Goal: Task Accomplishment & Management: Manage account settings

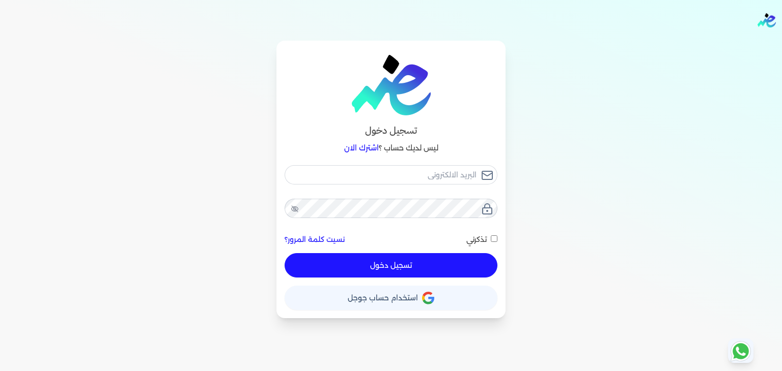
click at [388, 304] on button "حساب استخدام حساب جوجل" at bounding box center [390, 298] width 213 height 24
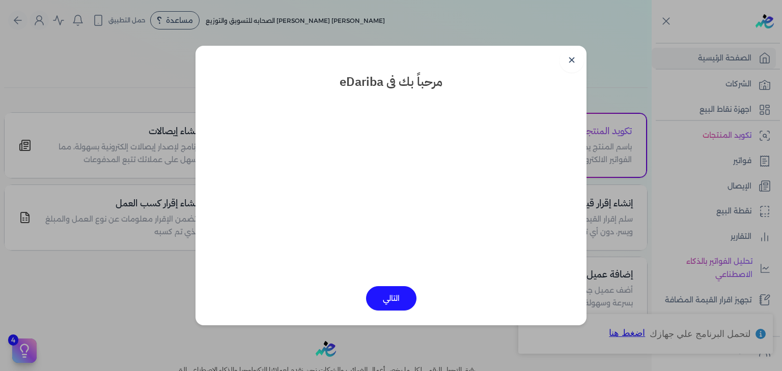
click at [387, 301] on button "التالي" at bounding box center [391, 298] width 50 height 24
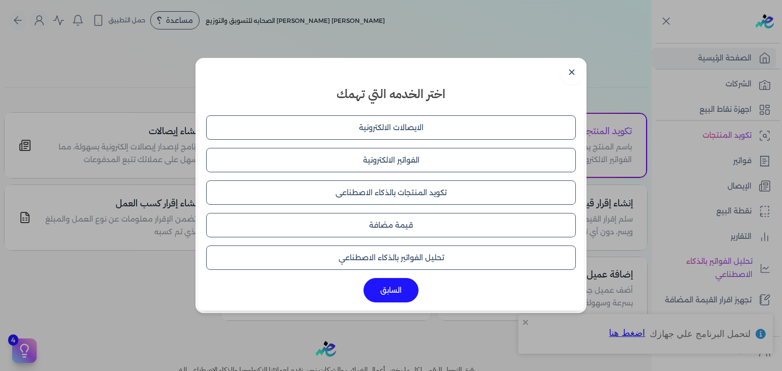
click at [374, 125] on button "الايصالات الالكترونية" at bounding box center [390, 128] width 369 height 24
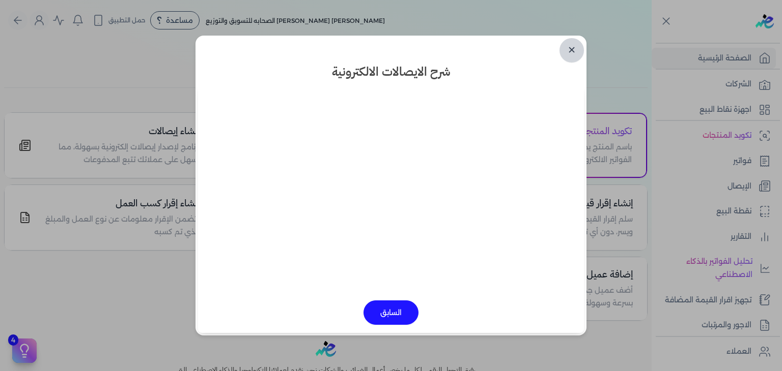
click at [574, 51] on link "✕" at bounding box center [571, 50] width 24 height 24
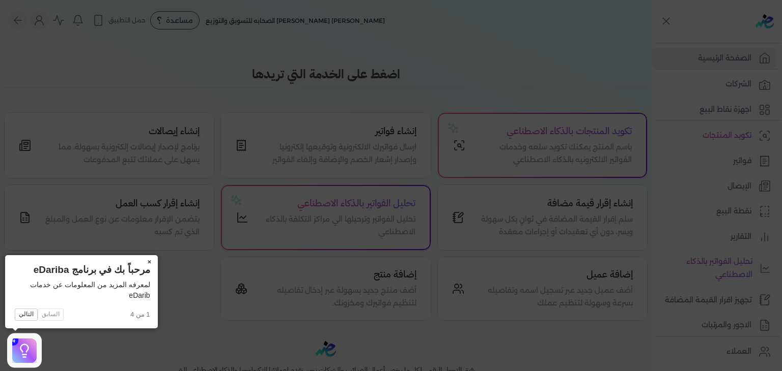
click at [149, 261] on button "×" at bounding box center [149, 262] width 16 height 14
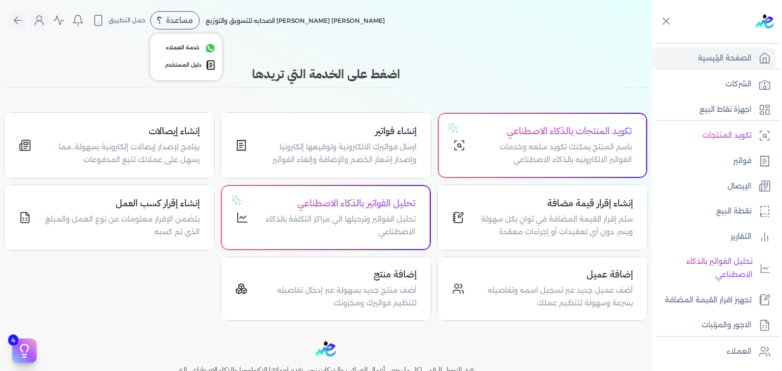
click at [181, 17] on span "مساعدة" at bounding box center [179, 20] width 27 height 7
click at [193, 47] on span "خدمة العملاء" at bounding box center [183, 48] width 34 height 8
click at [177, 21] on span "مساعدة" at bounding box center [179, 20] width 27 height 7
click at [190, 65] on span "دليل المستخدم" at bounding box center [183, 65] width 37 height 8
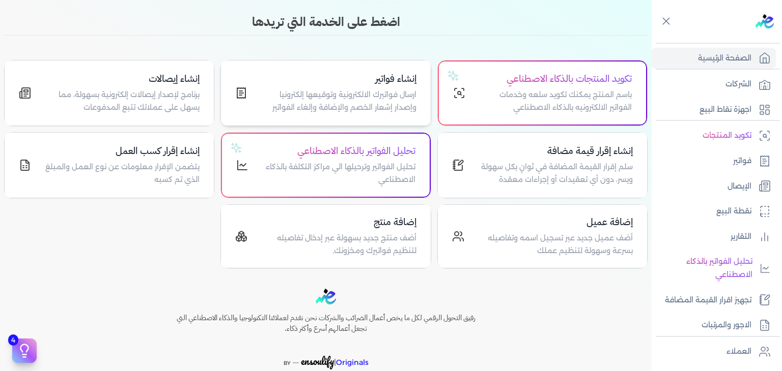
scroll to position [52, 0]
click at [710, 171] on ul "تكويد المنتجات فواتير الإيصال نقطة البيع التقارير تحليل الفواتير بالذكاء الاصطن…" at bounding box center [713, 230] width 124 height 211
click at [718, 162] on link "فواتير" at bounding box center [713, 161] width 124 height 21
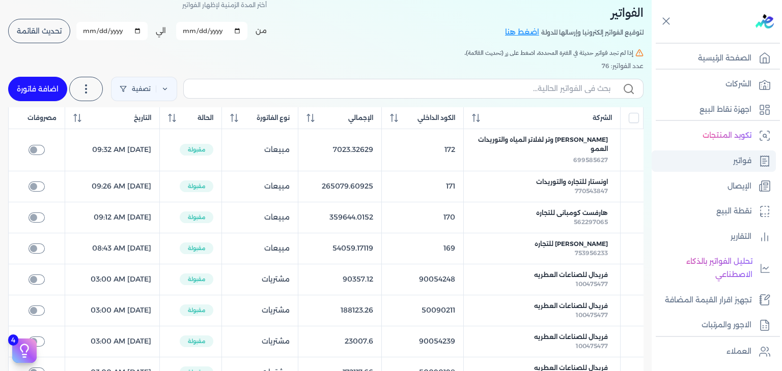
scroll to position [44, 0]
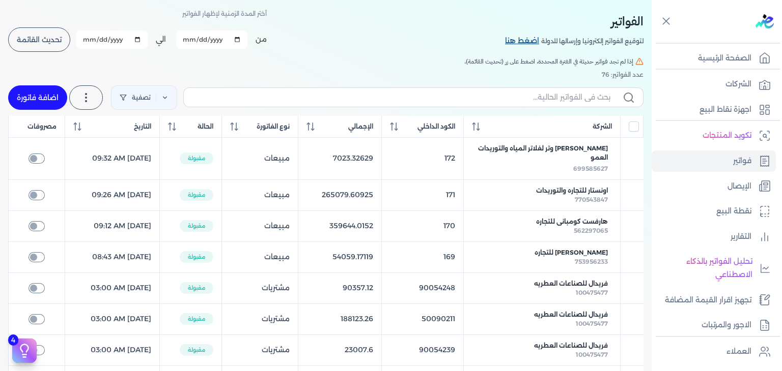
click at [525, 38] on link "اضغط هنا" at bounding box center [523, 41] width 36 height 11
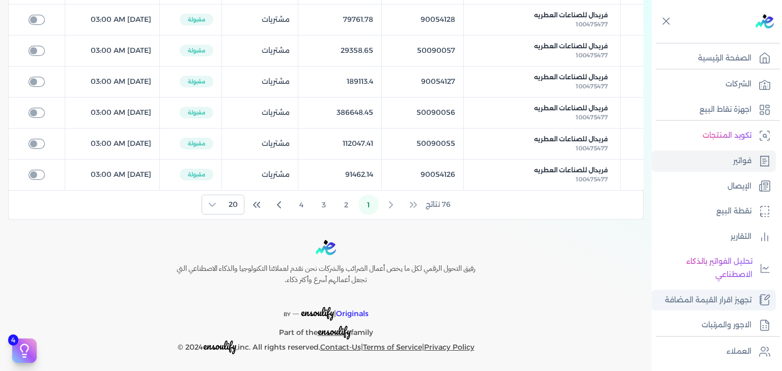
scroll to position [177, 0]
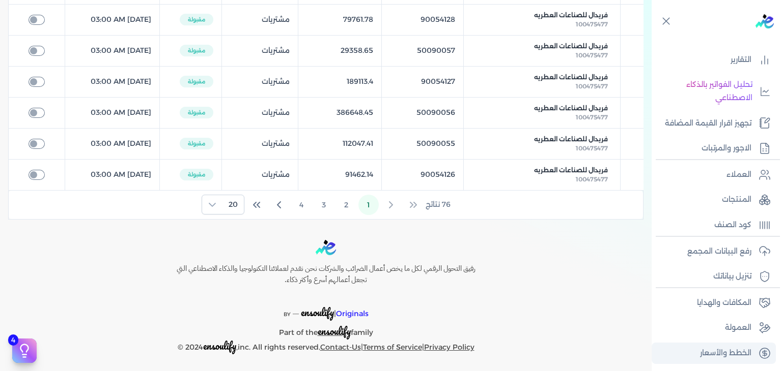
click at [725, 350] on p "الخطط والأسعار" at bounding box center [725, 353] width 51 height 13
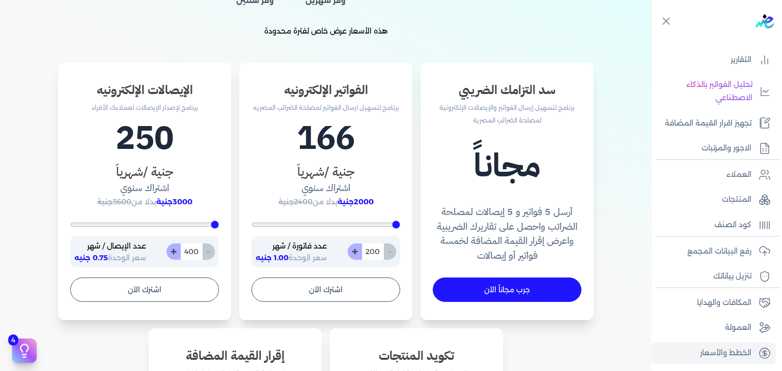
scroll to position [291, 0]
click at [377, 251] on input "200" at bounding box center [372, 252] width 22 height 16
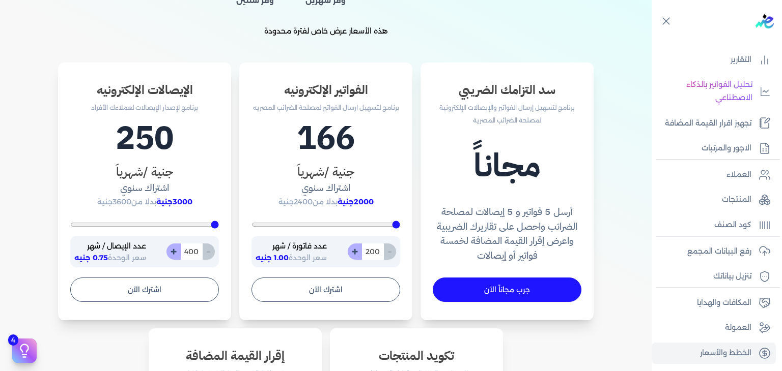
click at [377, 251] on input "200" at bounding box center [372, 252] width 22 height 16
click at [358, 199] on span "2000جنية" at bounding box center [355, 201] width 36 height 9
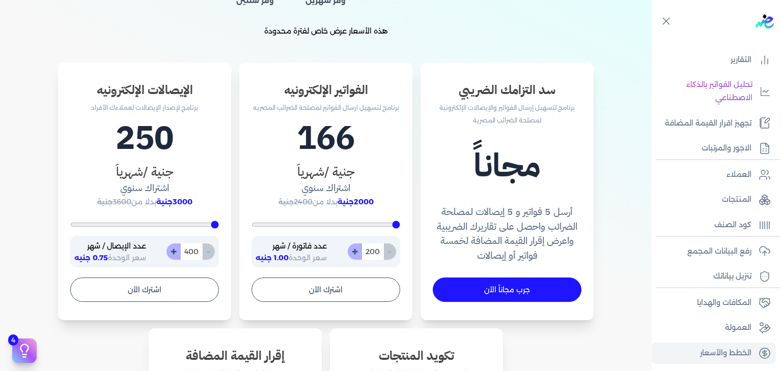
click at [358, 199] on span "2000جنية" at bounding box center [355, 201] width 36 height 9
click at [146, 96] on h3 "الإيصالات الإلكترونيه" at bounding box center [144, 90] width 149 height 18
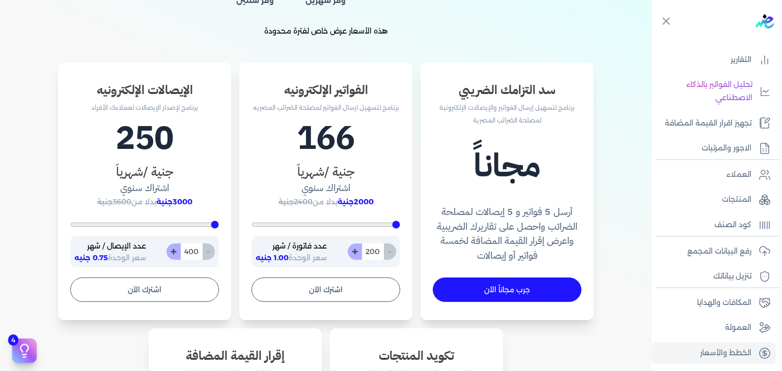
click at [176, 199] on span "3000جنية" at bounding box center [174, 201] width 36 height 9
click at [188, 200] on span "3000جنية" at bounding box center [174, 201] width 36 height 9
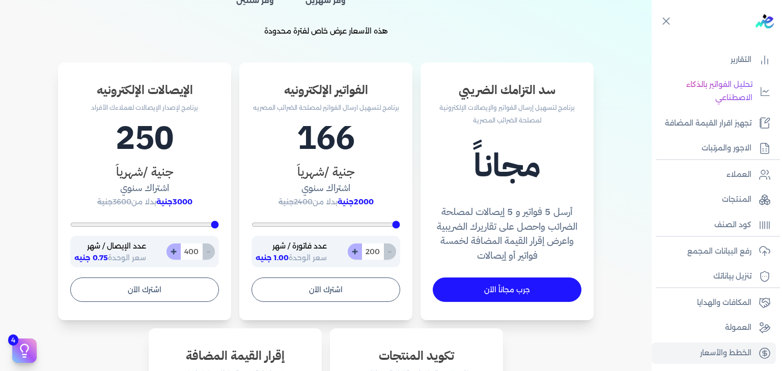
click at [188, 200] on span "3000جنية" at bounding box center [174, 201] width 36 height 9
click at [236, 85] on div "سد التزامك الضريبي برنامج لتسهيل إرسال الفواتير والإيصالات الإلكترونية لمصلحة ا…" at bounding box center [325, 332] width 635 height 538
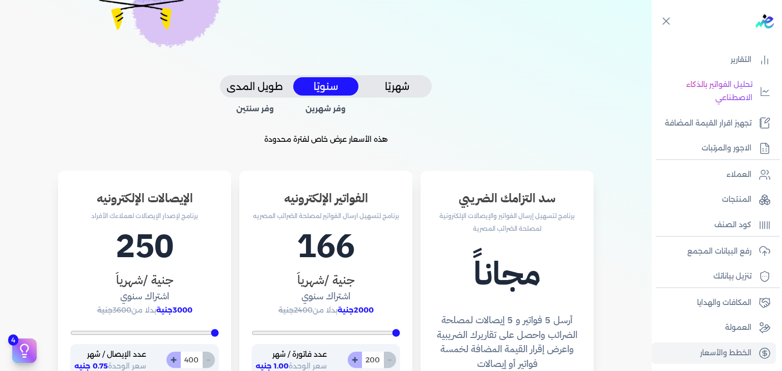
scroll to position [174, 0]
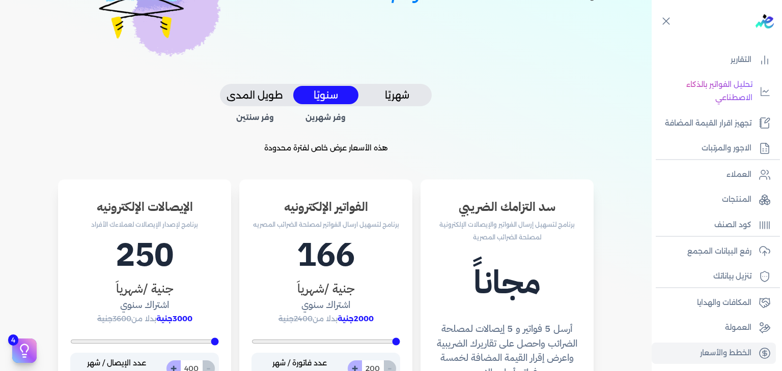
click at [262, 97] on button "طويل المدى" at bounding box center [254, 95] width 65 height 19
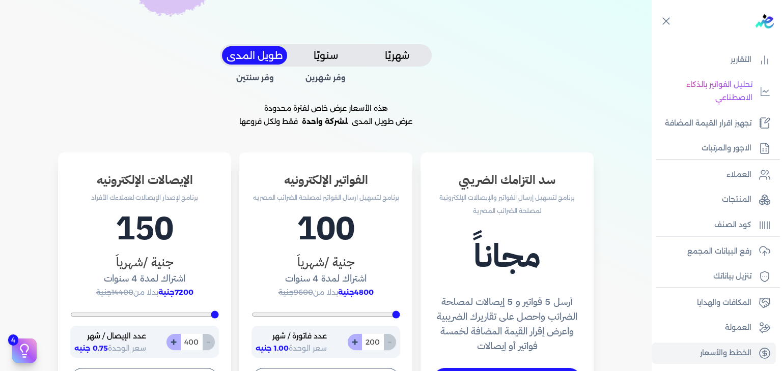
scroll to position [195, 0]
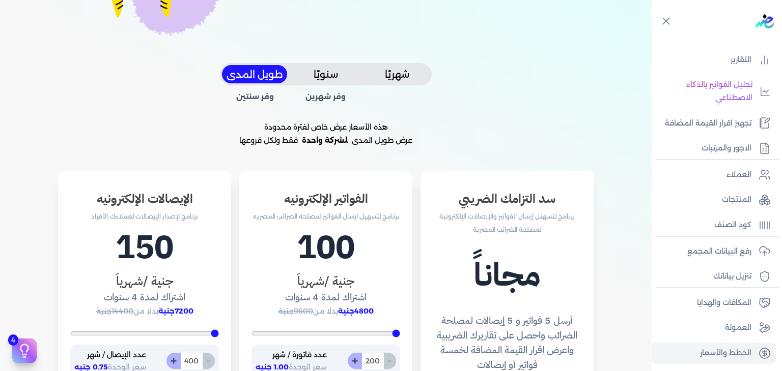
click at [332, 71] on button "سنويًا" at bounding box center [325, 74] width 65 height 19
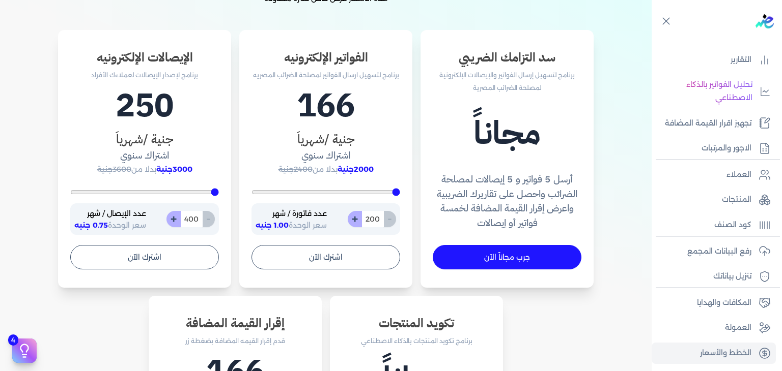
scroll to position [327, 0]
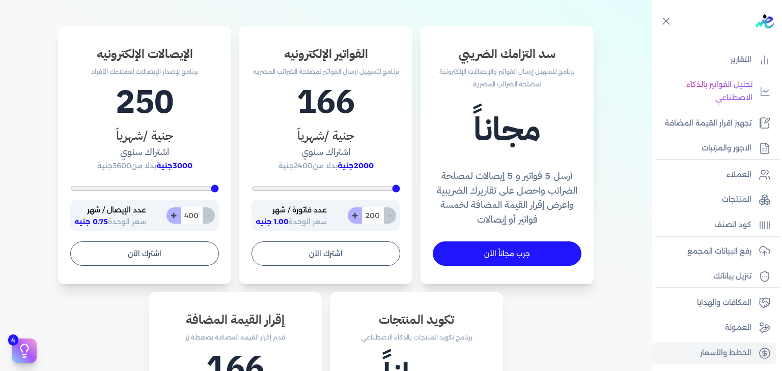
click at [195, 213] on input "400" at bounding box center [191, 216] width 22 height 16
click at [136, 206] on p "عدد الإيصال / شهر" at bounding box center [110, 210] width 72 height 13
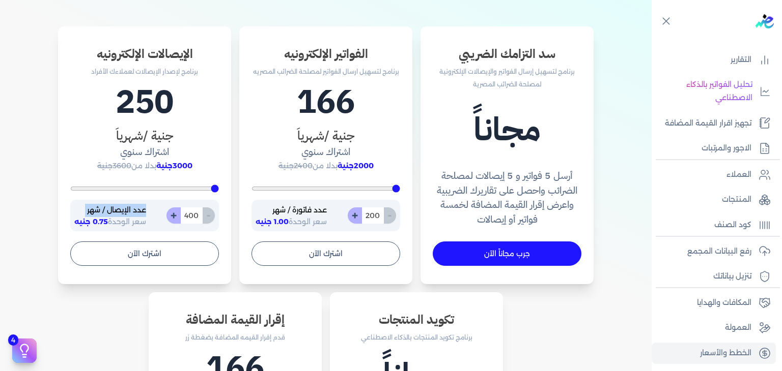
click at [136, 206] on p "عدد الإيصال / شهر" at bounding box center [110, 210] width 72 height 13
click at [141, 208] on p "عدد الإيصال / شهر" at bounding box center [110, 210] width 72 height 13
click at [176, 215] on button "+" at bounding box center [173, 216] width 14 height 16
type input "401"
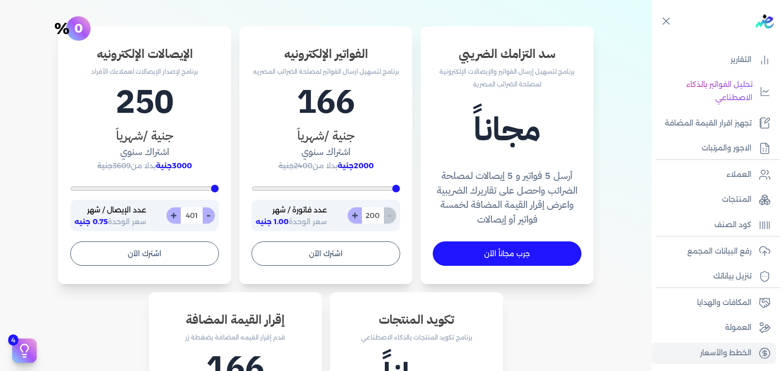
click at [176, 214] on button "+" at bounding box center [173, 216] width 14 height 16
type input "402"
click at [208, 213] on button "-" at bounding box center [208, 216] width 13 height 16
type input "401"
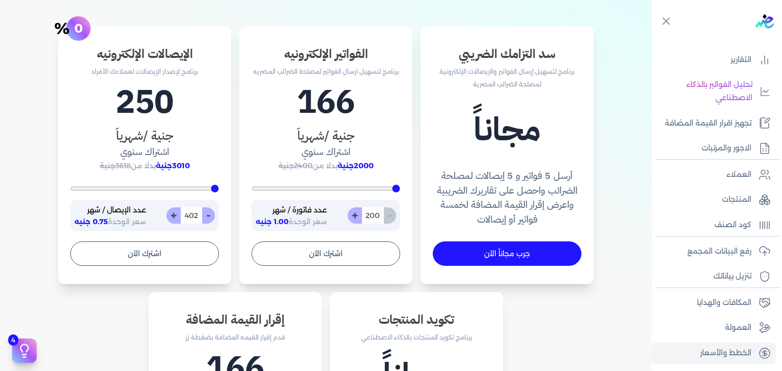
type input "401"
click at [175, 212] on button "+" at bounding box center [173, 216] width 14 height 16
type input "402"
click at [175, 212] on button "+" at bounding box center [173, 216] width 14 height 16
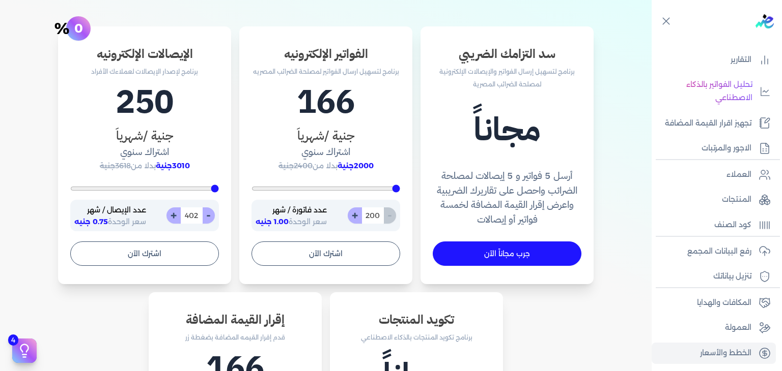
type input "403"
click at [175, 212] on button "+" at bounding box center [173, 216] width 14 height 16
type input "404"
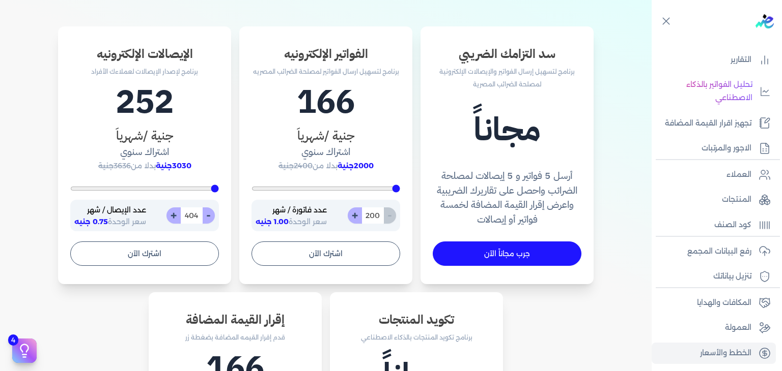
click at [175, 212] on button "+" at bounding box center [173, 216] width 14 height 16
type input "405"
click at [175, 212] on button "+" at bounding box center [173, 216] width 14 height 16
type input "406"
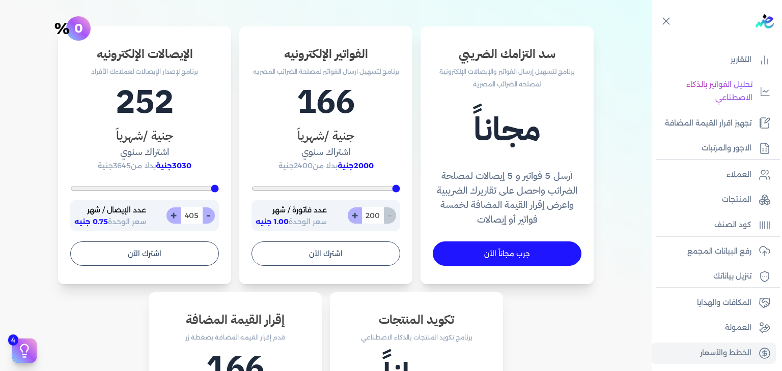
type input "406"
click at [175, 212] on button "+" at bounding box center [173, 216] width 14 height 16
type input "407"
click at [175, 212] on button "+" at bounding box center [173, 216] width 14 height 16
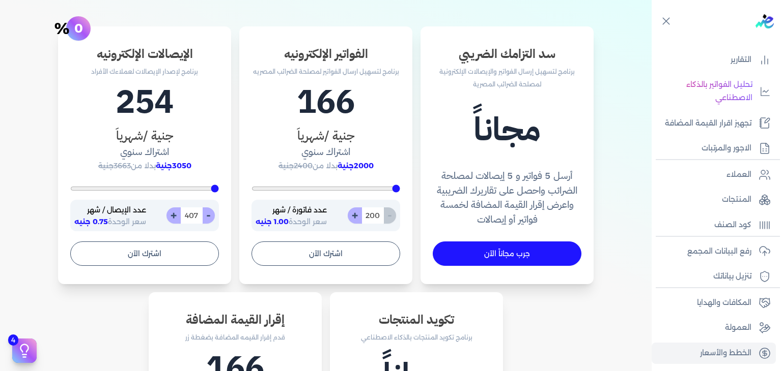
type input "408"
click at [175, 212] on button "+" at bounding box center [173, 216] width 14 height 16
type input "409"
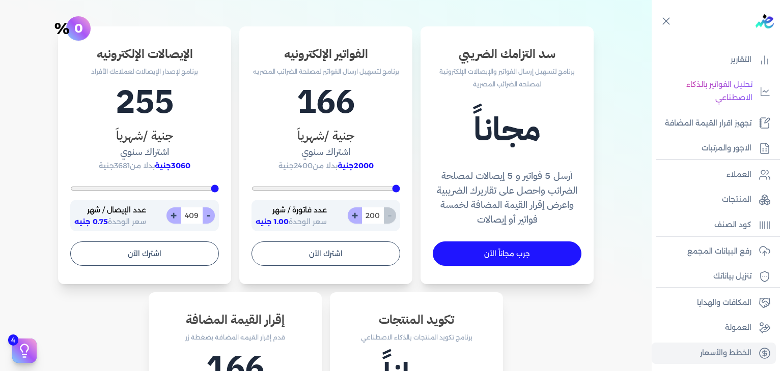
click at [175, 212] on button "+" at bounding box center [173, 216] width 14 height 16
type input "410"
click at [214, 212] on button "-" at bounding box center [208, 216] width 13 height 16
type input "409"
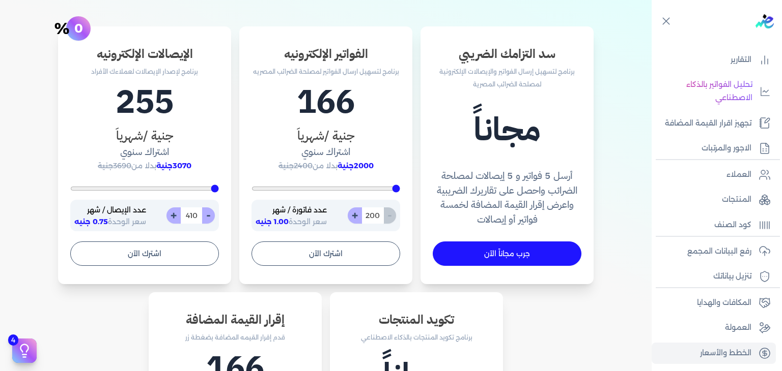
type input "409"
click at [214, 212] on button "-" at bounding box center [208, 216] width 13 height 16
type input "408"
click at [214, 212] on button "-" at bounding box center [208, 216] width 13 height 16
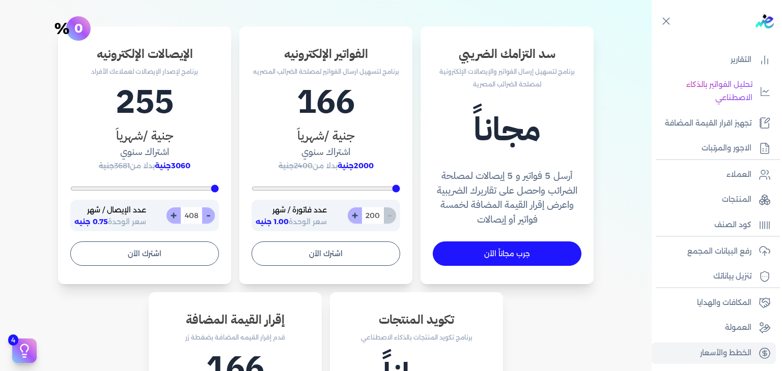
type input "407"
click at [214, 212] on button "-" at bounding box center [208, 216] width 13 height 16
type input "406"
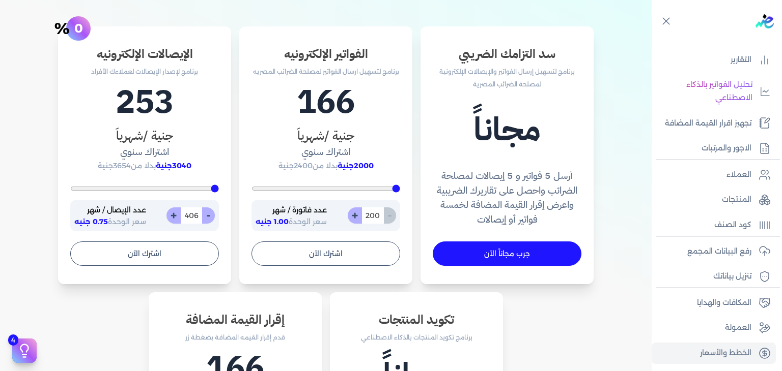
click at [214, 212] on button "-" at bounding box center [208, 216] width 13 height 16
type input "405"
click at [214, 212] on button "-" at bounding box center [208, 216] width 13 height 16
type input "404"
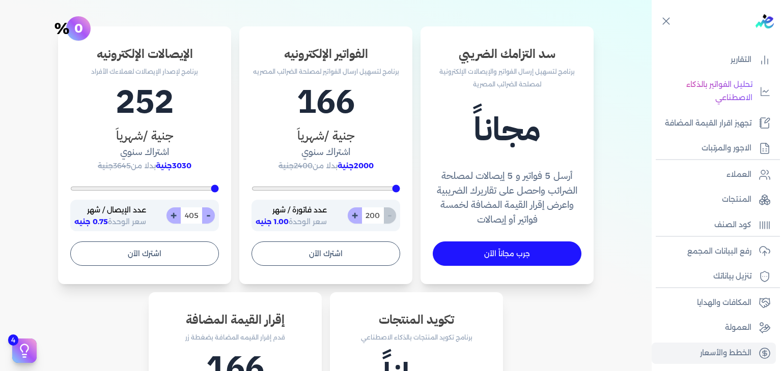
type input "404"
click at [214, 212] on button "-" at bounding box center [208, 216] width 13 height 16
type input "403"
click at [214, 212] on button "-" at bounding box center [208, 216] width 13 height 16
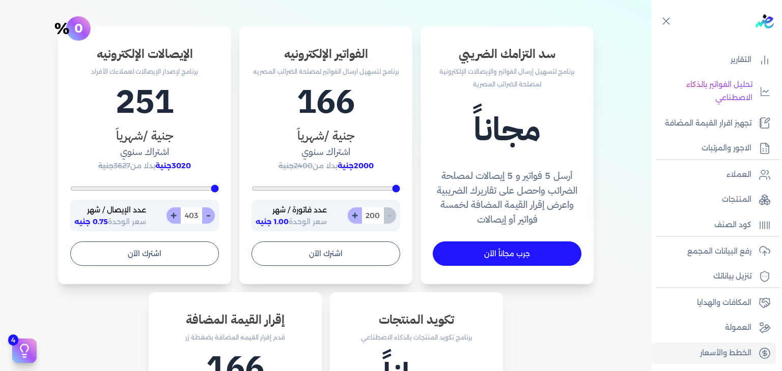
type input "402"
click at [214, 212] on button "-" at bounding box center [208, 216] width 13 height 16
type input "401"
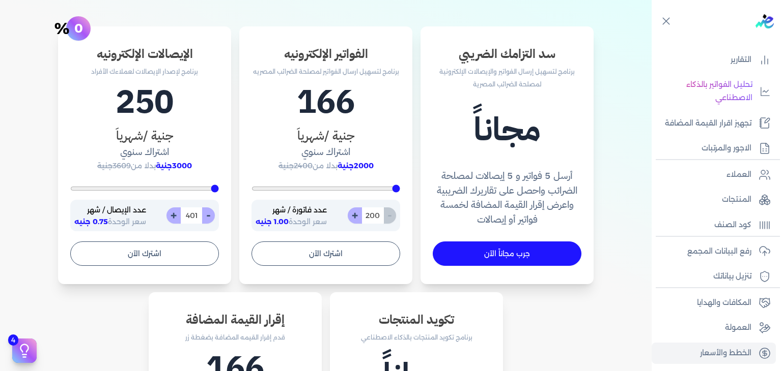
click at [214, 212] on button "-" at bounding box center [208, 216] width 13 height 16
type input "400"
click at [214, 212] on div "- 400 +" at bounding box center [190, 216] width 48 height 16
click at [197, 124] on h1 "250" at bounding box center [144, 102] width 149 height 49
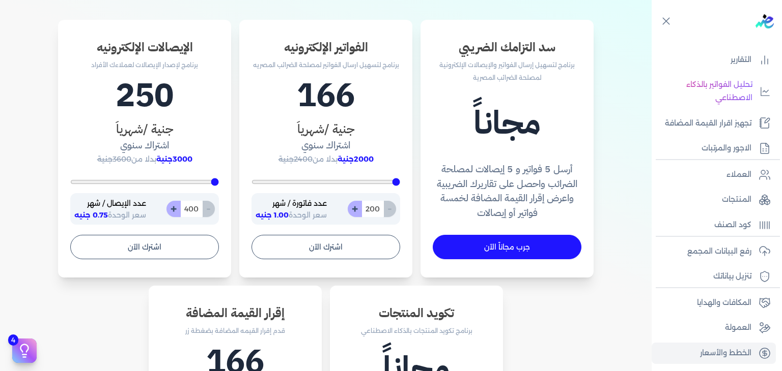
scroll to position [334, 0]
click at [148, 84] on h1 "250" at bounding box center [144, 95] width 149 height 49
click at [195, 207] on input "400" at bounding box center [191, 209] width 22 height 16
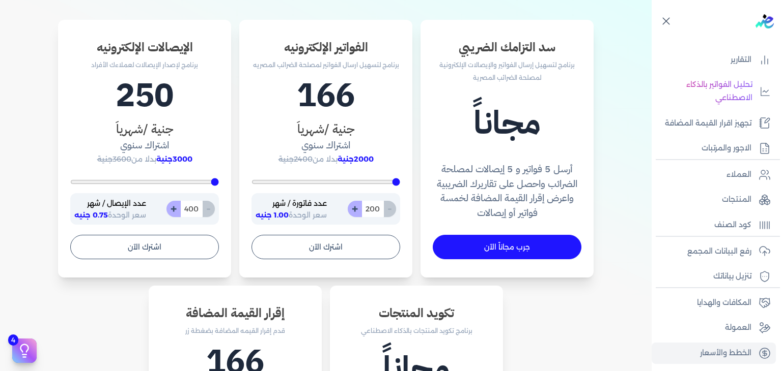
click at [671, 23] on icon at bounding box center [665, 21] width 13 height 13
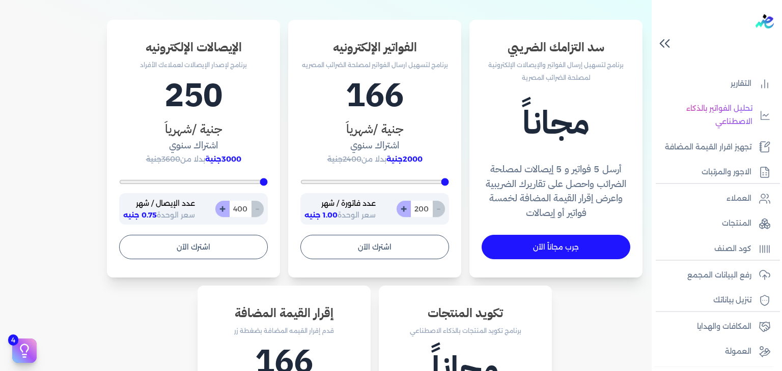
scroll to position [0, 0]
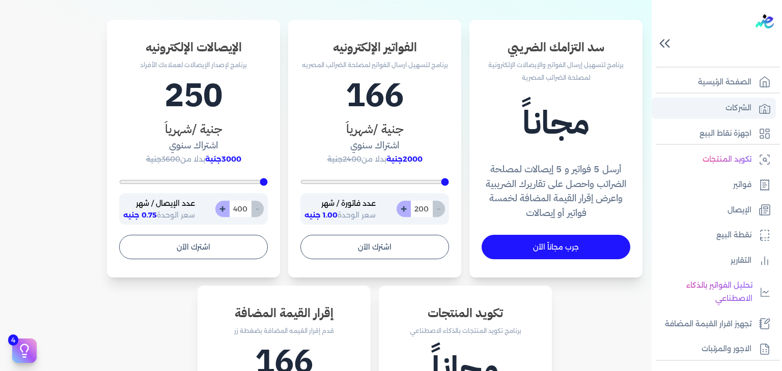
click at [723, 107] on link "الشركات" at bounding box center [713, 108] width 124 height 21
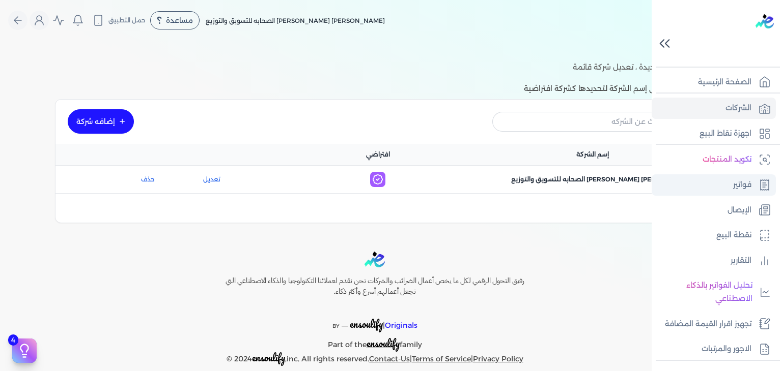
click at [749, 184] on p "فواتير" at bounding box center [742, 185] width 18 height 13
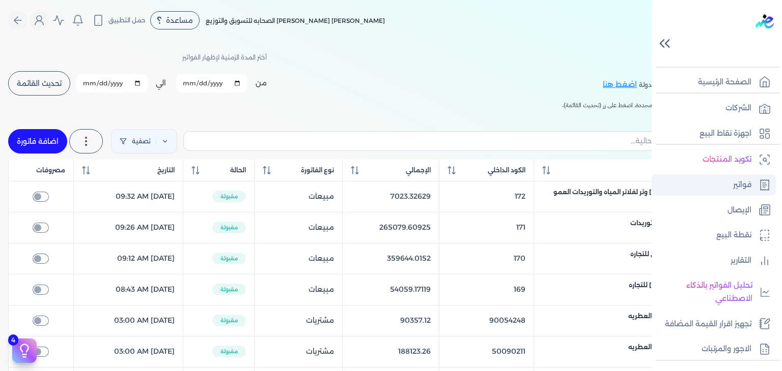
click at [745, 180] on p "فواتير" at bounding box center [742, 185] width 18 height 13
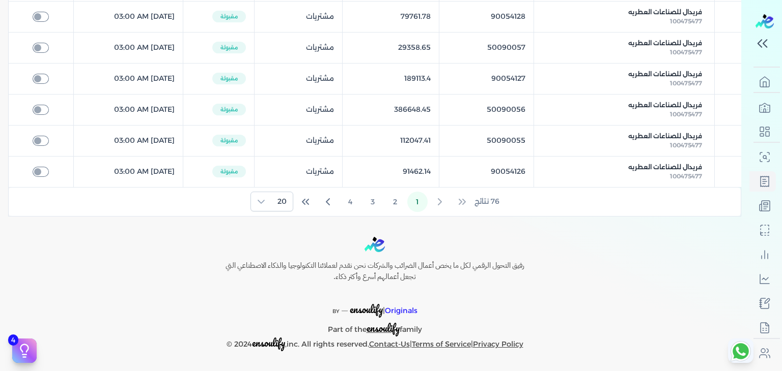
scroll to position [623, 0]
click at [308, 204] on icon "Last Page" at bounding box center [305, 202] width 12 height 12
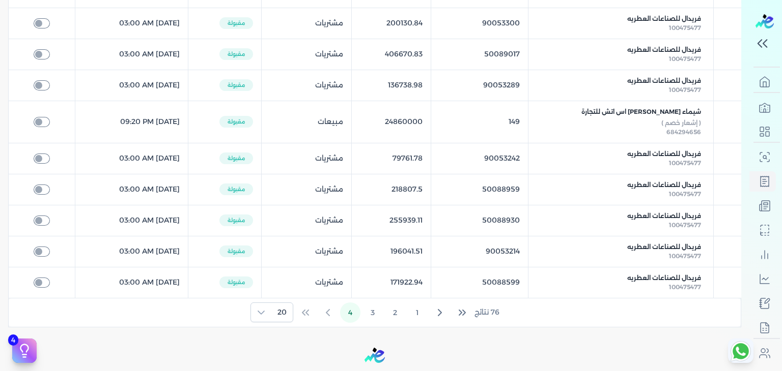
scroll to position [0, 0]
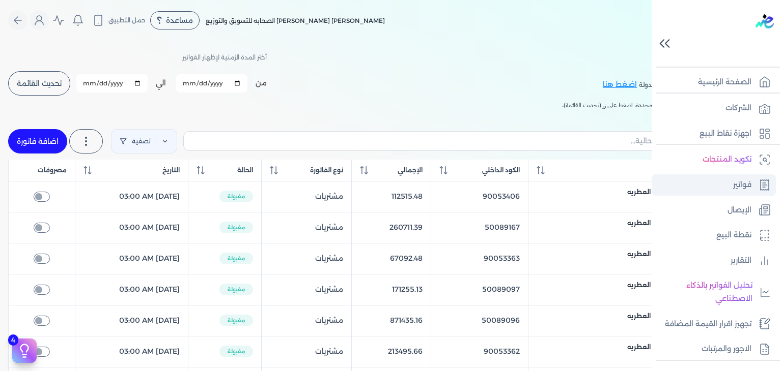
click at [741, 185] on p "فواتير" at bounding box center [742, 185] width 18 height 13
click at [745, 181] on p "فواتير" at bounding box center [742, 185] width 18 height 13
click at [733, 208] on p "الإيصال" at bounding box center [739, 210] width 24 height 13
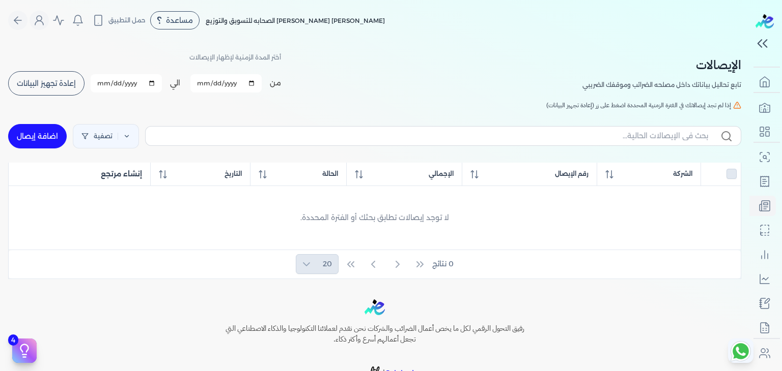
click at [47, 134] on link "اضافة إيصال" at bounding box center [37, 136] width 59 height 24
select select
select select "EGP"
select select "EGS"
select select "B"
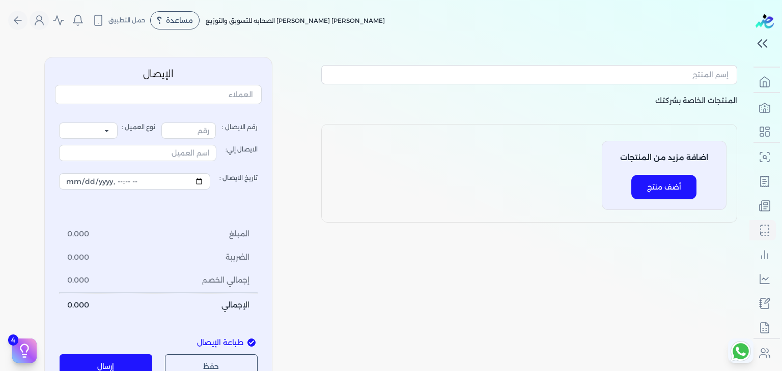
type input "1"
select select "P"
type input "عميل نقدي"
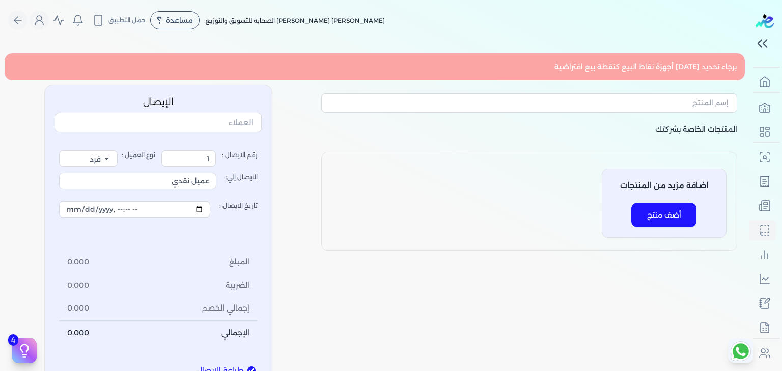
click at [673, 210] on button "أضف منتج" at bounding box center [663, 215] width 65 height 24
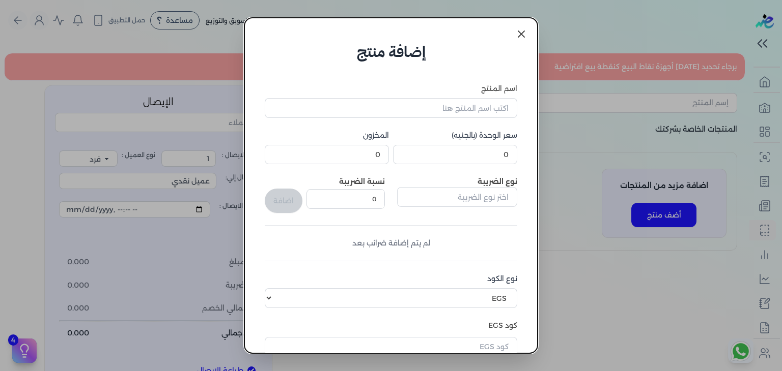
click at [521, 33] on icon at bounding box center [521, 34] width 12 height 12
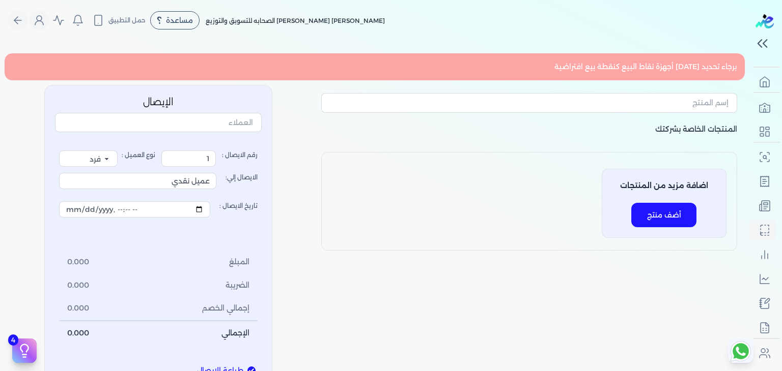
click at [663, 207] on button "أضف منتج" at bounding box center [663, 215] width 65 height 24
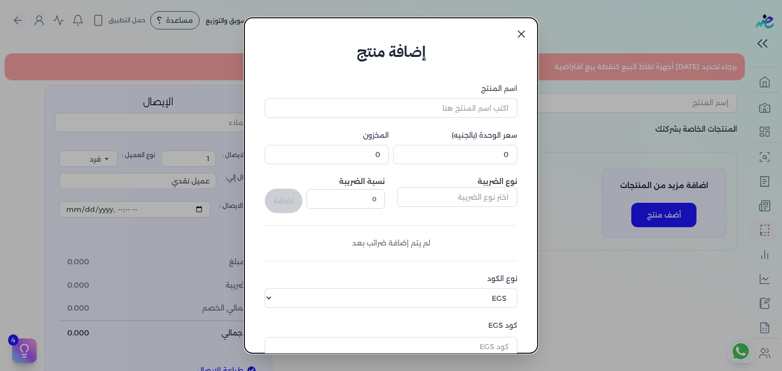
click at [528, 28] on link at bounding box center [521, 34] width 24 height 24
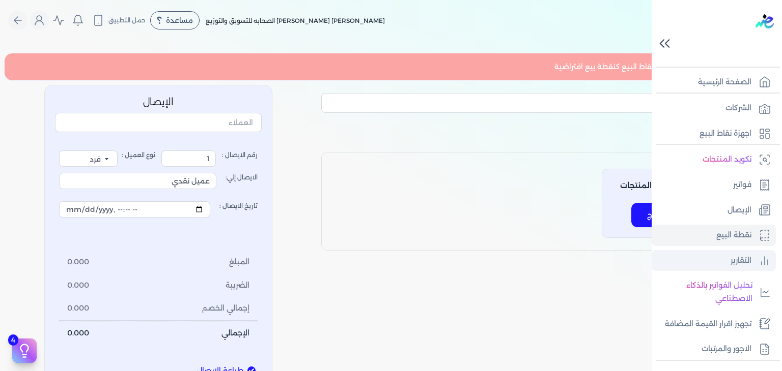
click at [745, 263] on p "التقارير" at bounding box center [740, 260] width 21 height 13
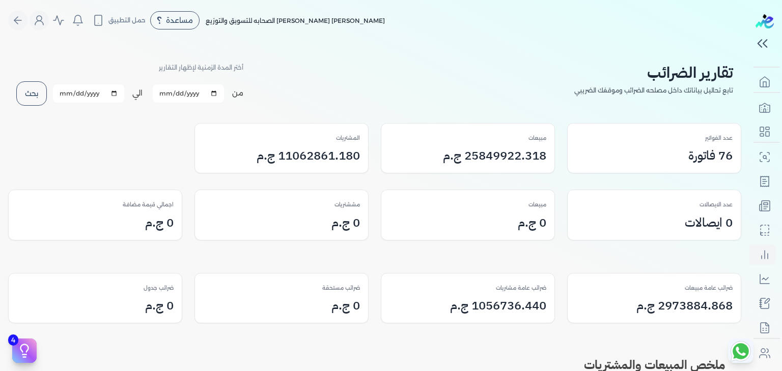
click at [723, 153] on h3 "76 فاتورة" at bounding box center [710, 156] width 44 height 18
click at [531, 151] on h3 "25849922.318 ج.م" at bounding box center [494, 156] width 103 height 18
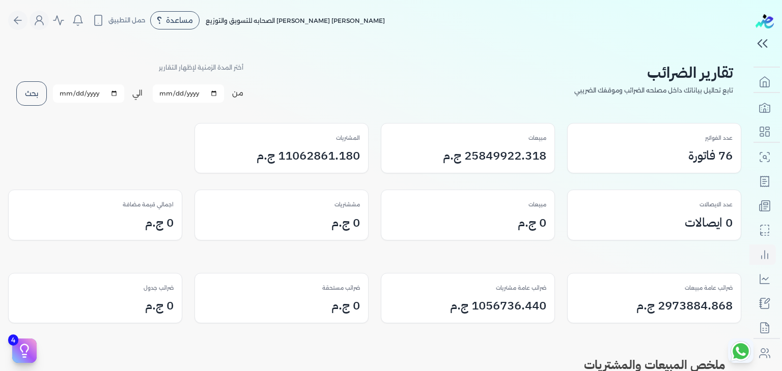
click at [322, 154] on h3 "11062861.180 ج.م" at bounding box center [307, 156] width 103 height 18
click at [729, 199] on p "عدد الايصالات" at bounding box center [715, 204] width 33 height 13
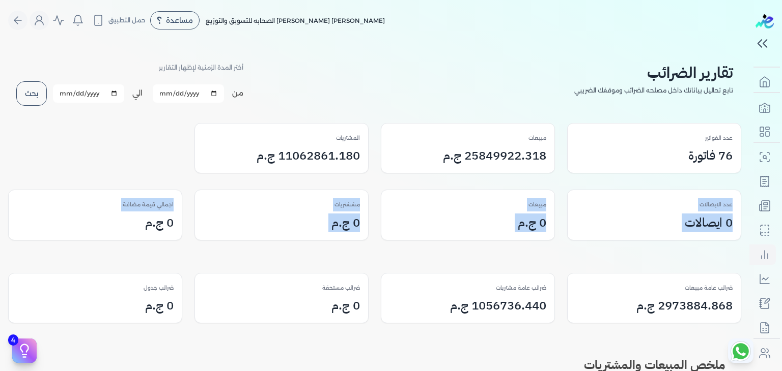
drag, startPoint x: 737, startPoint y: 200, endPoint x: 173, endPoint y: 220, distance: 564.2
click at [173, 220] on div "عدد الايصالات 0 ايصالات مبيعات 0 ج.م مششتريات 0 ج.م اجمالي قيمة مضافة 0 ج.م" at bounding box center [374, 215] width 733 height 51
click at [191, 225] on div "عدد الايصالات 0 ايصالات مبيعات 0 ج.م مششتريات 0 ج.م اجمالي قيمة مضافة 0 ج.م" at bounding box center [374, 215] width 733 height 51
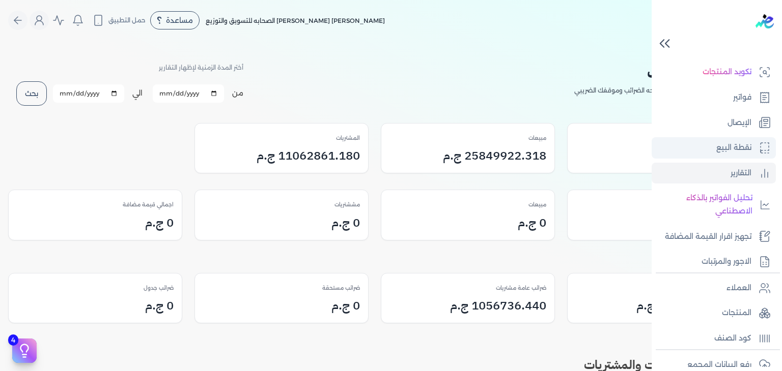
scroll to position [92, 0]
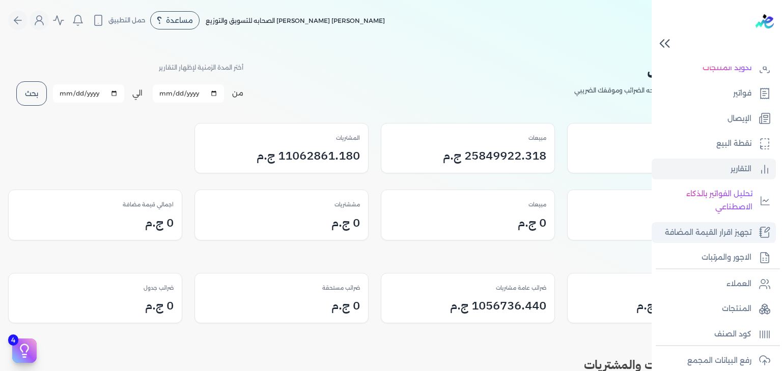
click at [731, 226] on p "تجهيز اقرار القيمة المضافة" at bounding box center [708, 232] width 87 height 13
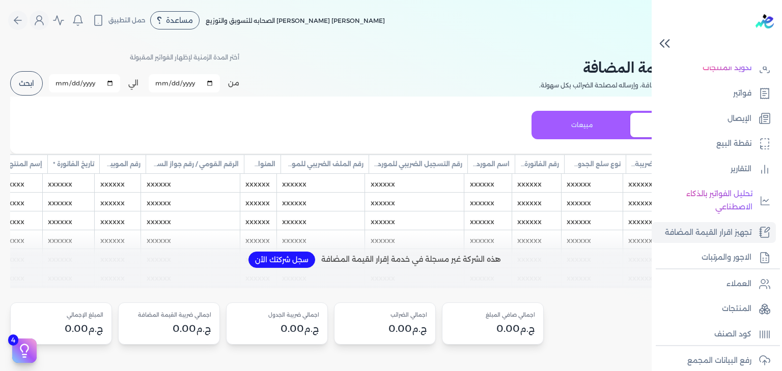
scroll to position [89, 0]
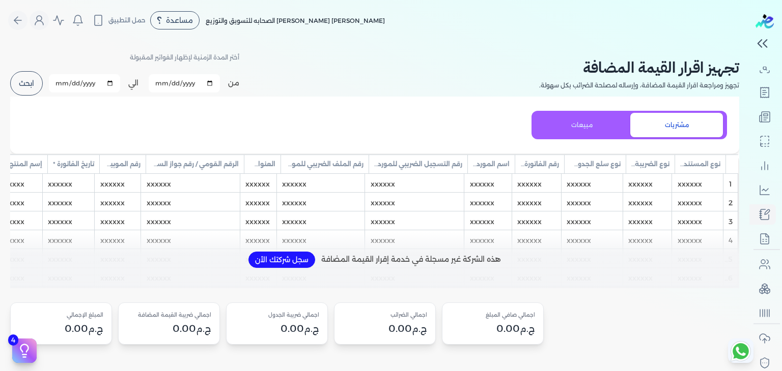
click at [633, 56] on h2 "تجهيز اقرار القيمة المضافة" at bounding box center [639, 67] width 200 height 23
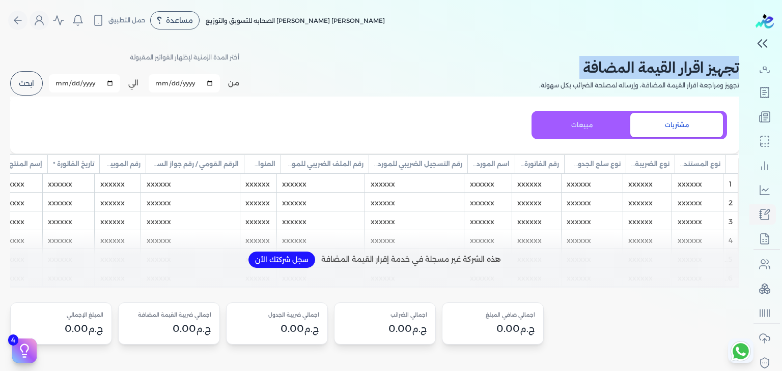
click at [633, 56] on h2 "تجهيز اقرار القيمة المضافة" at bounding box center [639, 67] width 200 height 23
click at [589, 133] on button "مبيعات" at bounding box center [581, 125] width 93 height 24
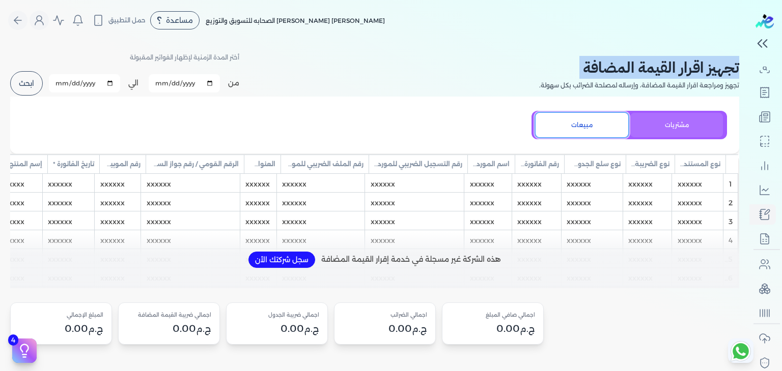
click at [683, 130] on button "مشتريات" at bounding box center [676, 125] width 93 height 24
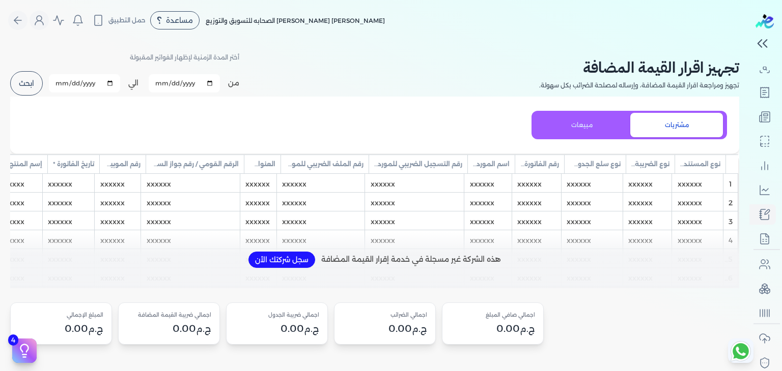
click at [407, 267] on p "هذه الشركة غير مسجلة في خدمة إقرار القيمة المضافة" at bounding box center [411, 259] width 180 height 13
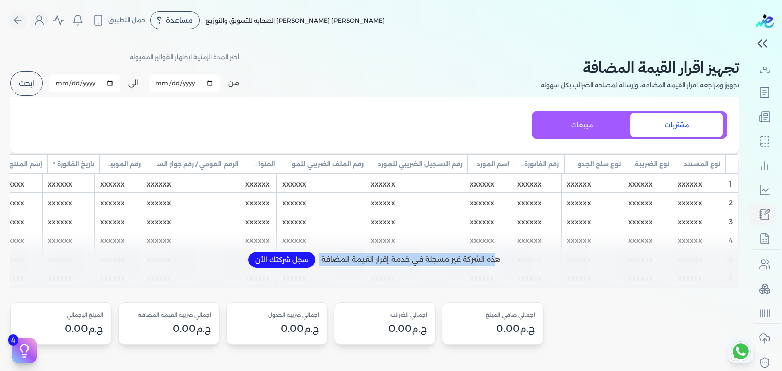
click at [407, 267] on p "هذه الشركة غير مسجلة في خدمة إقرار القيمة المضافة" at bounding box center [411, 259] width 180 height 13
click at [289, 265] on button "سجل شركتك الأن" at bounding box center [281, 260] width 67 height 16
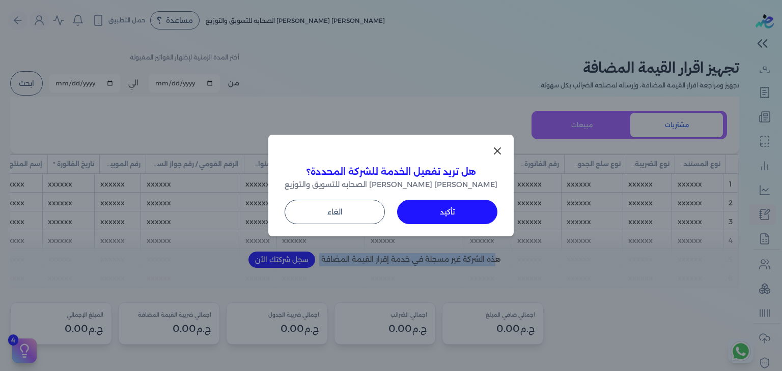
click at [455, 210] on button "تأكيد" at bounding box center [447, 212] width 100 height 24
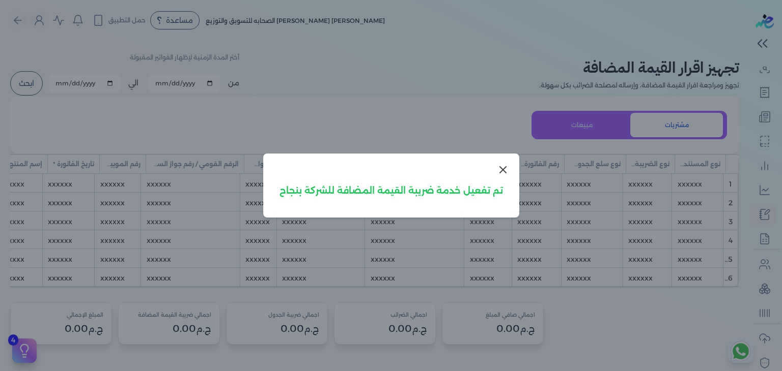
click at [509, 169] on button at bounding box center [503, 170] width 24 height 24
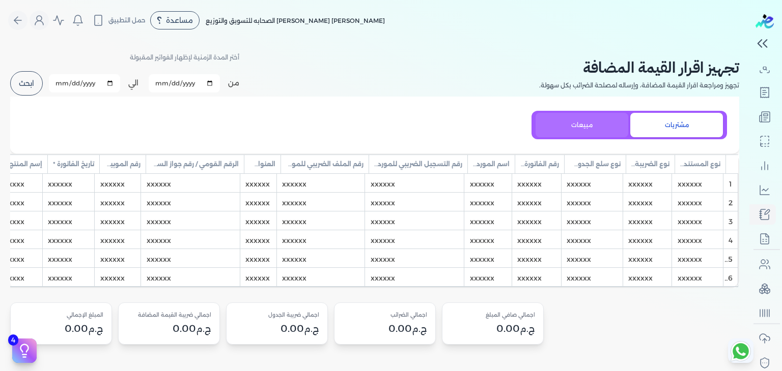
click at [557, 123] on button "مبيعات" at bounding box center [581, 125] width 93 height 24
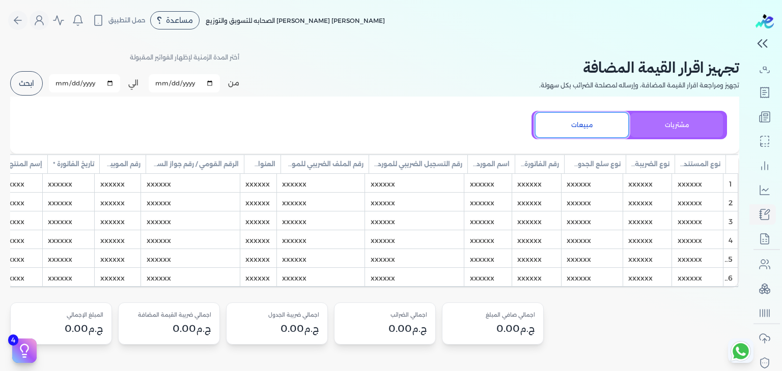
click at [676, 131] on button "مشتريات" at bounding box center [676, 125] width 93 height 24
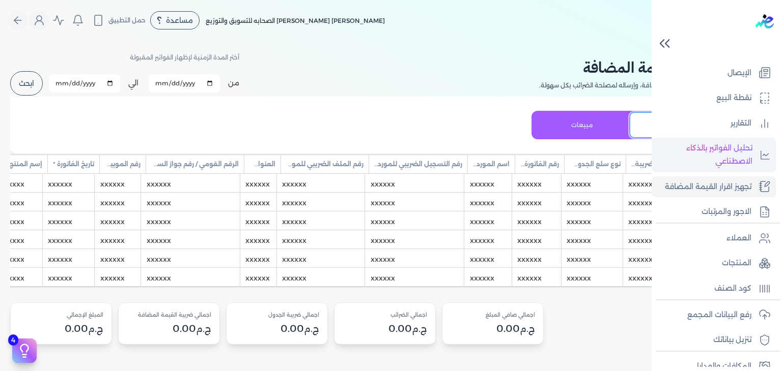
scroll to position [92, 0]
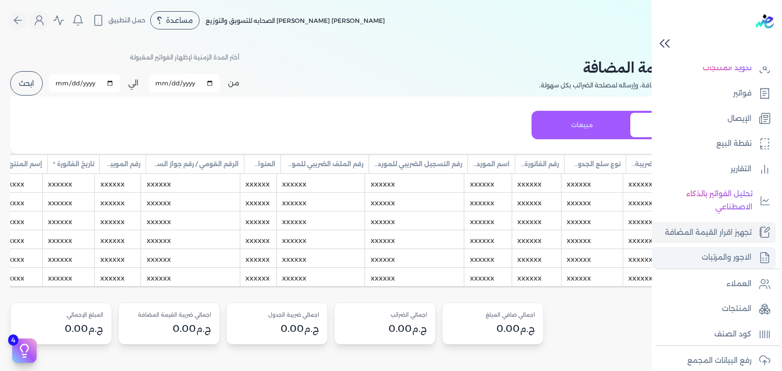
click at [728, 257] on p "الاجور والمرتبات" at bounding box center [726, 257] width 50 height 13
select select "01"
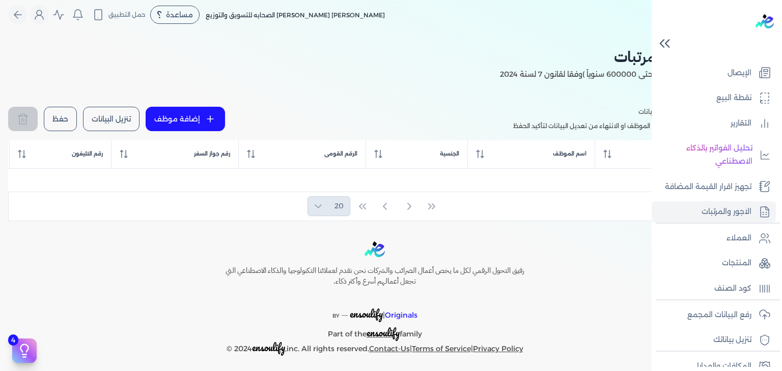
scroll to position [92, 0]
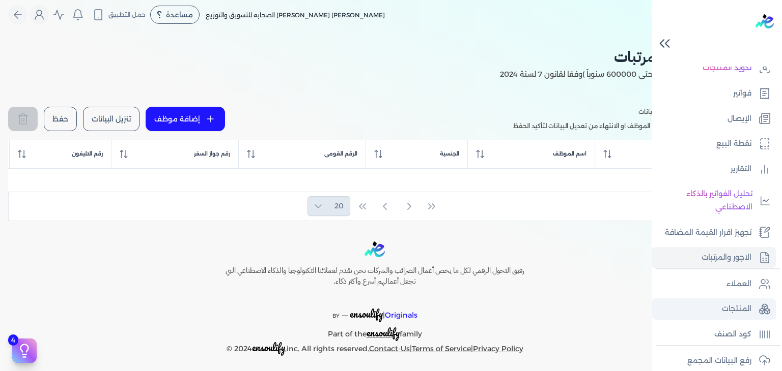
click at [735, 312] on p "المنتجات" at bounding box center [737, 309] width 30 height 13
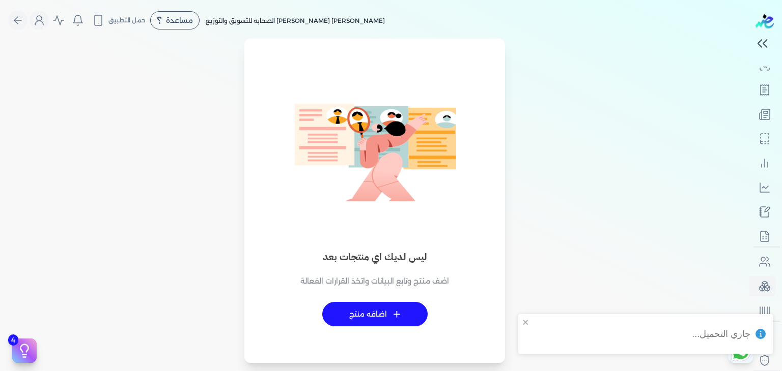
scroll to position [89, 0]
click at [604, 278] on div "ليس لديك اي منتجات بعد اضف منتج وتابع البيانات واتخذ القرارات الفعالة + اضافه م…" at bounding box center [374, 207] width 737 height 312
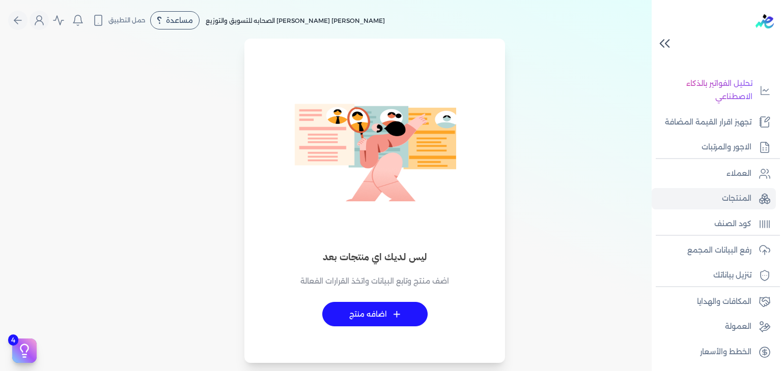
scroll to position [173, 0]
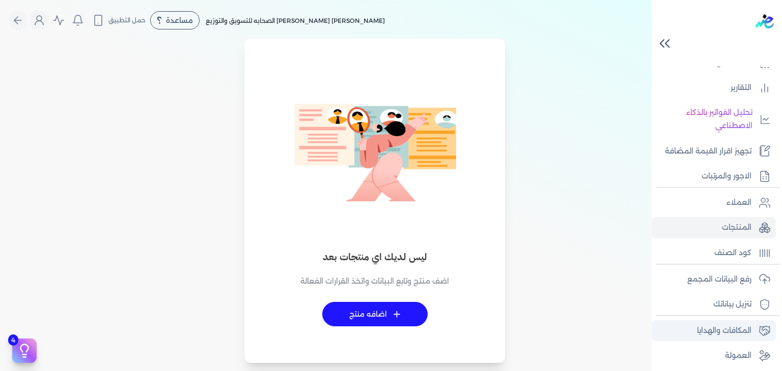
click at [737, 325] on p "المكافات والهدايا" at bounding box center [724, 331] width 54 height 13
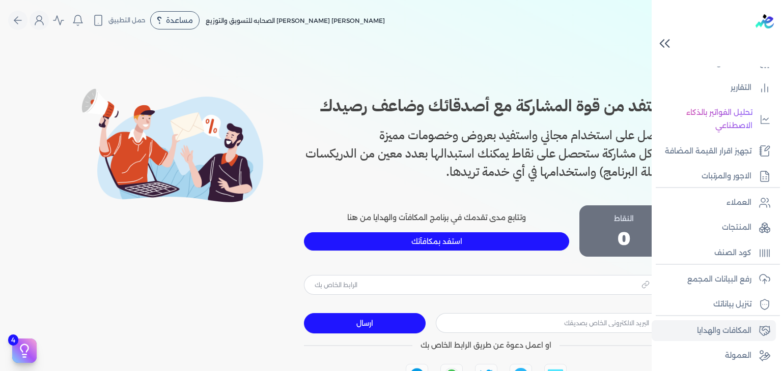
scroll to position [168, 0]
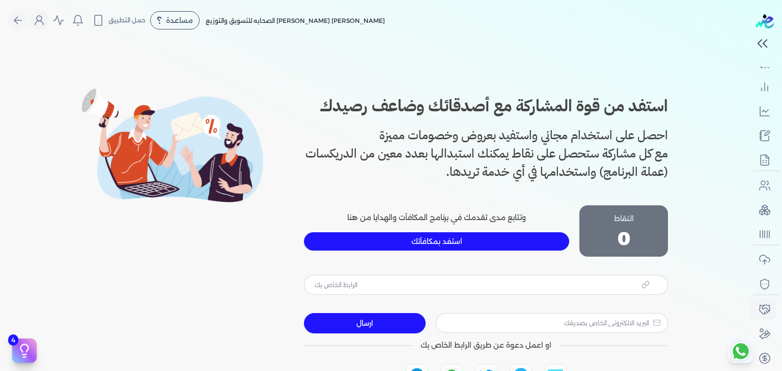
type input "https://app.edariba.com?ref=5v2w31"
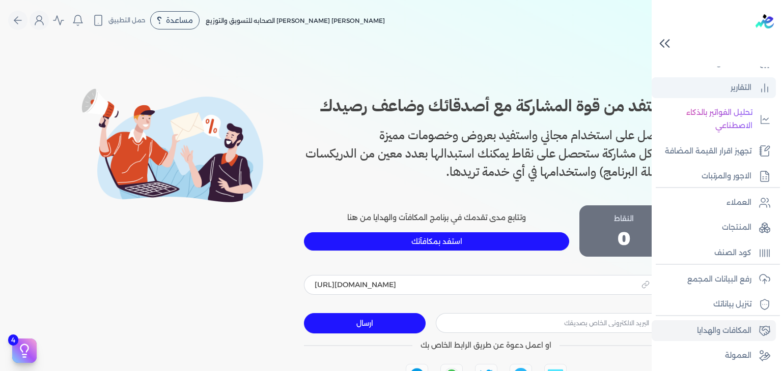
scroll to position [0, 0]
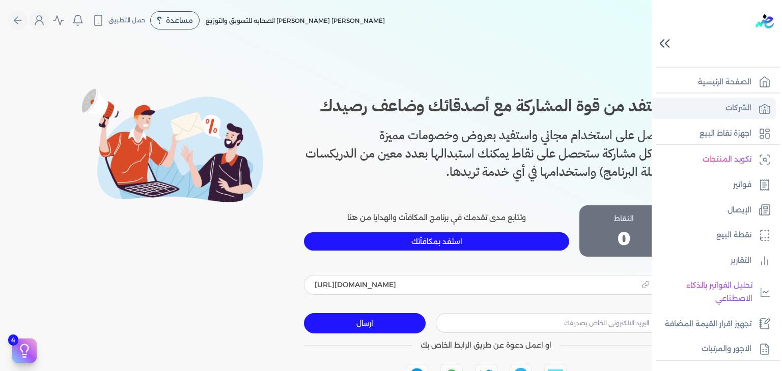
click at [737, 105] on p "الشركات" at bounding box center [738, 108] width 26 height 13
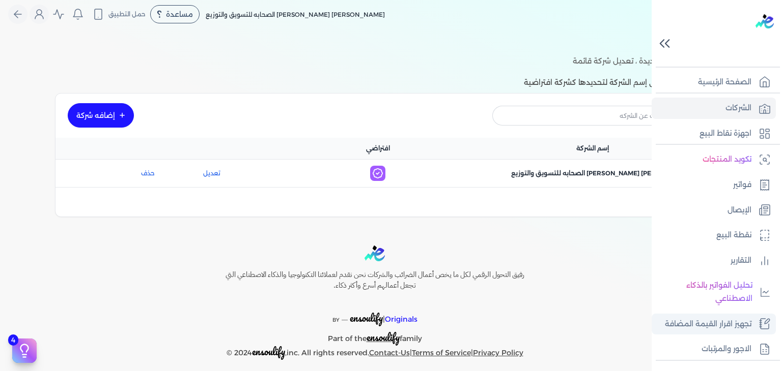
scroll to position [200, 0]
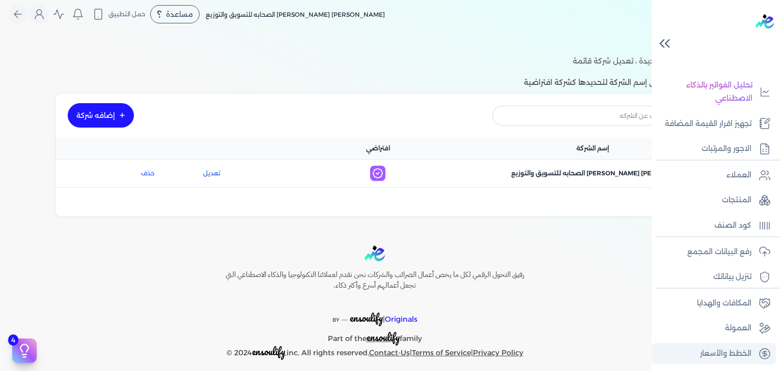
click at [722, 352] on p "الخطط والأسعار" at bounding box center [725, 354] width 51 height 13
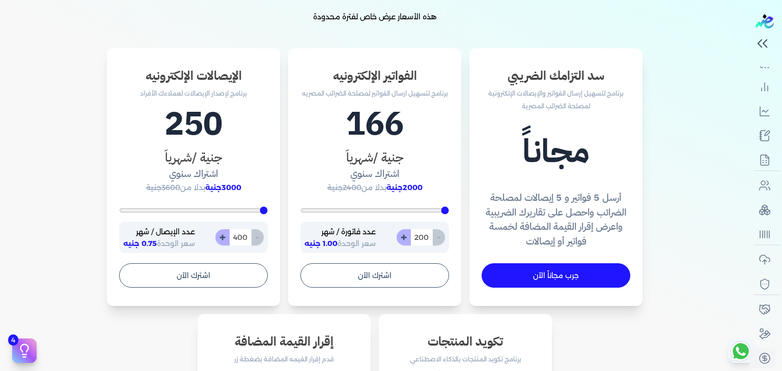
scroll to position [306, 0]
click at [378, 75] on h3 "الفواتير الإلكترونيه" at bounding box center [374, 75] width 149 height 18
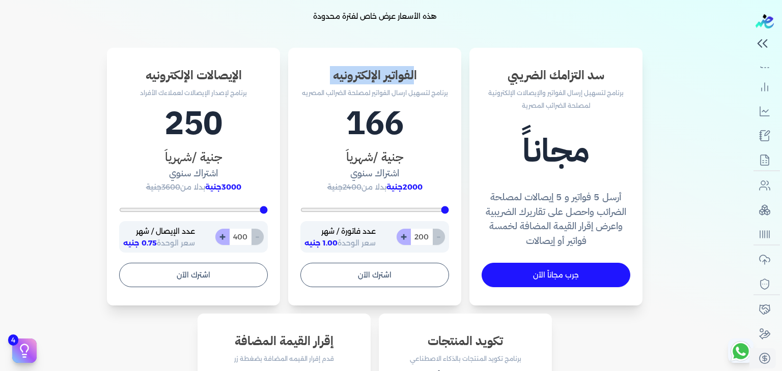
click at [378, 75] on h3 "الفواتير الإلكترونيه" at bounding box center [374, 75] width 149 height 18
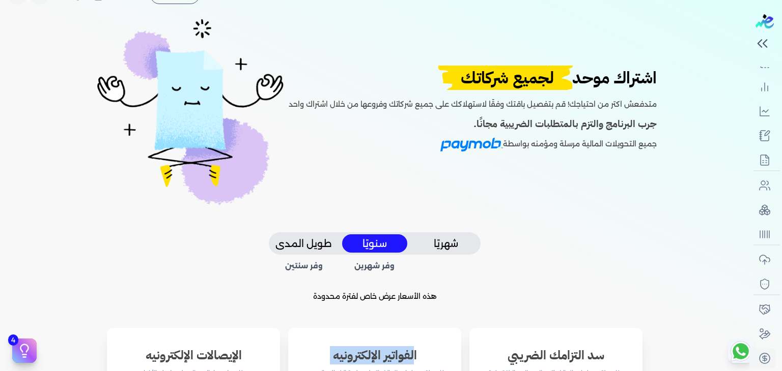
scroll to position [0, 0]
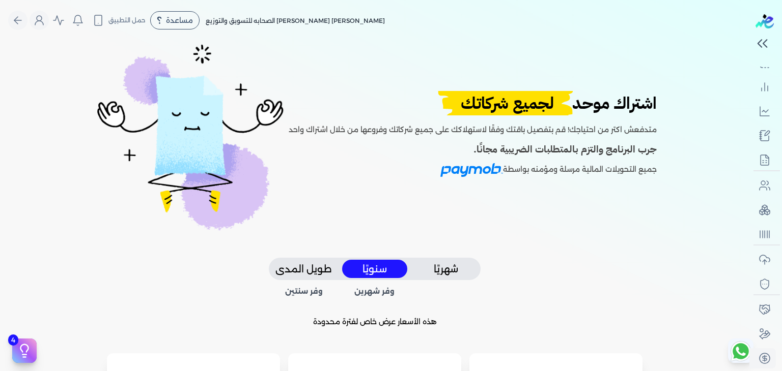
click at [311, 283] on div "وفر شهرين وفر سنتين" at bounding box center [375, 289] width 212 height 19
click at [314, 270] on button "طويل المدى" at bounding box center [303, 269] width 65 height 19
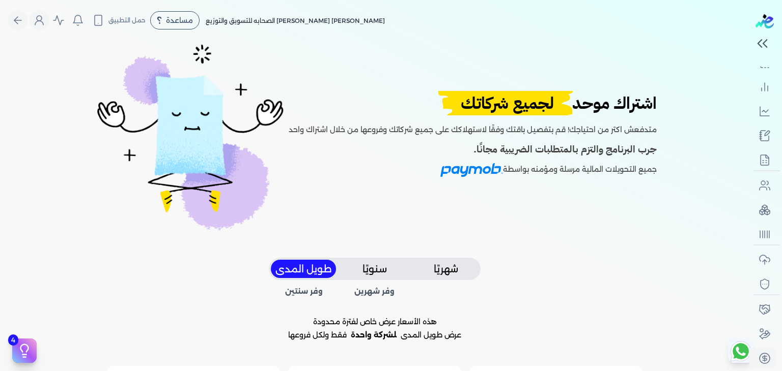
scroll to position [310, 0]
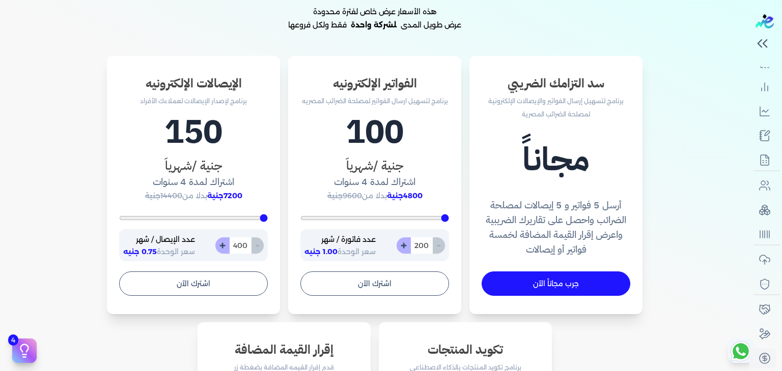
click at [399, 126] on h1 "100" at bounding box center [374, 132] width 149 height 49
click at [213, 135] on h1 "150" at bounding box center [193, 132] width 149 height 49
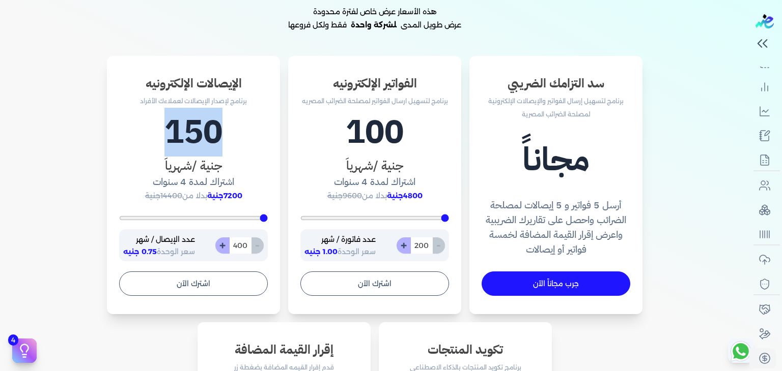
click at [213, 135] on h1 "150" at bounding box center [193, 132] width 149 height 49
click at [366, 181] on h4 "اشتراك لمدة 4 سنوات" at bounding box center [374, 182] width 149 height 15
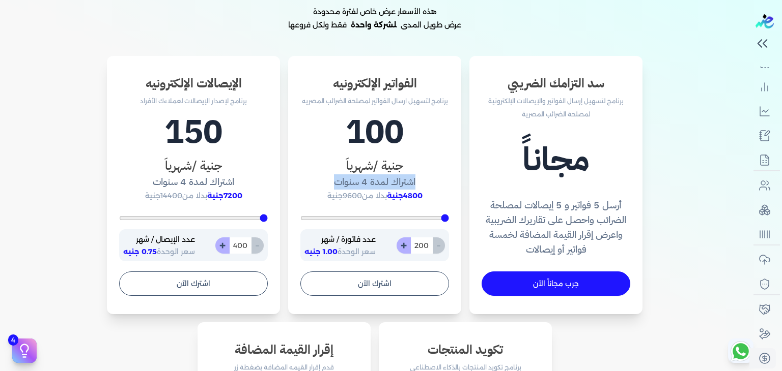
click at [366, 181] on h4 "اشتراك لمدة 4 سنوات" at bounding box center [374, 182] width 149 height 15
click at [174, 182] on h4 "اشتراك لمدة 4 سنوات" at bounding box center [193, 182] width 149 height 15
click at [372, 157] on h3 "جنية /شهرياَ" at bounding box center [374, 166] width 149 height 18
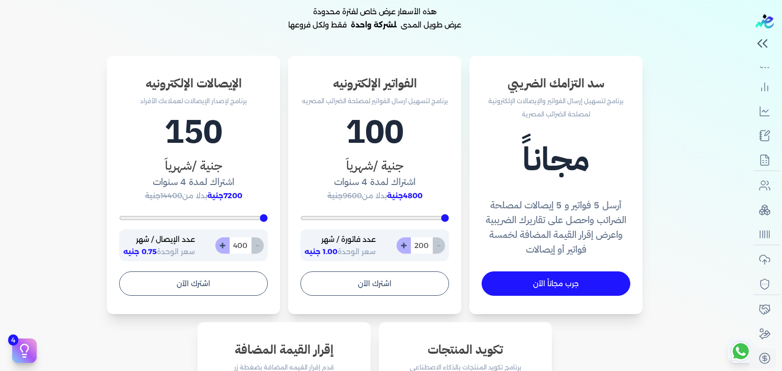
click at [178, 117] on h1 "150" at bounding box center [193, 132] width 149 height 49
click at [395, 119] on h1 "100" at bounding box center [374, 132] width 149 height 49
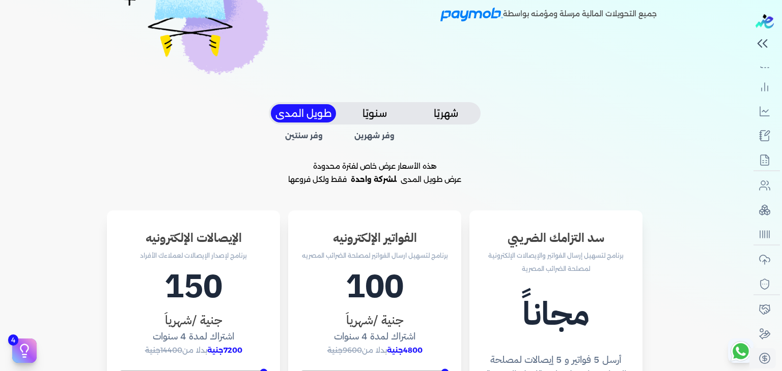
scroll to position [138, 0]
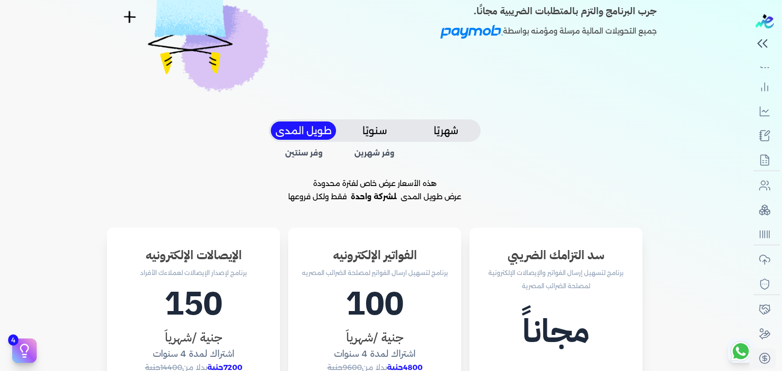
click at [435, 127] on button "شهريًا" at bounding box center [445, 131] width 65 height 19
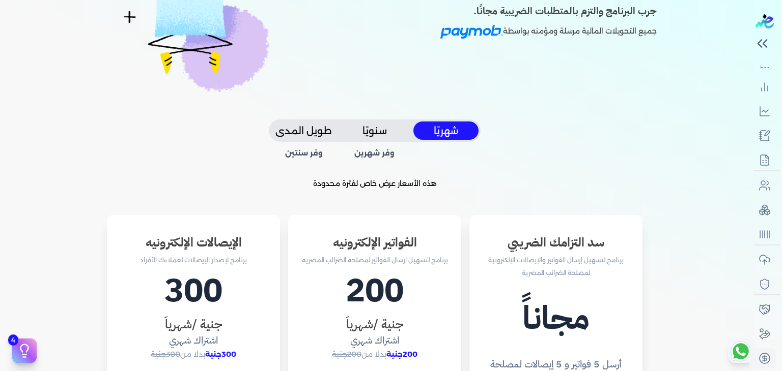
click at [460, 132] on button "شهريًا" at bounding box center [445, 131] width 65 height 19
click at [371, 128] on button "سنويًا" at bounding box center [374, 131] width 65 height 19
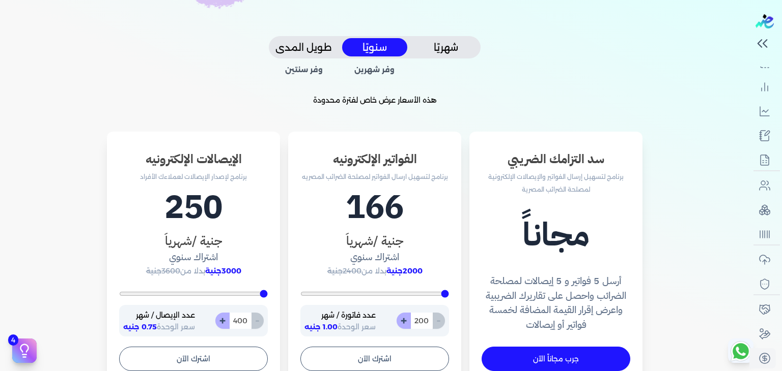
scroll to position [223, 0]
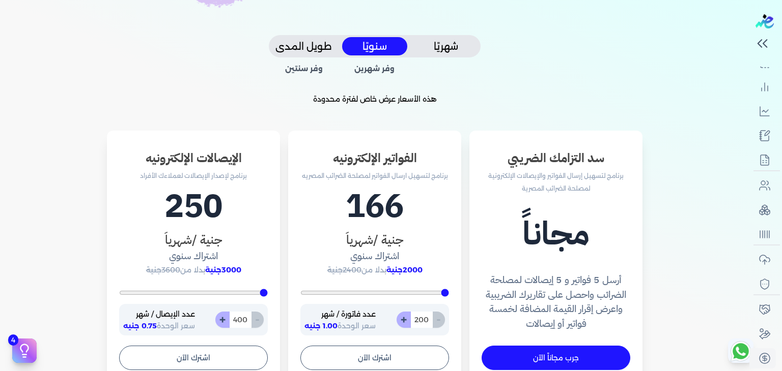
click at [450, 46] on button "شهريًا" at bounding box center [445, 46] width 65 height 19
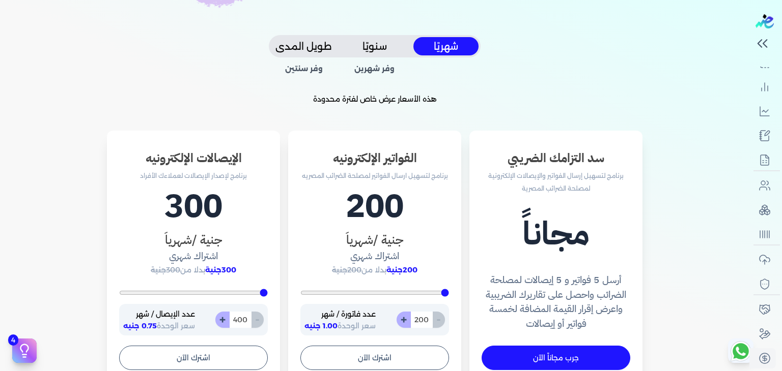
click at [450, 46] on button "شهريًا" at bounding box center [445, 46] width 65 height 19
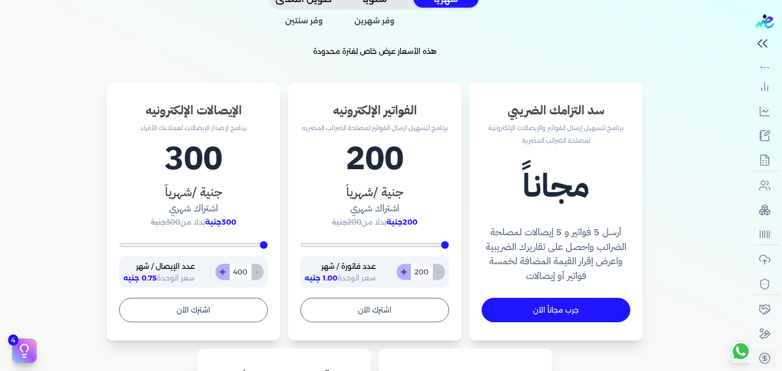
scroll to position [279, 0]
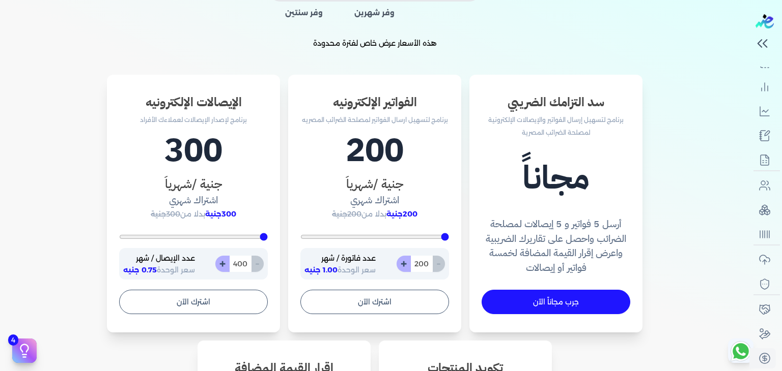
click at [186, 143] on h1 "300" at bounding box center [193, 150] width 149 height 49
click at [240, 261] on input "400" at bounding box center [240, 264] width 22 height 16
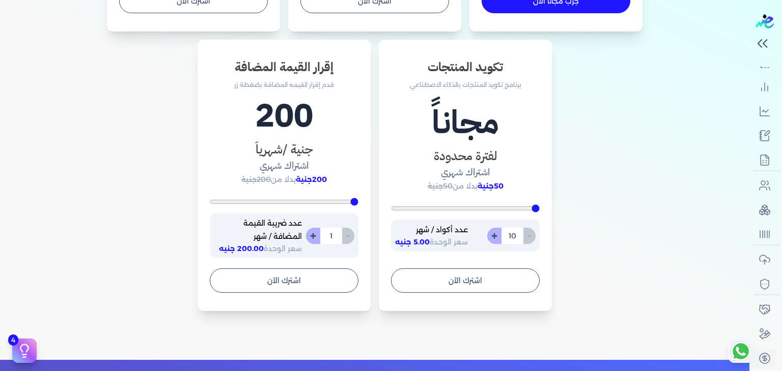
scroll to position [580, 0]
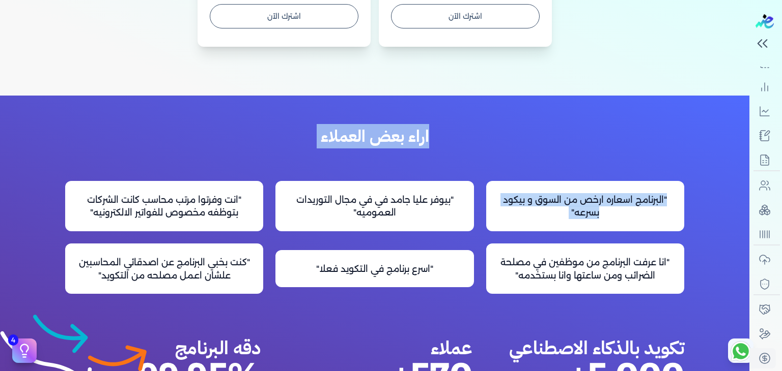
drag, startPoint x: 455, startPoint y: 155, endPoint x: 487, endPoint y: -9, distance: 166.6
click at [487, 0] on html "برجاء مراجعة صحة رقم التسجيل الضريبي : 562053298 من هنا Dismiss ✕ ✕ استهلكت 100…" at bounding box center [391, 185] width 782 height 371
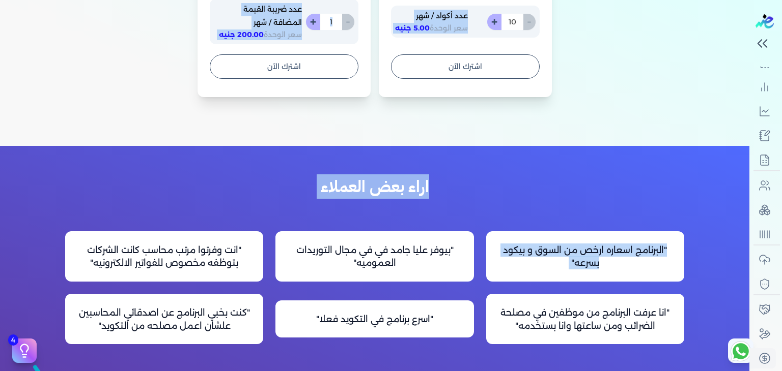
click at [476, 206] on div "اراء بعض العملاء "البرنامج اسعاره ارخص من السوق و بيكود بسرعه" "بيوفر عليا جامد…" at bounding box center [374, 303] width 651 height 314
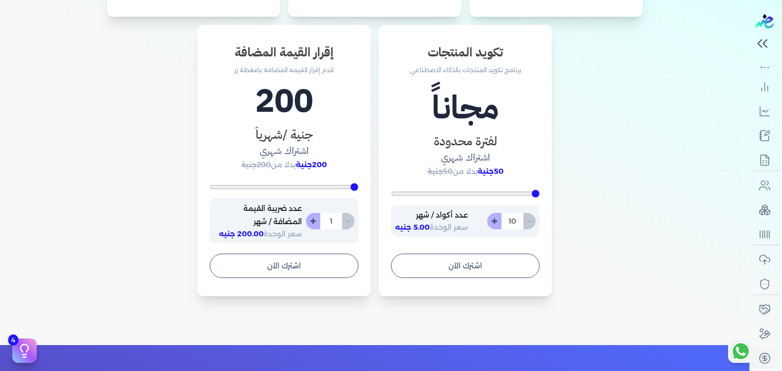
scroll to position [595, 0]
click at [297, 56] on h3 "إقرار القيمة المضافة" at bounding box center [284, 52] width 149 height 18
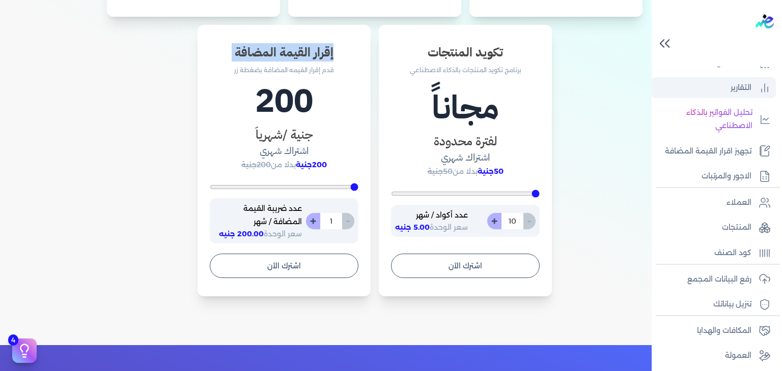
scroll to position [0, 0]
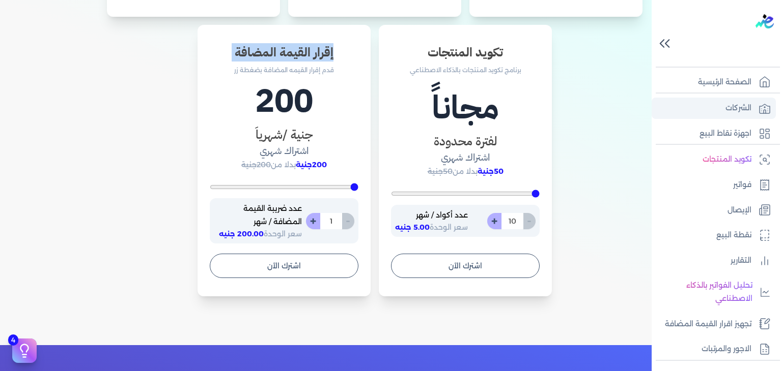
click at [747, 108] on p "الشركات" at bounding box center [738, 108] width 26 height 13
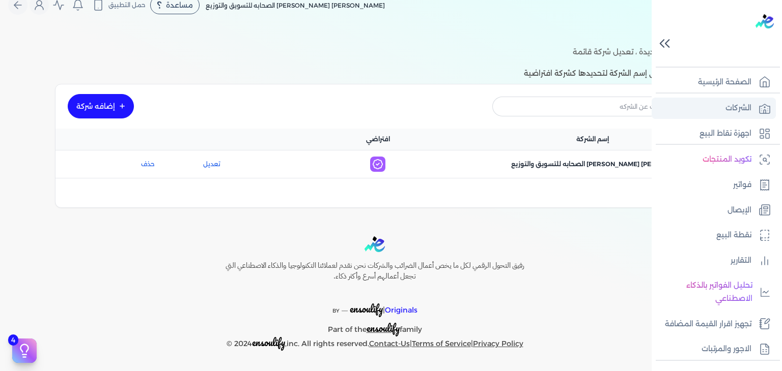
scroll to position [14, 0]
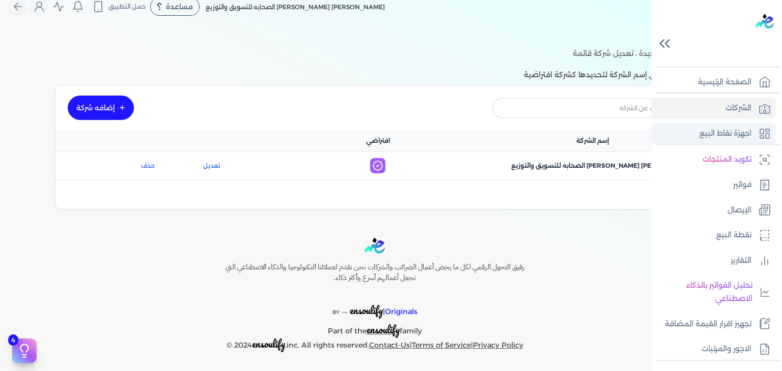
click at [748, 134] on p "اجهزة نقاط البيع" at bounding box center [725, 133] width 52 height 13
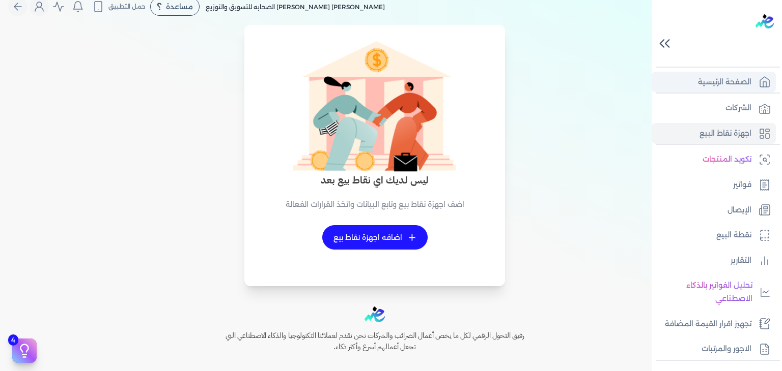
click at [724, 81] on p "الصفحة الرئيسية" at bounding box center [724, 82] width 53 height 13
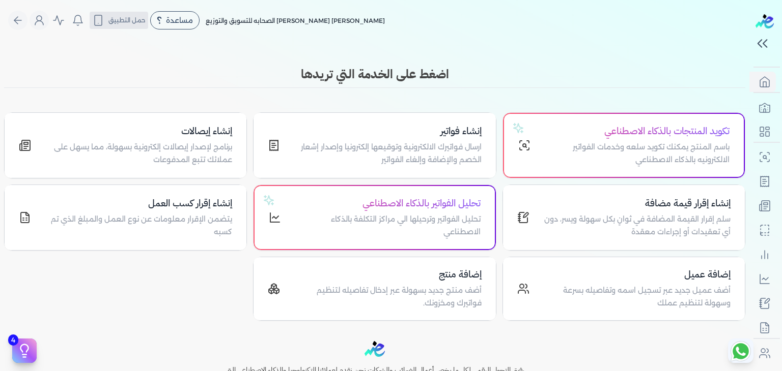
click at [104, 19] on icon "Global" at bounding box center [98, 20] width 12 height 12
click at [419, 136] on h4 "إنشاء فواتير" at bounding box center [386, 131] width 189 height 15
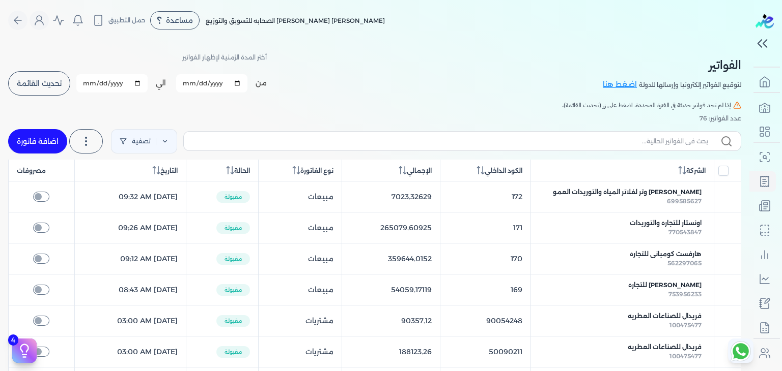
click at [27, 136] on link "اضافة فاتورة" at bounding box center [37, 141] width 59 height 24
select select "EGP"
select select "B"
select select "EGS"
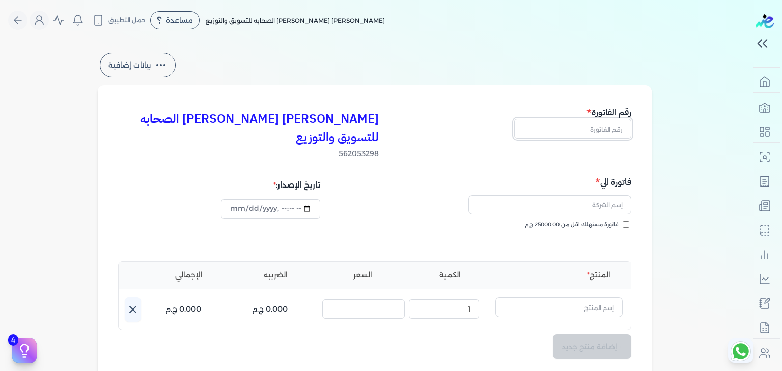
click at [605, 130] on input "text" at bounding box center [572, 128] width 117 height 19
click at [603, 207] on input "text" at bounding box center [549, 204] width 163 height 19
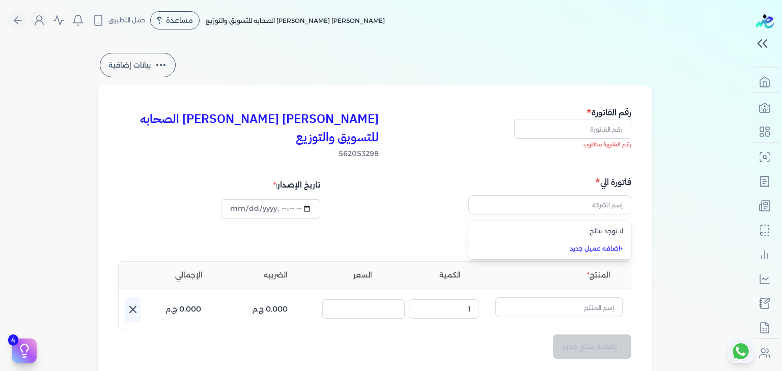
click at [611, 251] on link "+ اضافه عميل جديد" at bounding box center [556, 248] width 134 height 9
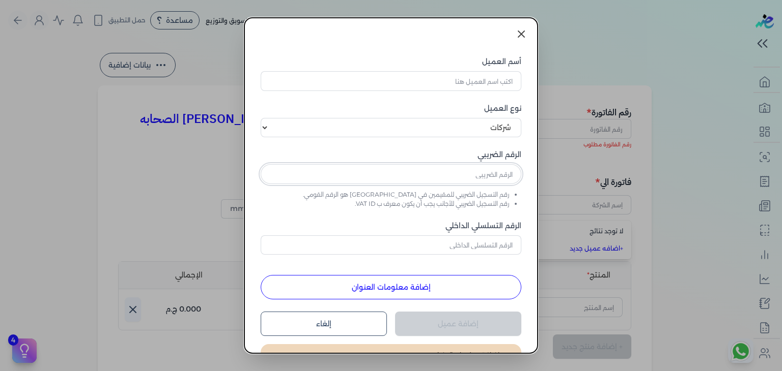
click at [460, 173] on input "text" at bounding box center [391, 173] width 261 height 19
click at [462, 126] on select "اختر نوع العميل شركات أفراد أجنبي" at bounding box center [391, 127] width 261 height 19
click at [525, 35] on icon at bounding box center [521, 34] width 12 height 12
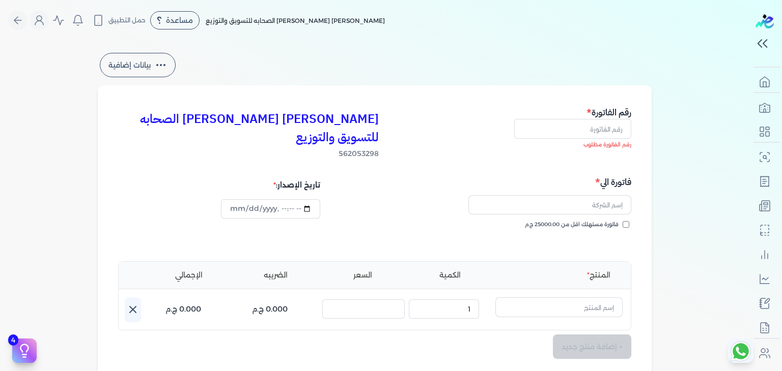
drag, startPoint x: 330, startPoint y: 74, endPoint x: 781, endPoint y: 45, distance: 452.3
click at [781, 45] on div "Toggle Navigation الصفحة الرئيسية الشركات اجهزة نقاط البيع تكويد المنتجات فواتي…" at bounding box center [391, 185] width 782 height 371
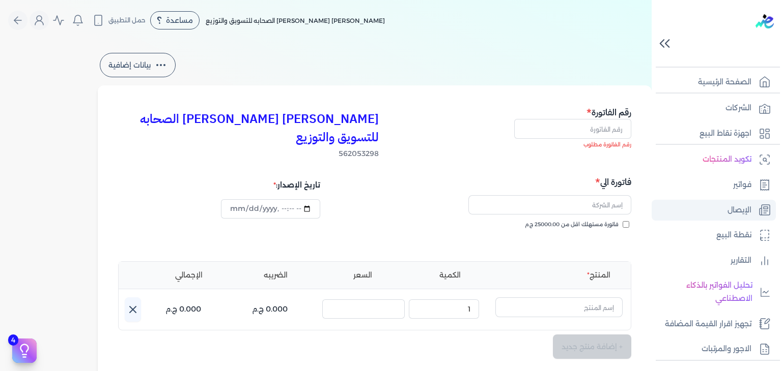
click at [737, 208] on p "الإيصال" at bounding box center [739, 210] width 24 height 13
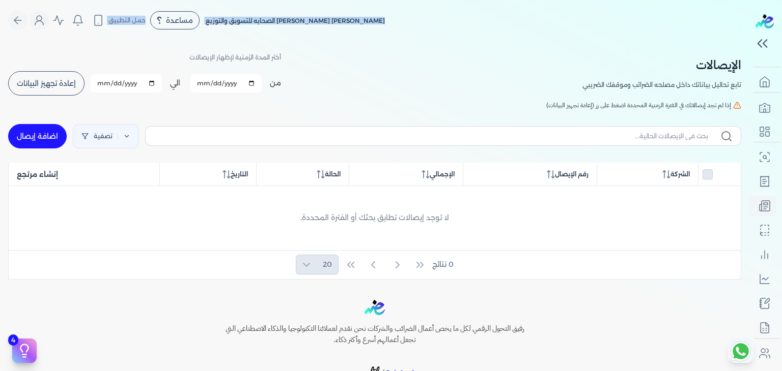
click at [37, 135] on link "اضافة إيصال" at bounding box center [37, 136] width 59 height 24
select select
select select "EGP"
select select "EGS"
select select "B"
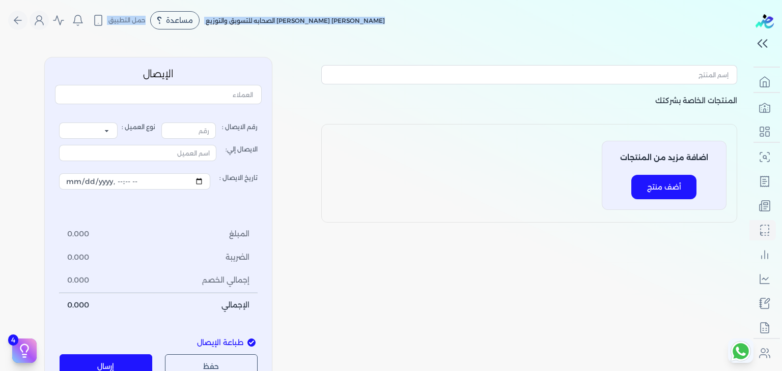
type input "1"
select select "P"
type input "عميل نقدي"
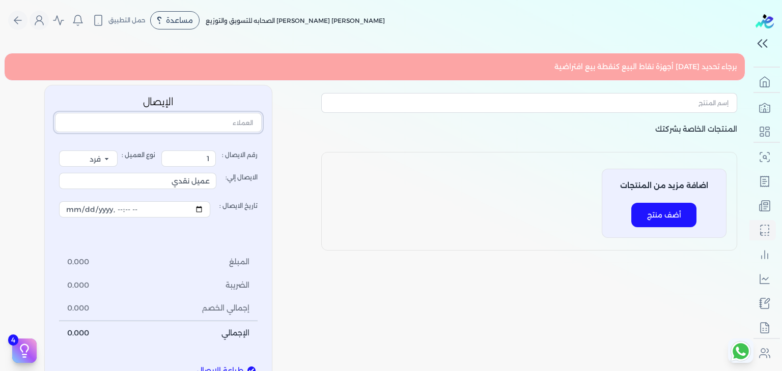
click at [248, 113] on input "text" at bounding box center [158, 122] width 207 height 19
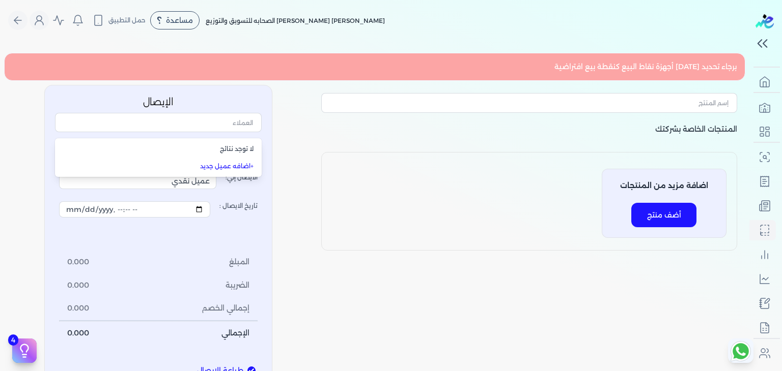
click at [237, 165] on link "+ اضافه عميل جديد" at bounding box center [164, 166] width 178 height 9
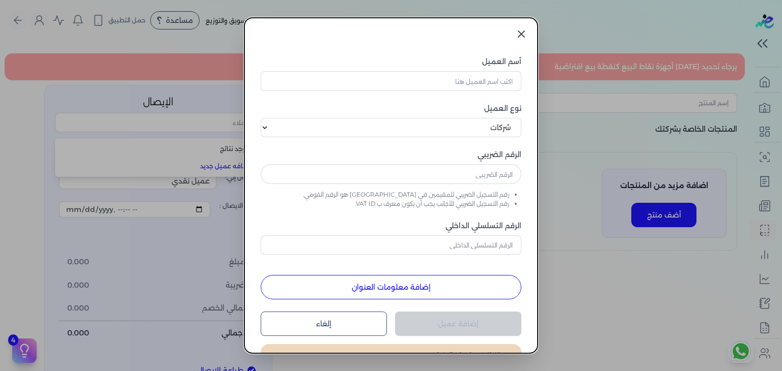
click at [526, 35] on icon at bounding box center [521, 34] width 12 height 12
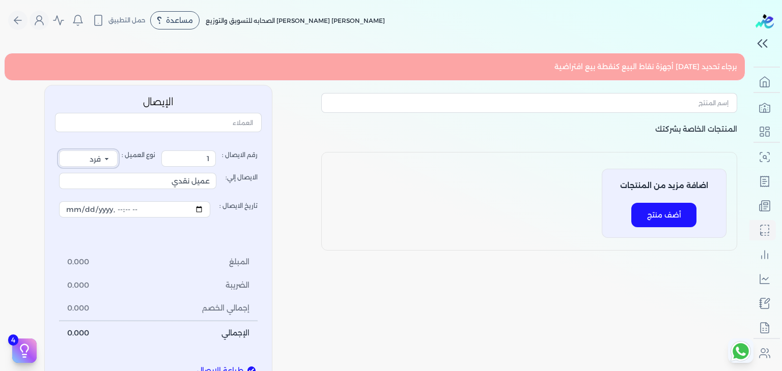
click at [100, 162] on select "فرد شركة شخص اجنبي" at bounding box center [88, 159] width 59 height 16
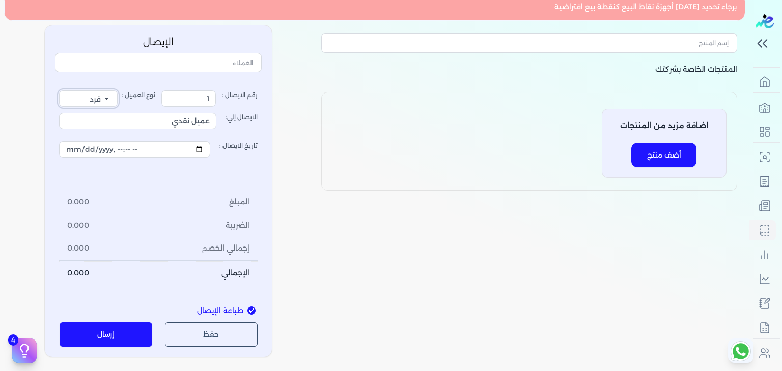
scroll to position [61, 0]
click at [195, 119] on input "عميل نقدي" at bounding box center [137, 120] width 157 height 16
click at [175, 119] on input "عميل نقدي" at bounding box center [137, 120] width 157 height 16
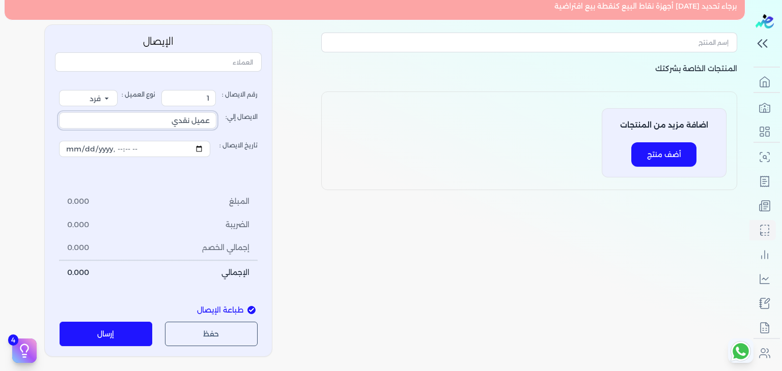
scroll to position [44, 0]
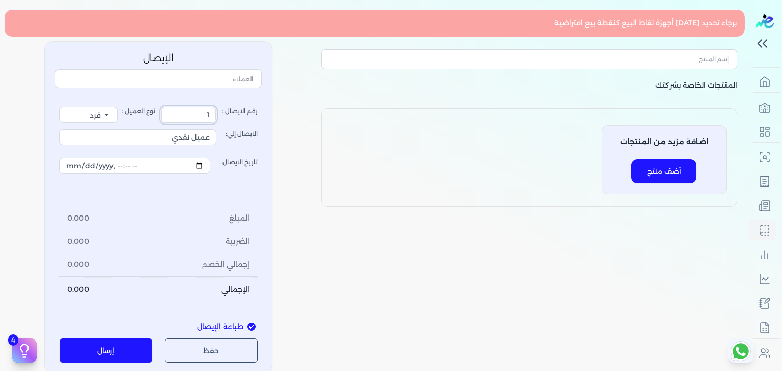
click at [198, 112] on input "1" at bounding box center [188, 115] width 54 height 16
click at [191, 165] on input "تاريخ الايصال :" at bounding box center [134, 166] width 151 height 16
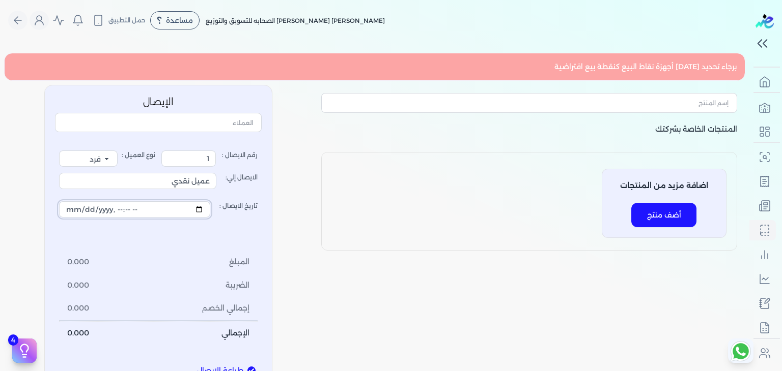
scroll to position [0, 0]
click at [642, 217] on button "أضف منتج" at bounding box center [663, 215] width 65 height 24
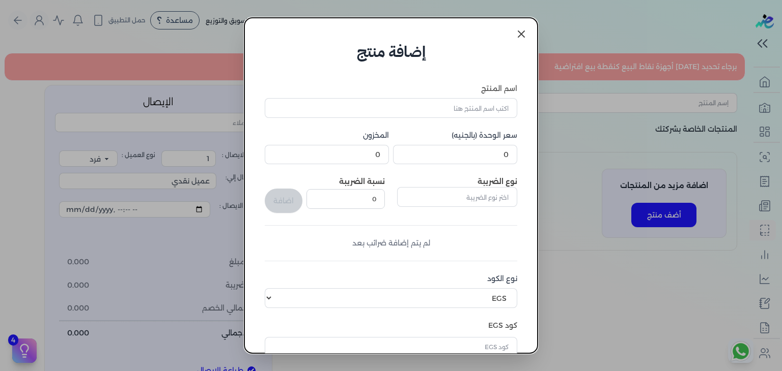
click at [523, 27] on link at bounding box center [521, 34] width 24 height 24
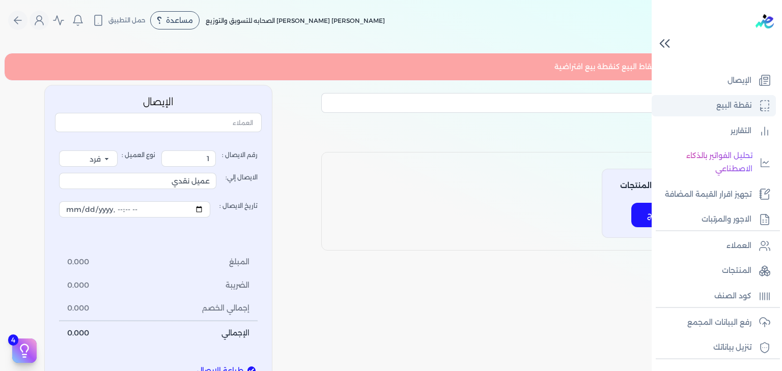
scroll to position [130, 0]
click at [733, 295] on p "كود الصنف" at bounding box center [732, 296] width 37 height 13
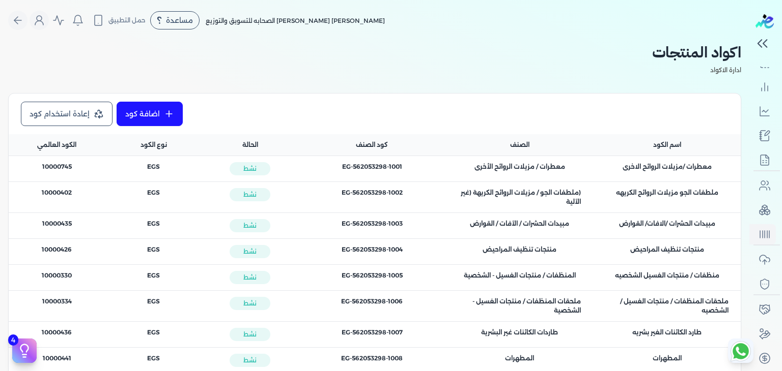
click at [648, 167] on span "اسم المنتج : معطرات /مزيلات الروائح الاخرى" at bounding box center [666, 166] width 89 height 9
click at [643, 183] on div "اسم المنتج : ملطفات الجو مزيلات الروائح الكريهه" at bounding box center [667, 197] width 148 height 31
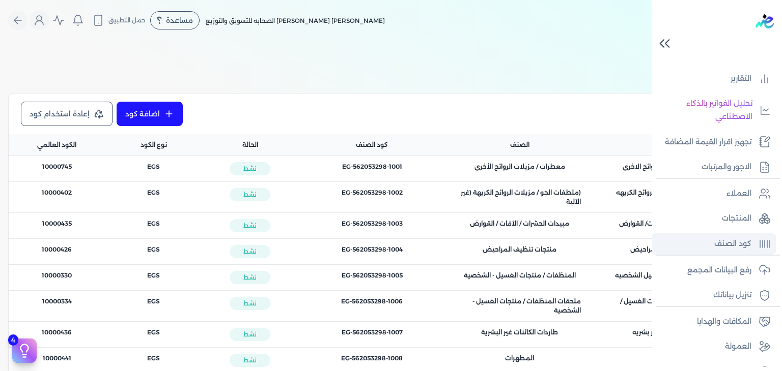
scroll to position [181, 0]
click at [744, 218] on p "المنتجات" at bounding box center [737, 220] width 30 height 13
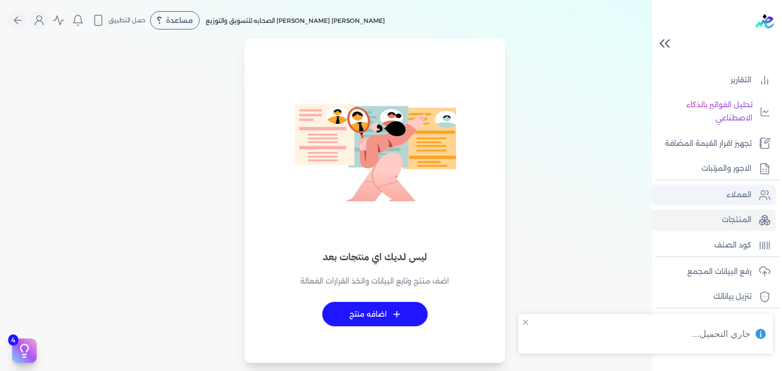
click at [739, 203] on link "العملاء" at bounding box center [713, 195] width 124 height 21
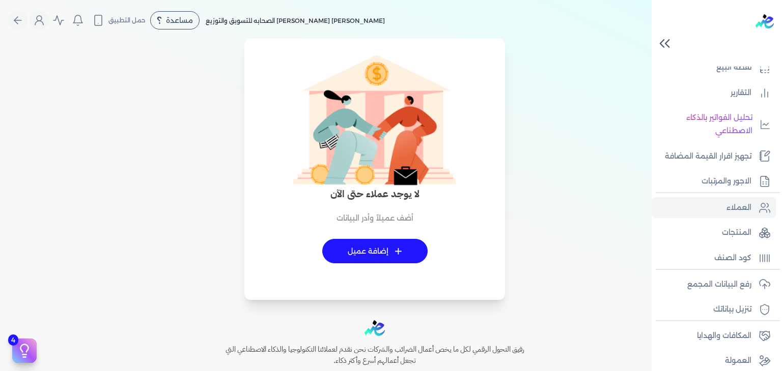
scroll to position [173, 0]
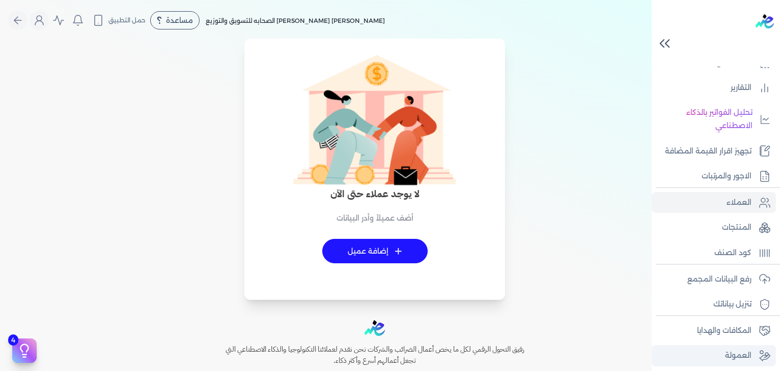
click at [737, 352] on p "العمولة" at bounding box center [738, 356] width 26 height 13
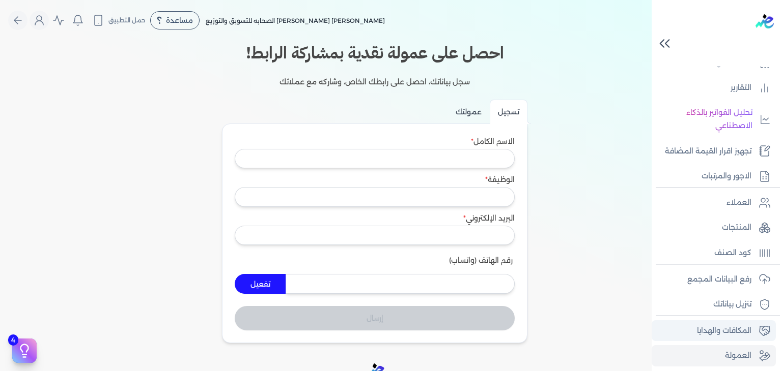
click at [733, 334] on p "المكافات والهدايا" at bounding box center [724, 331] width 54 height 13
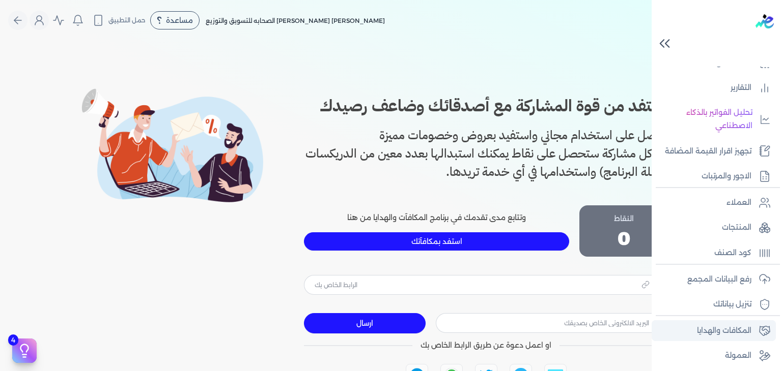
type input "https://app.edariba.com?ref=5v2w31"
click at [723, 232] on p "المنتجات" at bounding box center [737, 227] width 30 height 13
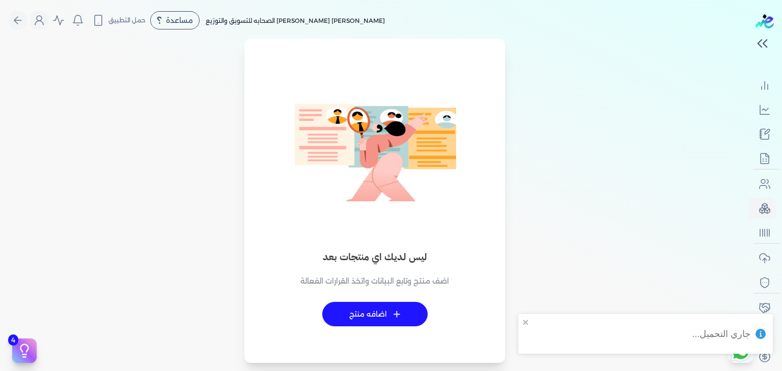
scroll to position [168, 0]
click at [400, 311] on span "+" at bounding box center [397, 314] width 8 height 7
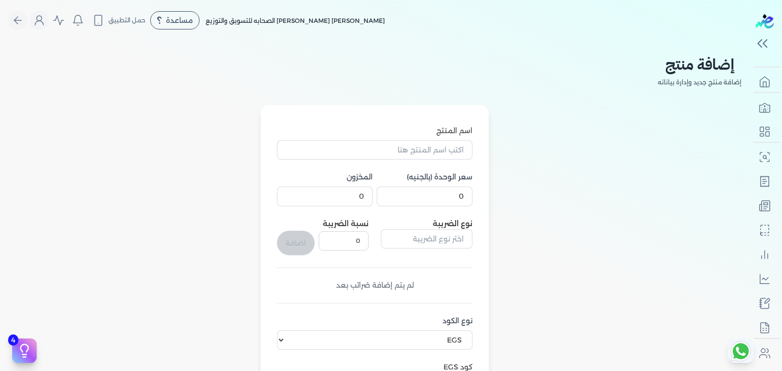
select select "EGS"
click at [451, 147] on input "اسم المنتج" at bounding box center [374, 149] width 195 height 19
type input "فريدا معطر 460"
click at [458, 194] on input "0" at bounding box center [425, 196] width 96 height 19
type input "100"
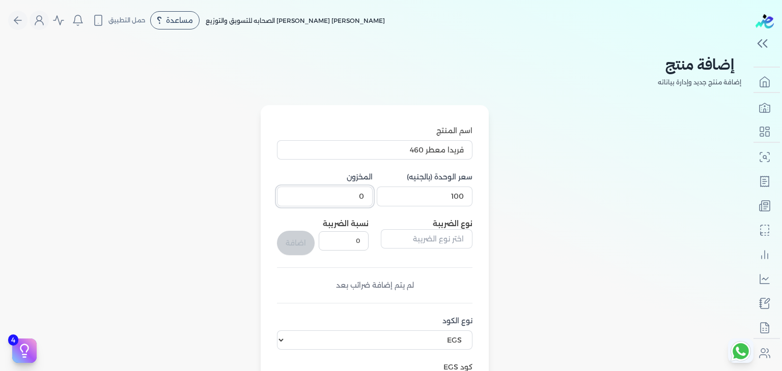
click at [347, 200] on input "0" at bounding box center [325, 196] width 96 height 19
type input "1000"
click at [434, 235] on input "text" at bounding box center [427, 238] width 92 height 19
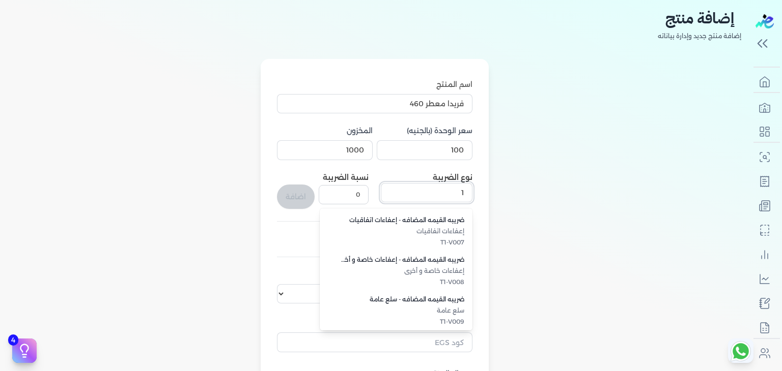
scroll to position [277, 0]
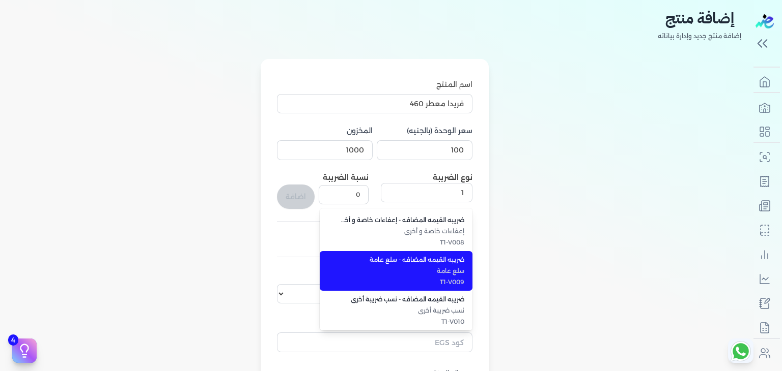
click at [452, 269] on span "سلع عامة" at bounding box center [402, 271] width 124 height 9
type input "ضريبه القيمه المضافه - سلع عامة"
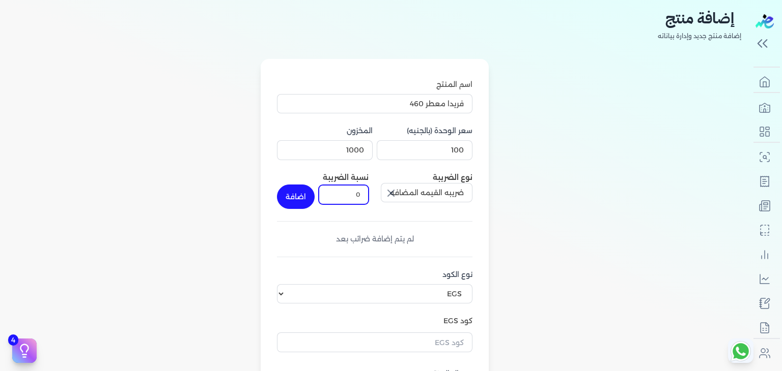
click at [355, 195] on input "0" at bounding box center [344, 194] width 50 height 19
type input "14"
click at [412, 247] on div "اسم المنتج فريدا معطر 460 سعر الوحدة (بالجنيه) 100 المخزون 1000 نوع الضريبة ضري…" at bounding box center [374, 263] width 195 height 369
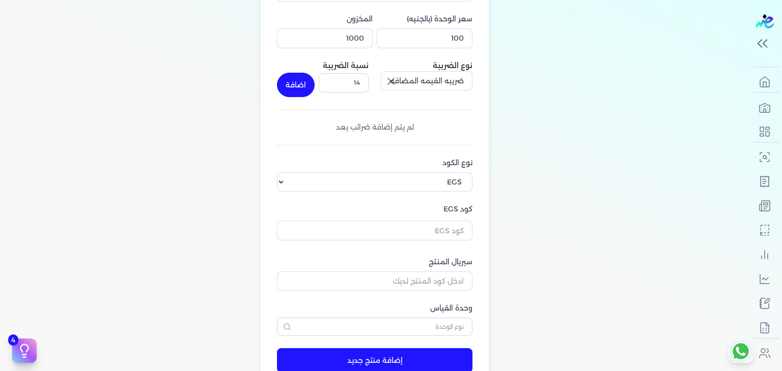
scroll to position [161, 0]
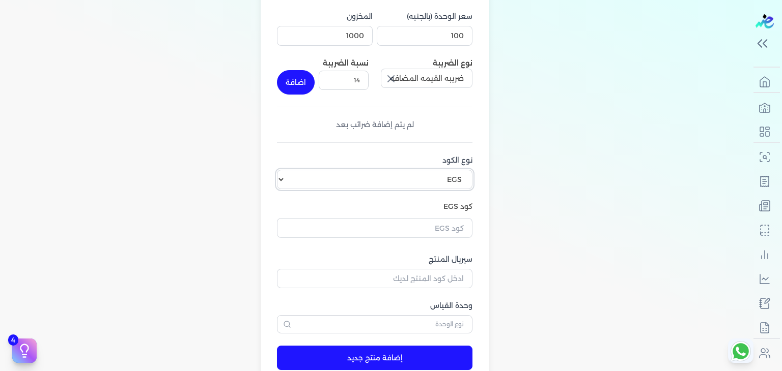
click at [470, 175] on select "اختر نوع الكود EGS GS1" at bounding box center [374, 179] width 195 height 19
click at [447, 235] on input "text" at bounding box center [374, 227] width 195 height 19
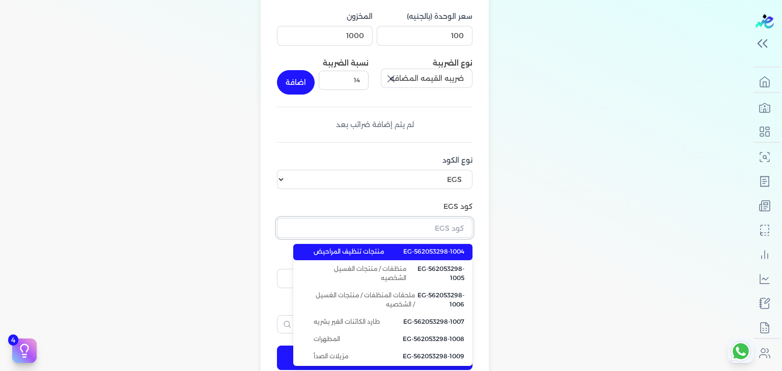
scroll to position [0, 0]
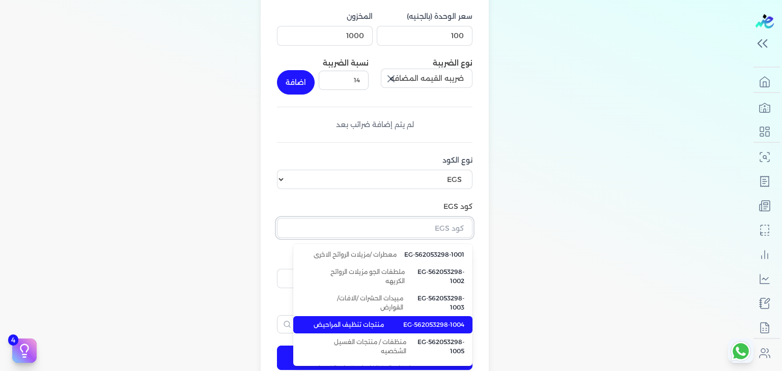
type input "م"
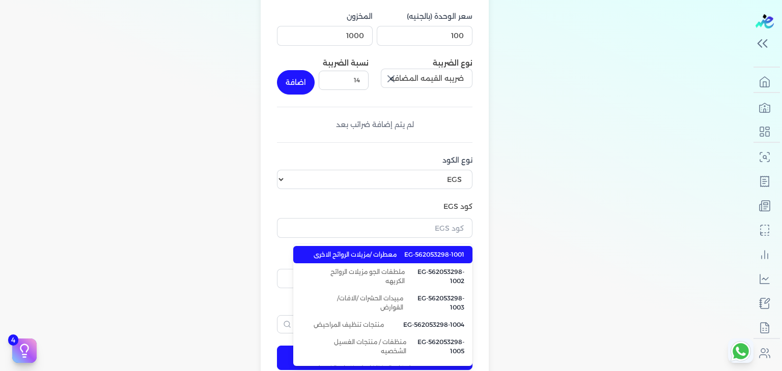
click at [417, 260] on span "EG-562053298-1001" at bounding box center [434, 254] width 60 height 9
type input "EG-562053298-1001"
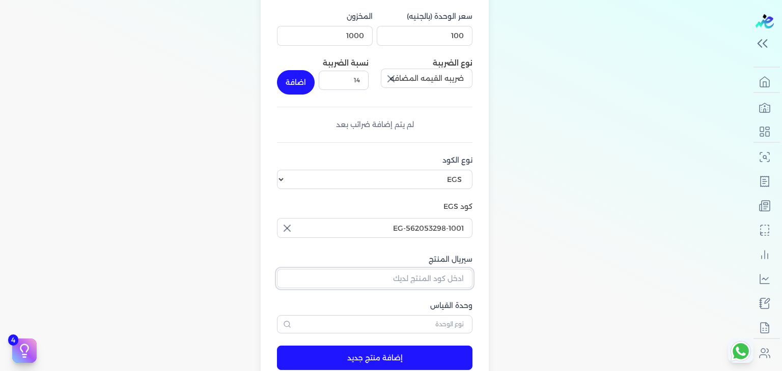
click at [447, 282] on input "سيريال المنتج" at bounding box center [374, 278] width 195 height 19
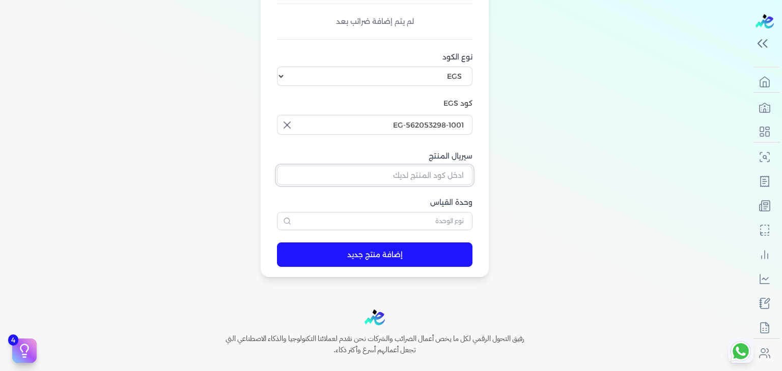
scroll to position [264, 0]
type input "14001"
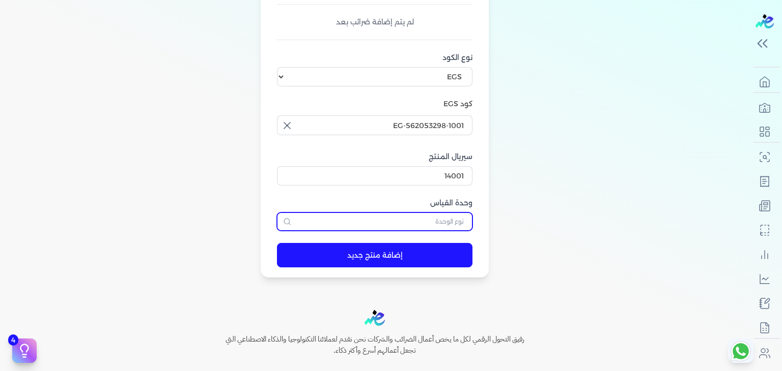
click at [440, 226] on input "text" at bounding box center [374, 222] width 195 height 18
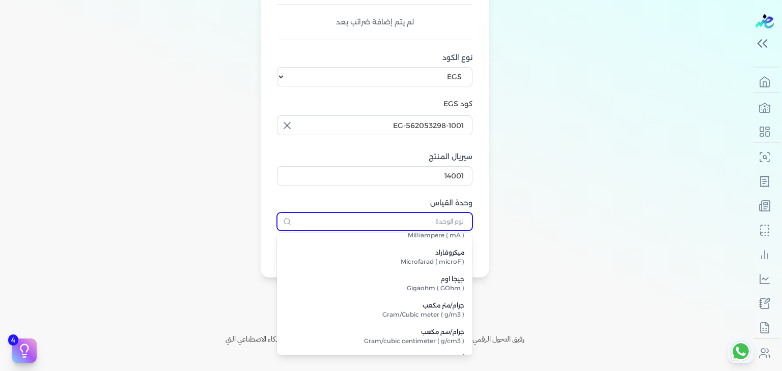
scroll to position [0, 0]
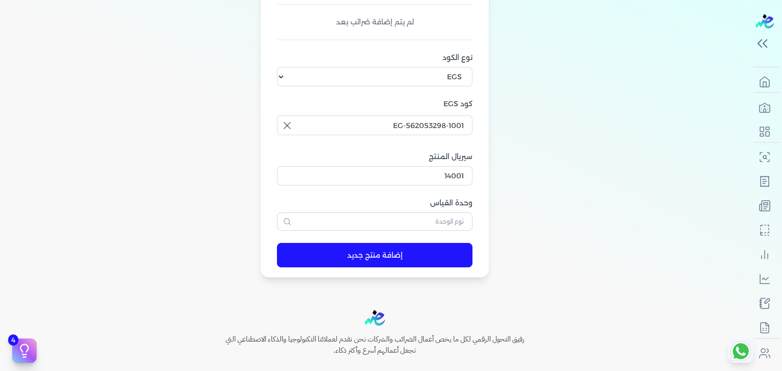
click at [407, 200] on label "وحدة القياس" at bounding box center [374, 203] width 195 height 11
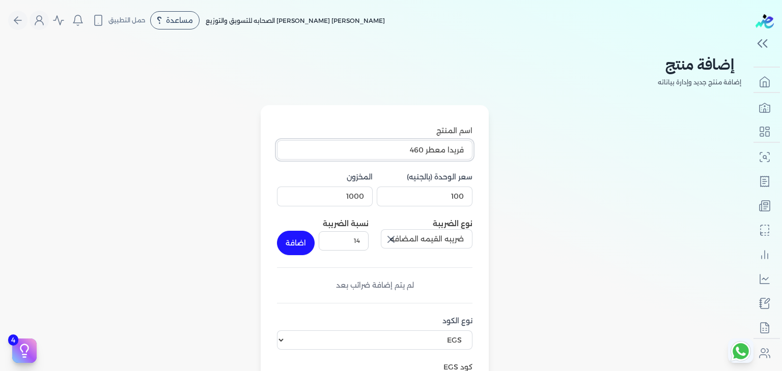
click at [401, 147] on input "فريدا معطر 460" at bounding box center [374, 149] width 195 height 19
drag, startPoint x: 401, startPoint y: 147, endPoint x: 420, endPoint y: -34, distance: 182.2
click at [420, 0] on html "برجاء مراجعة صحة رقم التسجيل الضريبي : 562053298 من هنا Dismiss ✕ ✕ استهلكت 100…" at bounding box center [391, 185] width 782 height 371
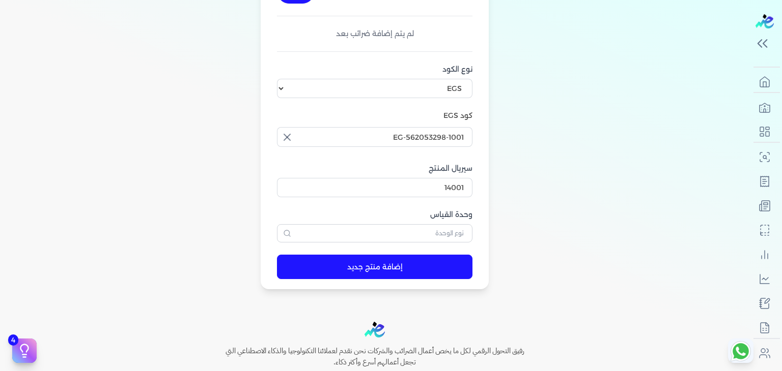
scroll to position [336, 0]
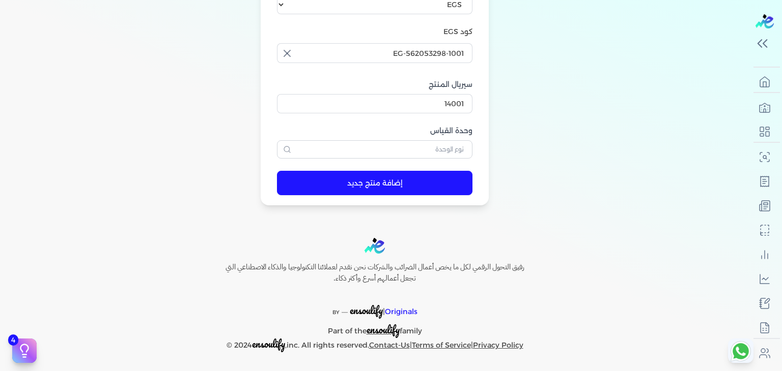
type input "فريدا معطر"
click at [451, 147] on input "text" at bounding box center [374, 149] width 195 height 18
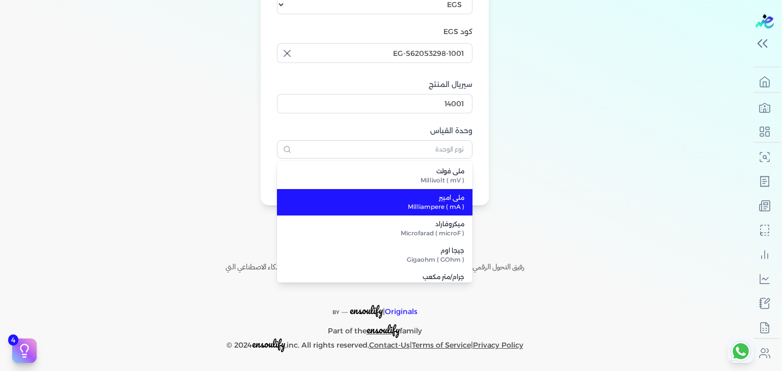
click at [453, 200] on span "ملي امبير" at bounding box center [380, 197] width 167 height 9
type input "ملي امبير"
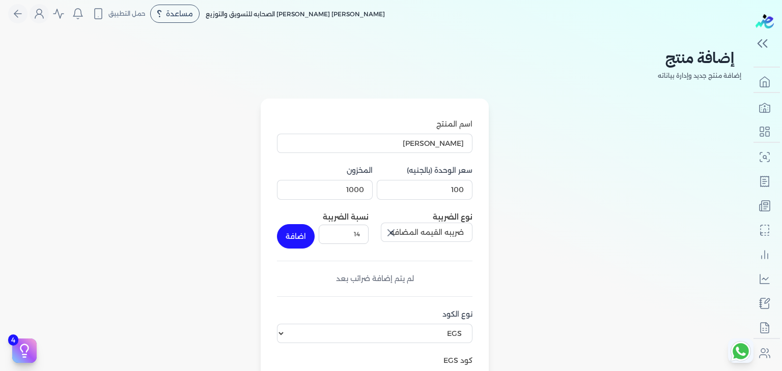
scroll to position [0, 0]
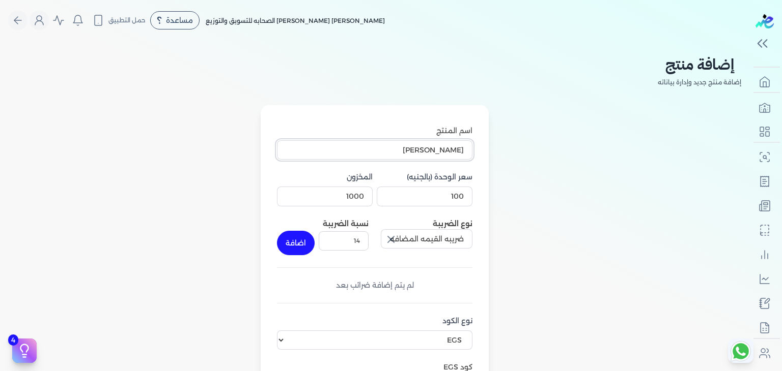
click at [409, 145] on input "فريدا معطر" at bounding box center [374, 149] width 195 height 19
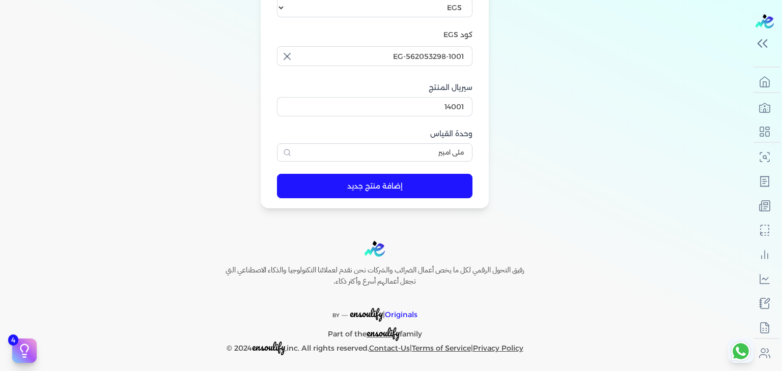
scroll to position [336, 0]
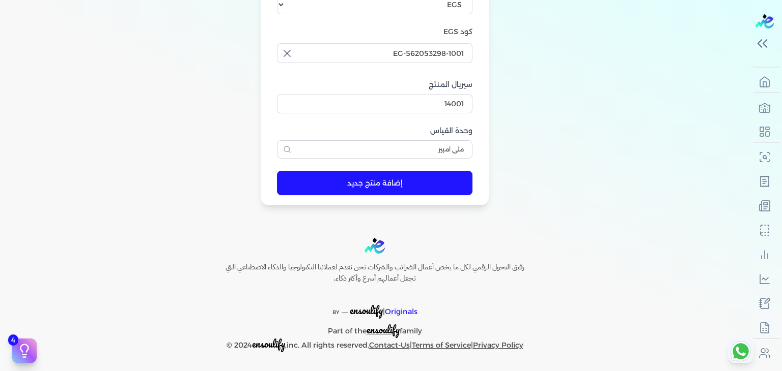
type input "فريدا معطر 460 ملي"
click at [432, 190] on button "إضافة منتج جديد" at bounding box center [374, 183] width 195 height 24
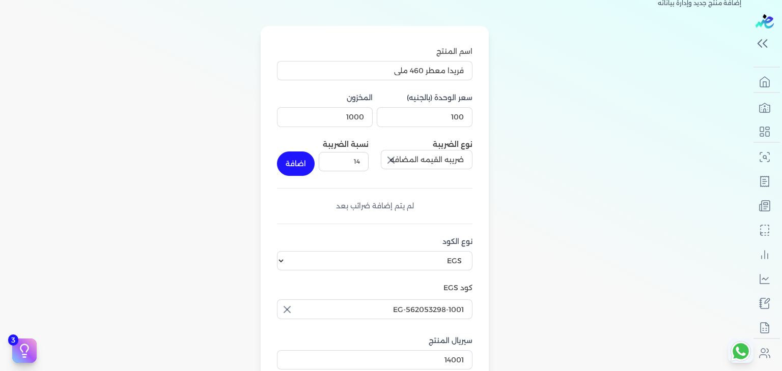
scroll to position [84, 0]
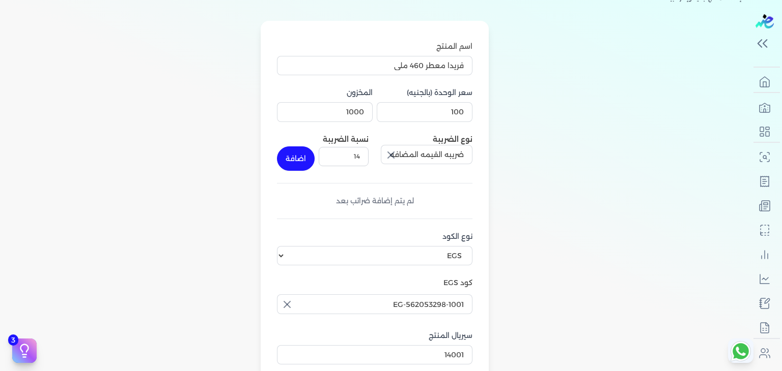
click at [293, 153] on button "اضافة" at bounding box center [296, 159] width 38 height 24
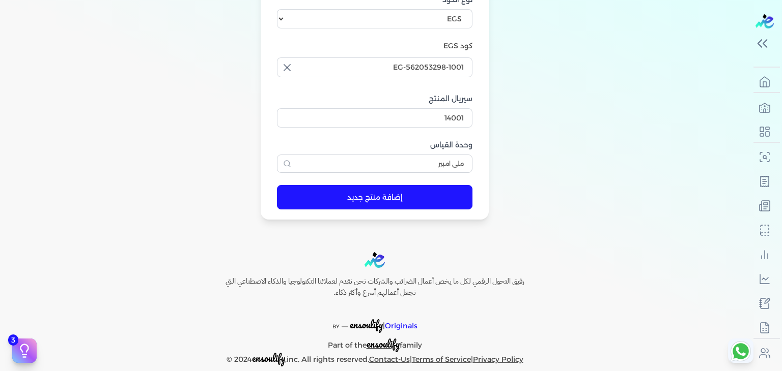
scroll to position [341, 0]
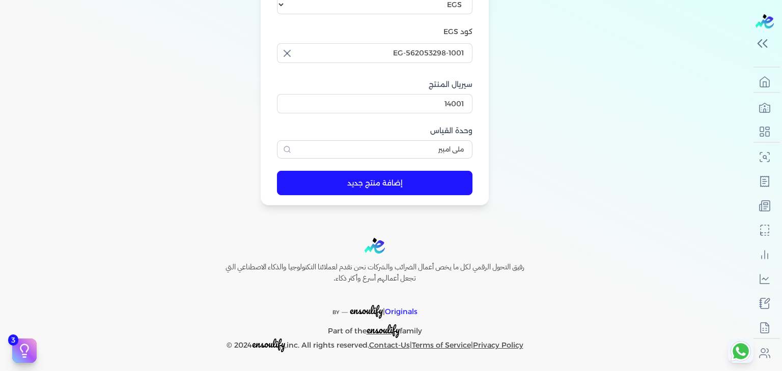
click at [443, 180] on button "إضافة منتج جديد" at bounding box center [374, 183] width 195 height 24
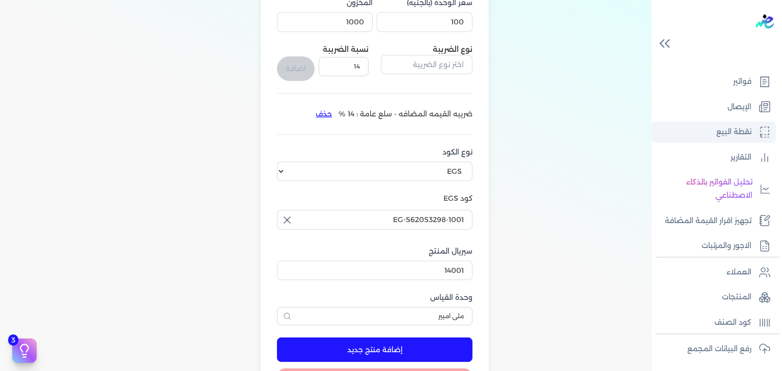
scroll to position [0, 0]
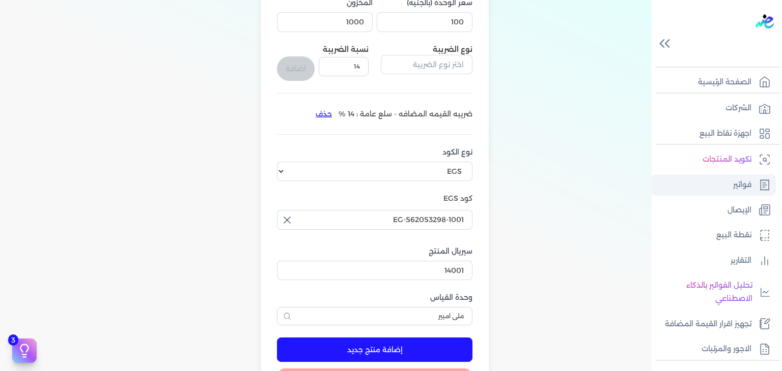
click at [740, 186] on p "فواتير" at bounding box center [742, 185] width 18 height 13
click at [742, 182] on p "فواتير" at bounding box center [742, 185] width 18 height 13
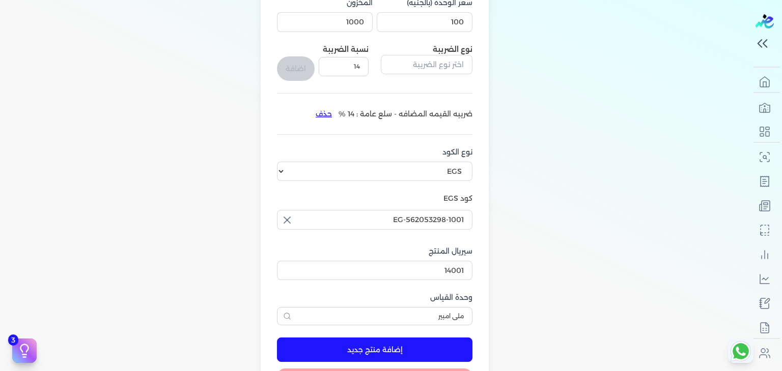
click at [763, 43] on icon at bounding box center [765, 44] width 4 height 8
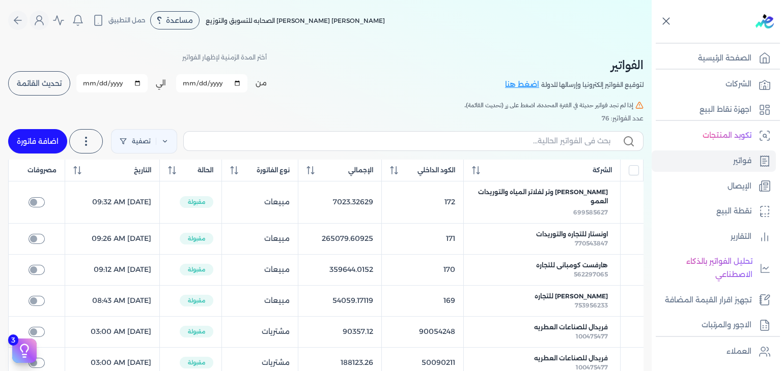
click at [53, 139] on link "اضافة فاتورة" at bounding box center [37, 141] width 59 height 24
select select "EGP"
select select "B"
select select "EGS"
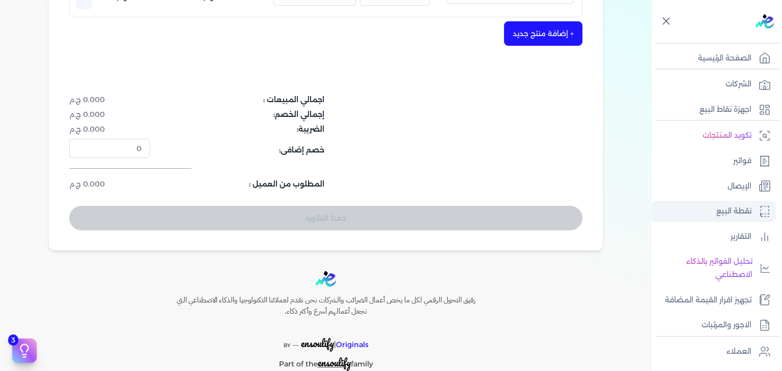
scroll to position [177, 0]
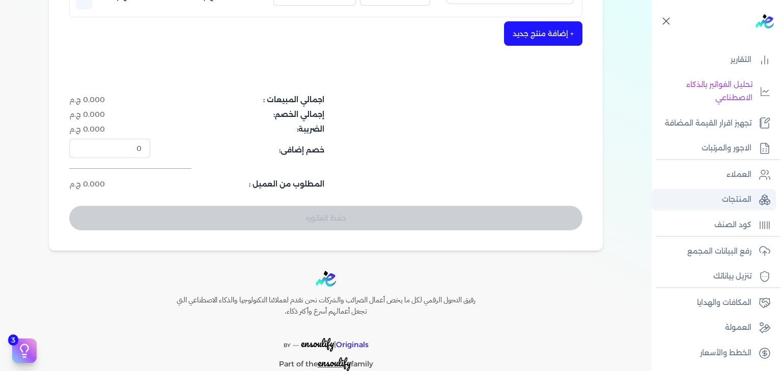
click at [749, 195] on p "المنتجات" at bounding box center [737, 199] width 30 height 13
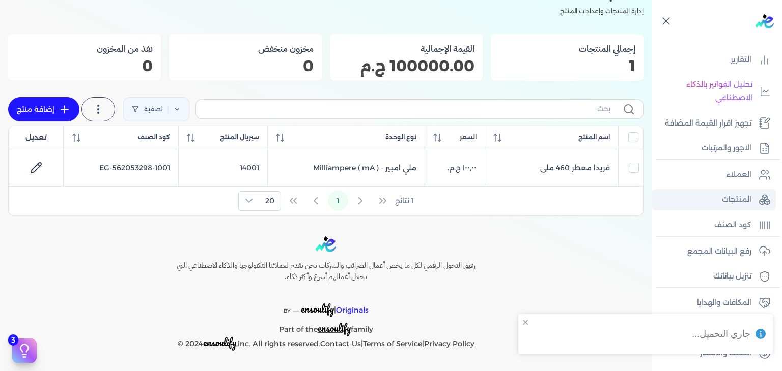
scroll to position [58, 0]
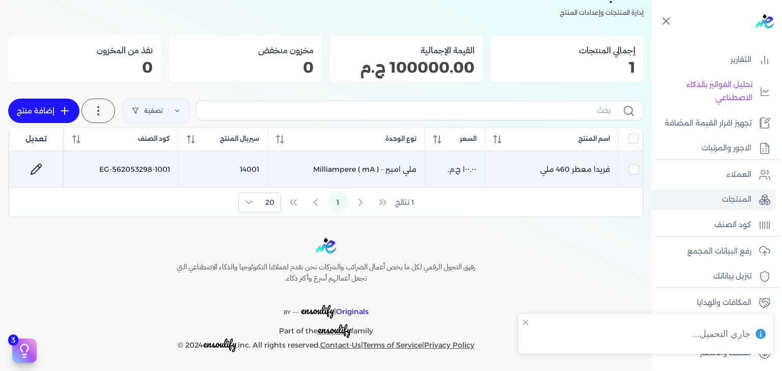
click at [283, 165] on td "ملي امبير - Milliampere ( mA )" at bounding box center [346, 169] width 157 height 37
checkbox input "true"
click at [281, 165] on td "ملي امبير - Milliampere ( mA )" at bounding box center [346, 169] width 157 height 37
checkbox input "false"
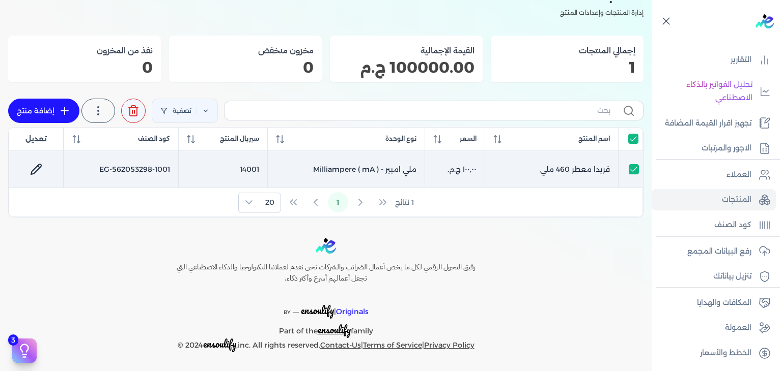
checkbox input "false"
click at [40, 161] on link at bounding box center [36, 169] width 24 height 24
select select "EGS"
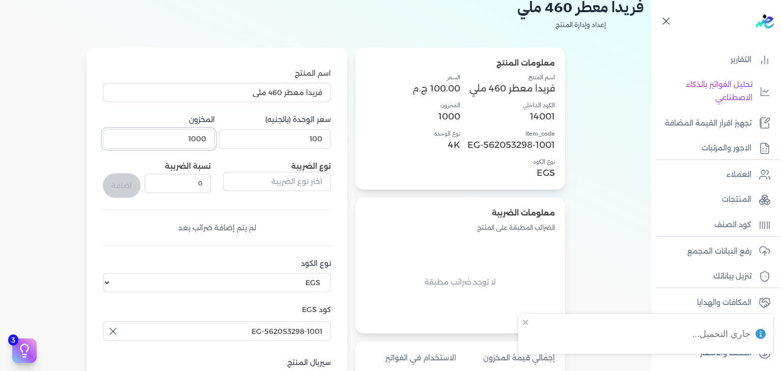
click at [197, 138] on input "1000" at bounding box center [159, 138] width 112 height 19
type input "5000"
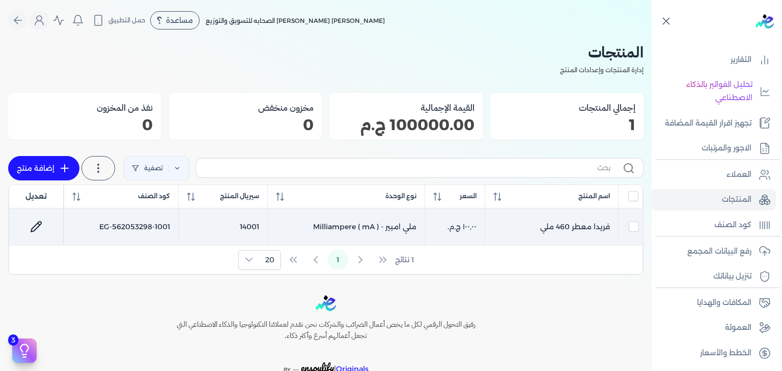
click at [41, 222] on icon at bounding box center [36, 227] width 10 height 10
select select "EGS"
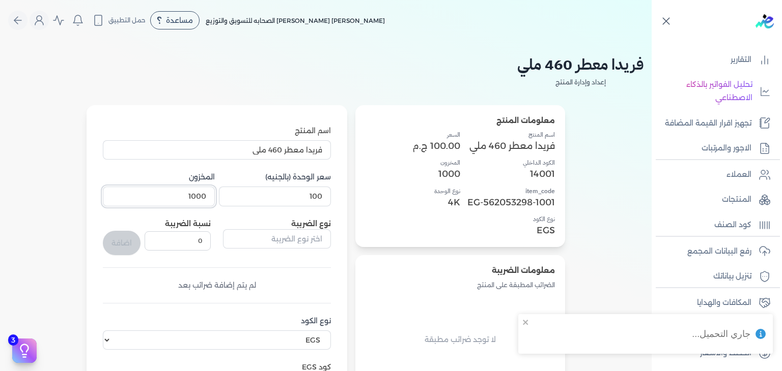
click at [206, 196] on input "1000" at bounding box center [159, 196] width 112 height 19
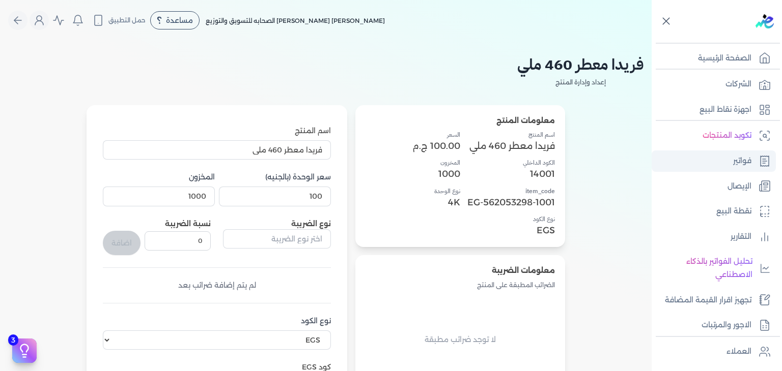
click at [741, 162] on p "فواتير" at bounding box center [742, 161] width 18 height 13
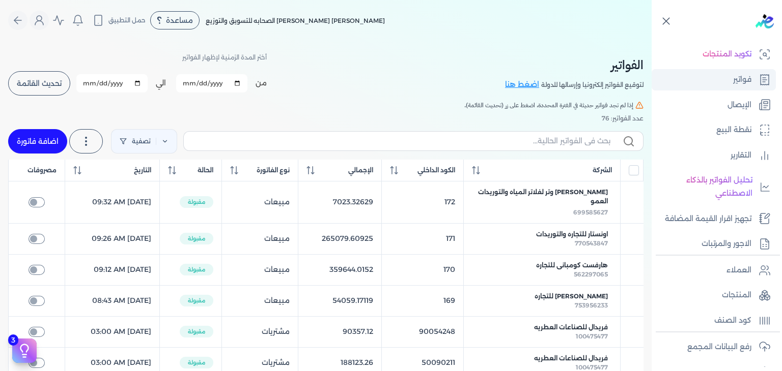
scroll to position [81, 0]
click at [742, 158] on p "التقارير" at bounding box center [740, 155] width 21 height 13
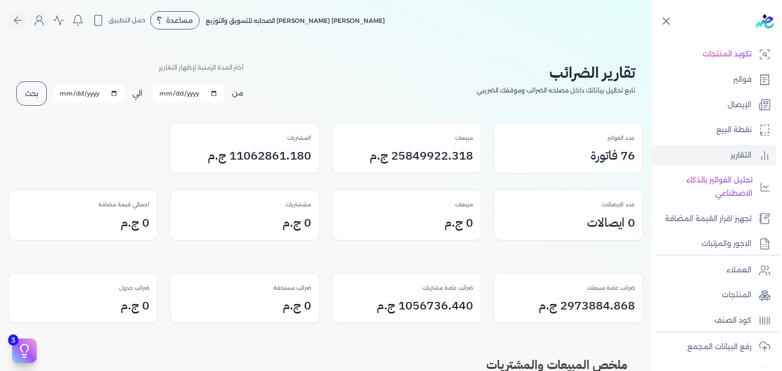
click at [625, 138] on p "عدد الفواتير" at bounding box center [620, 138] width 27 height 13
click at [625, 149] on h3 "76 فاتورة" at bounding box center [612, 156] width 44 height 18
click at [397, 150] on h3 "25849922.318 ج.م" at bounding box center [420, 156] width 103 height 18
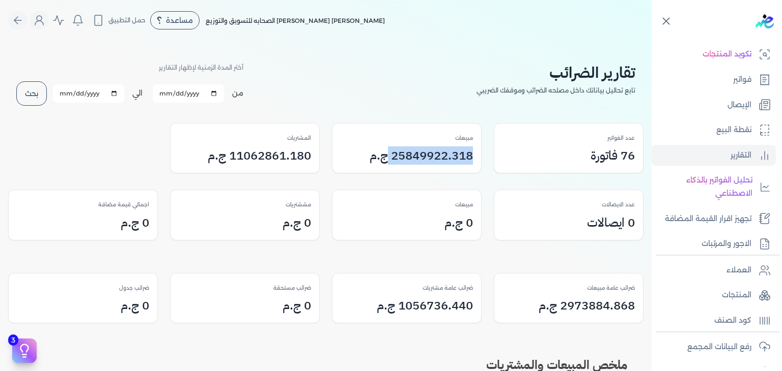
click at [397, 150] on h3 "25849922.318 ج.م" at bounding box center [420, 156] width 103 height 18
click at [273, 152] on h3 "11062861.180 ج.م" at bounding box center [259, 156] width 103 height 18
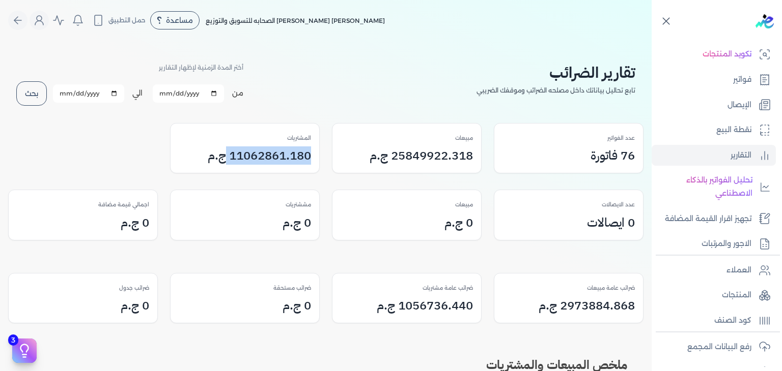
click at [273, 152] on h3 "11062861.180 ج.م" at bounding box center [259, 156] width 103 height 18
click at [415, 155] on h3 "25849922.318 ج.م" at bounding box center [420, 156] width 103 height 18
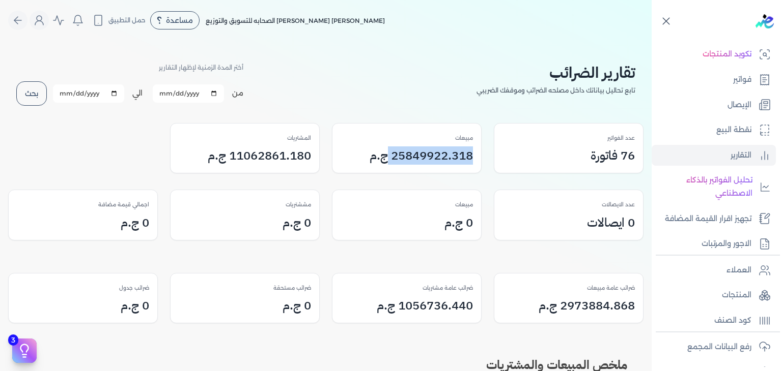
click at [415, 155] on h3 "25849922.318 ج.م" at bounding box center [420, 156] width 103 height 18
click at [179, 93] on input "[DATE]" at bounding box center [188, 93] width 71 height 18
click at [107, 88] on input "[DATE]" at bounding box center [88, 93] width 71 height 18
click at [118, 92] on input "[DATE]" at bounding box center [88, 93] width 71 height 18
click at [223, 127] on div "المشتريات 11062861.180 ج.م" at bounding box center [244, 149] width 149 height 50
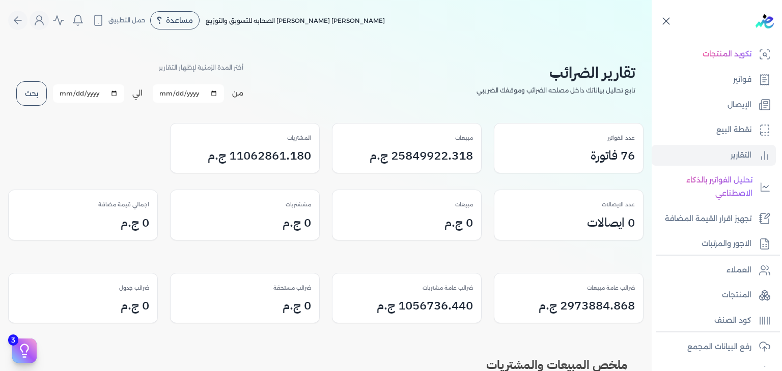
click at [181, 97] on input "[DATE]" at bounding box center [188, 93] width 71 height 18
click at [218, 92] on input "[DATE]" at bounding box center [188, 93] width 71 height 18
type input "2023-04-27"
click at [30, 95] on button "بحث" at bounding box center [31, 93] width 31 height 24
click at [37, 87] on button "بحث" at bounding box center [31, 93] width 31 height 24
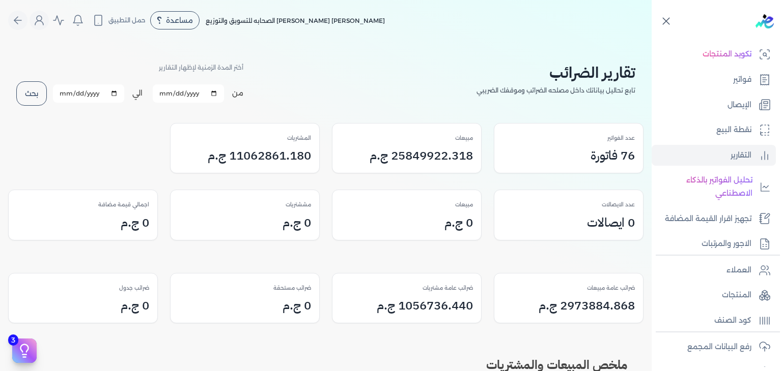
click at [37, 87] on button "بحث" at bounding box center [31, 93] width 31 height 24
click at [34, 93] on button "بحث" at bounding box center [31, 93] width 31 height 24
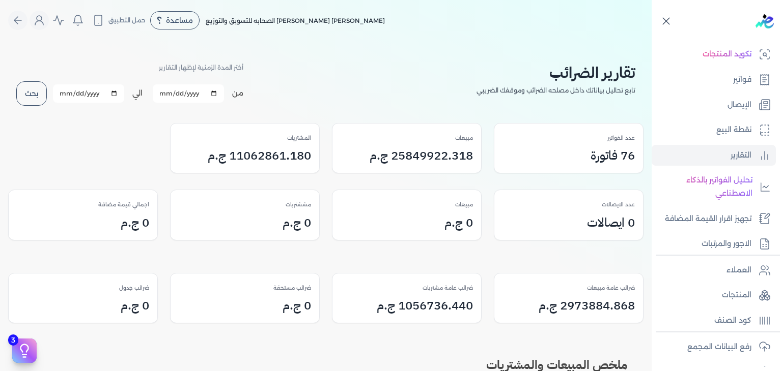
click at [34, 93] on button "بحث" at bounding box center [31, 93] width 31 height 24
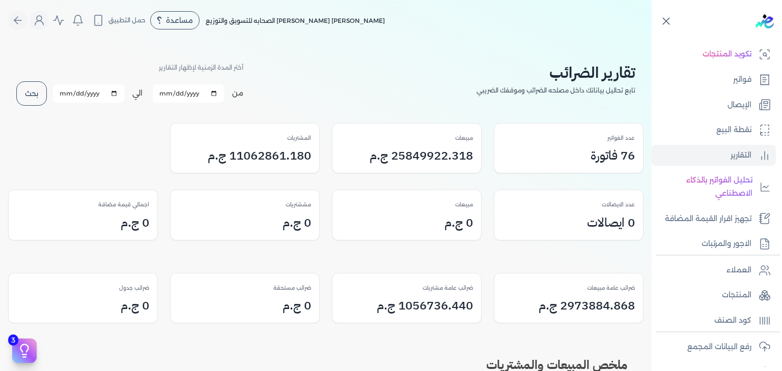
click at [36, 92] on button "بحث" at bounding box center [31, 93] width 31 height 24
click at [39, 94] on button "بحث" at bounding box center [31, 93] width 31 height 24
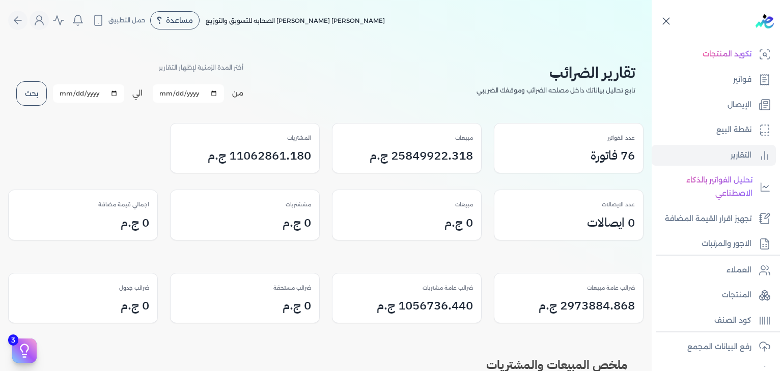
click at [39, 94] on button "بحث" at bounding box center [31, 93] width 31 height 24
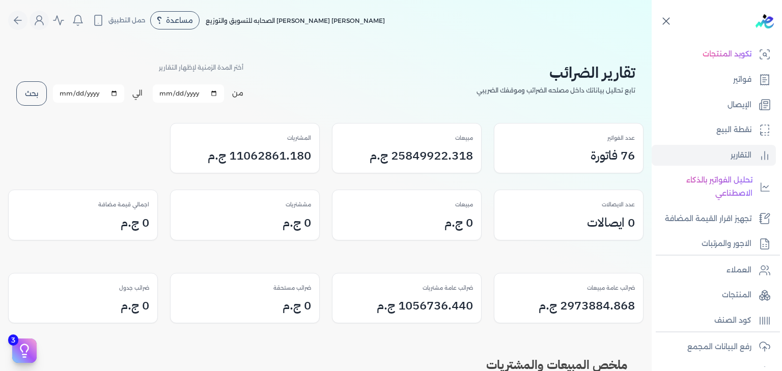
click at [37, 90] on button "بحث" at bounding box center [31, 93] width 31 height 24
click at [40, 96] on button "بحث" at bounding box center [31, 93] width 31 height 24
click at [39, 91] on button "بحث" at bounding box center [31, 93] width 31 height 24
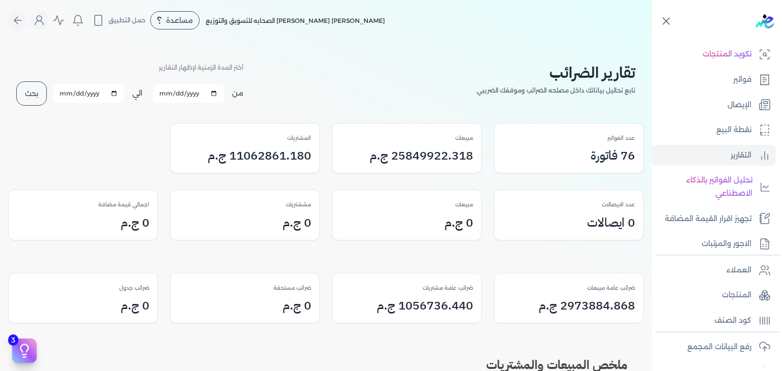
click at [38, 89] on button "بحث" at bounding box center [31, 93] width 31 height 24
click at [744, 345] on p "رفع البيانات المجمع" at bounding box center [719, 347] width 64 height 13
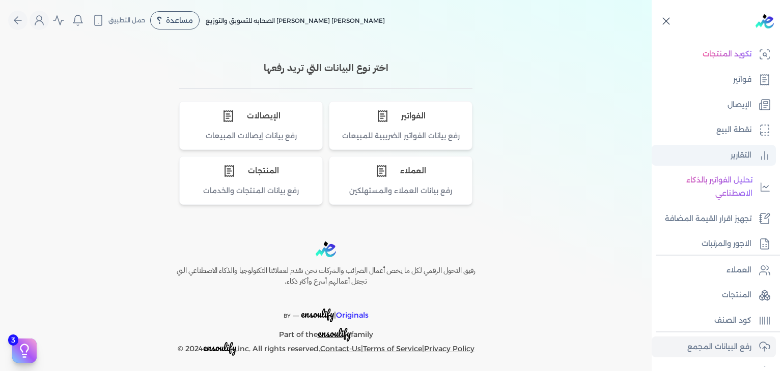
click at [726, 154] on link "التقارير" at bounding box center [713, 155] width 124 height 21
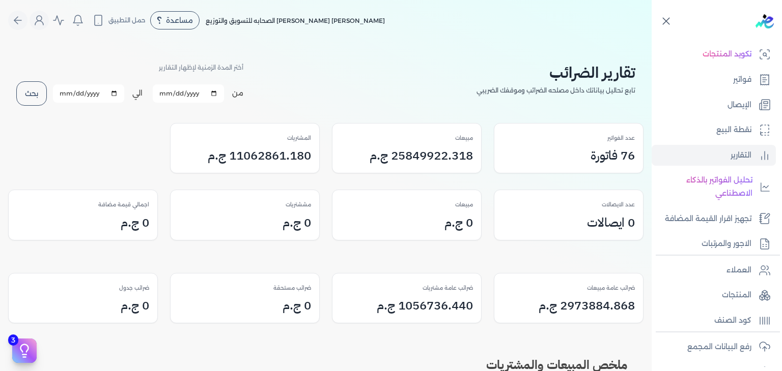
click at [31, 89] on button "بحث" at bounding box center [31, 93] width 31 height 24
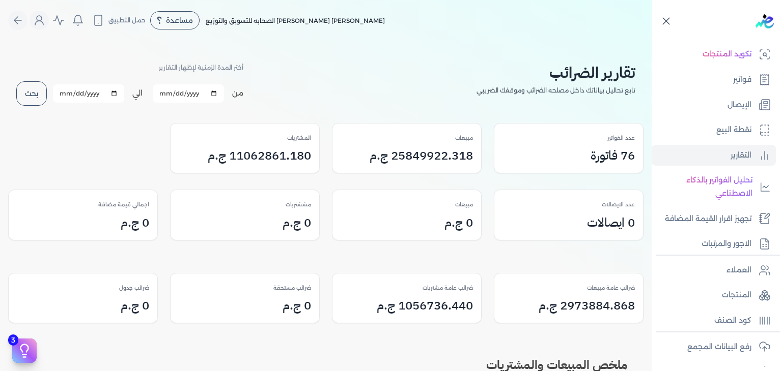
click at [31, 89] on button "بحث" at bounding box center [31, 93] width 31 height 24
click at [178, 94] on input "2023-04-27" at bounding box center [188, 93] width 71 height 18
click at [187, 93] on input "2023-04-27" at bounding box center [188, 93] width 71 height 18
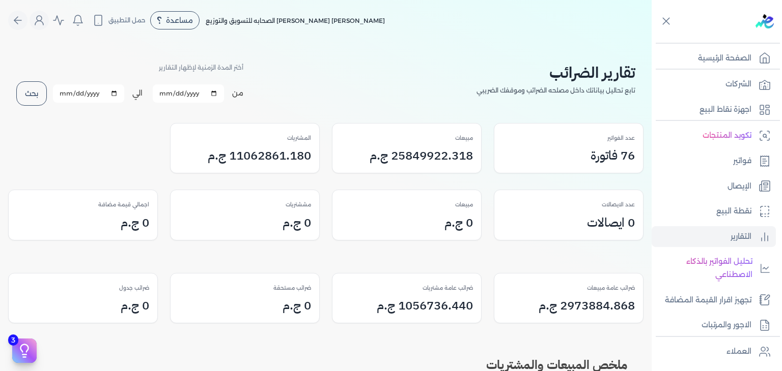
click at [36, 92] on button "بحث" at bounding box center [31, 93] width 31 height 24
click at [216, 91] on input "2023-04-27" at bounding box center [188, 93] width 71 height 18
click at [39, 90] on button "بحث" at bounding box center [31, 93] width 31 height 24
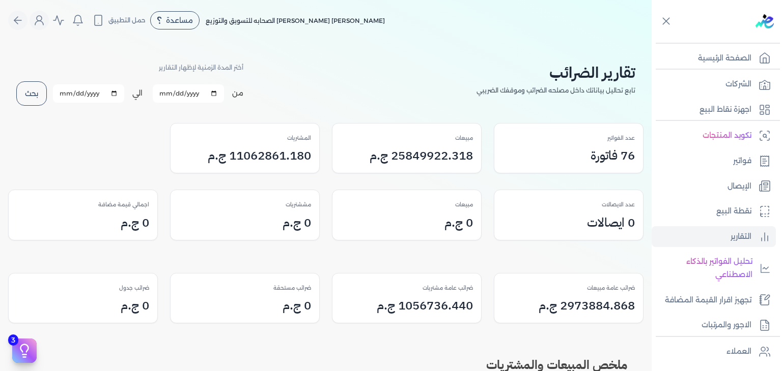
click at [39, 90] on button "بحث" at bounding box center [31, 93] width 31 height 24
click at [218, 93] on input "2023-09-27" at bounding box center [188, 93] width 71 height 18
type input "2023-12-27"
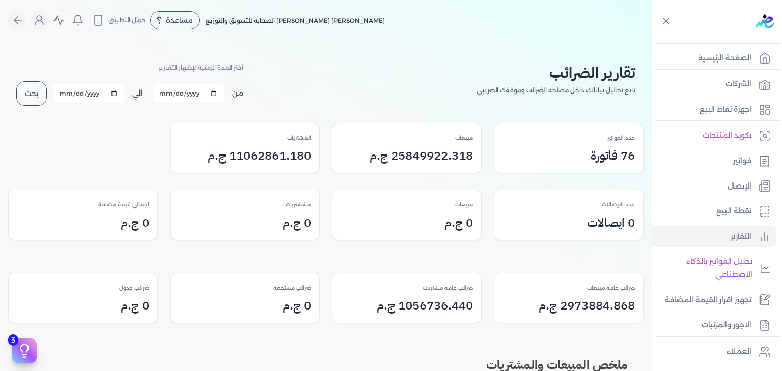
click at [45, 88] on button "بحث" at bounding box center [31, 93] width 31 height 24
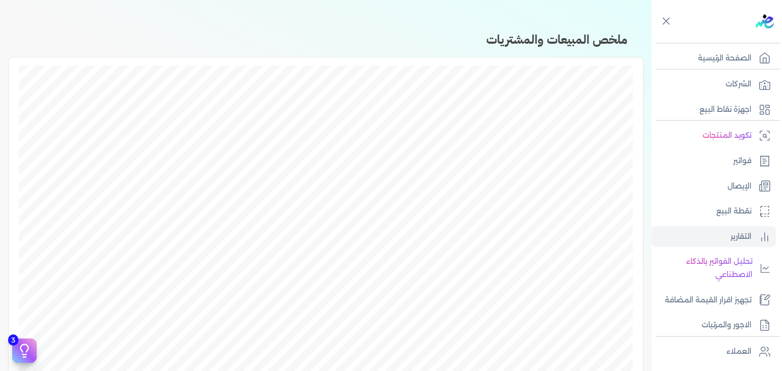
scroll to position [334, 0]
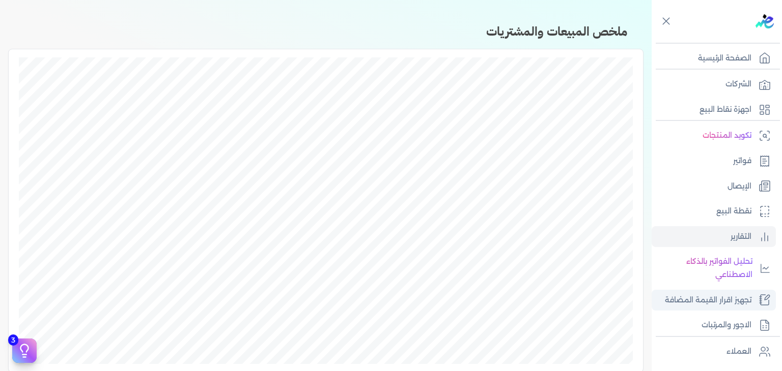
click at [717, 302] on p "تجهيز اقرار القيمة المضافة" at bounding box center [708, 300] width 87 height 13
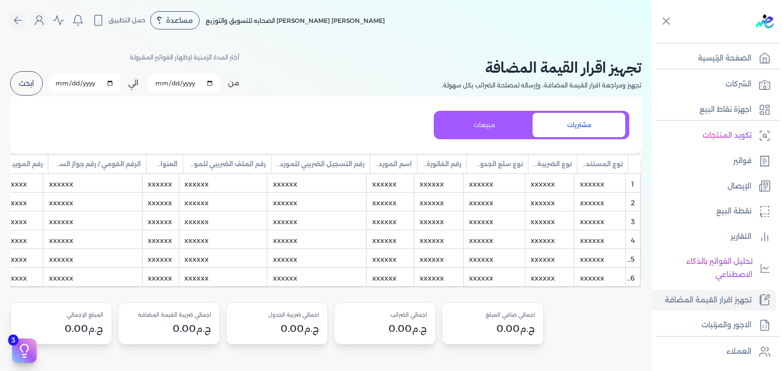
scroll to position [2, 0]
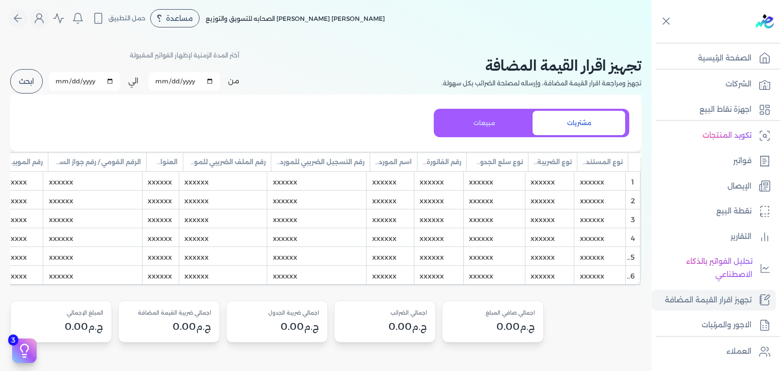
click at [548, 177] on div "xxxxxx" at bounding box center [549, 181] width 48 height 18
click at [548, 177] on input "xxxxxx" at bounding box center [519, 182] width 100 height 10
click at [603, 181] on div "xxxxxx" at bounding box center [599, 181] width 50 height 18
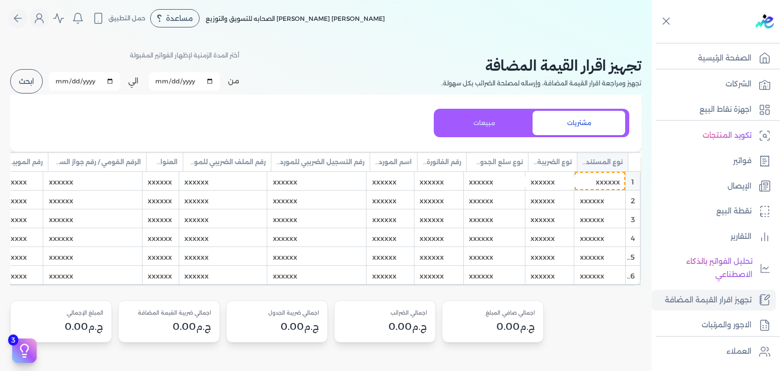
click at [324, 84] on div "تجهيز اقرار القيمة المضافة تجهيز ومراجعة اقرار القيمة المضافة، وإرساله لمصلحة ا…" at bounding box center [325, 72] width 631 height 46
click at [731, 238] on p "التقارير" at bounding box center [740, 237] width 21 height 13
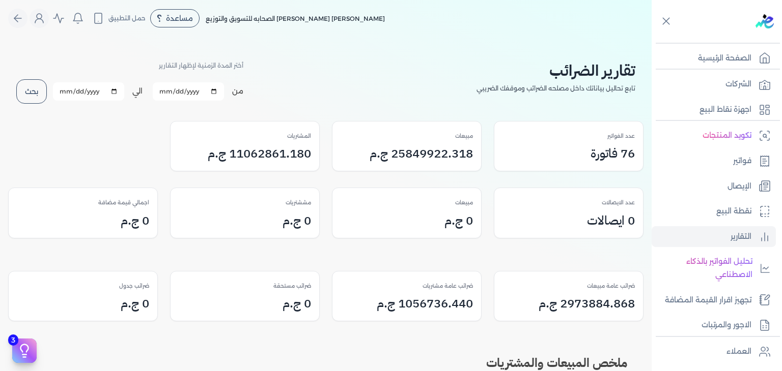
click at [215, 90] on input "2023-12-27" at bounding box center [188, 91] width 71 height 18
click at [215, 91] on input "2023-12-27" at bounding box center [188, 91] width 71 height 18
click at [220, 92] on input "[DATE]" at bounding box center [188, 91] width 71 height 18
click at [40, 86] on button "بحث" at bounding box center [31, 91] width 31 height 24
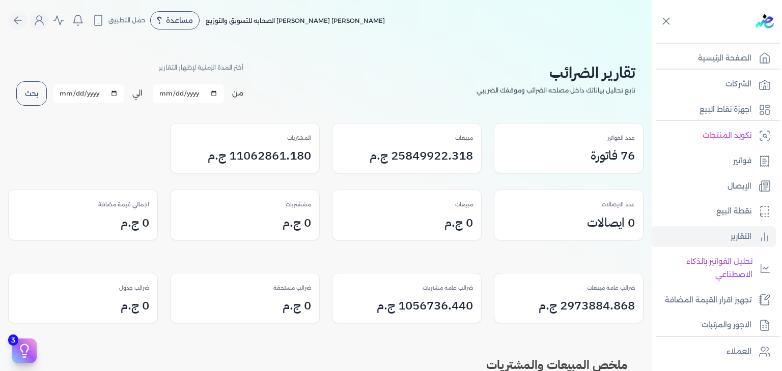
click at [220, 92] on input "[DATE]" at bounding box center [188, 93] width 71 height 18
type input "2025-08-01"
click at [129, 128] on div "عدد الفواتير 76 فاتورة مبيعات 25849922.318 ج.م المشتريات 11062861.180 ج.م" at bounding box center [325, 148] width 635 height 51
click at [36, 92] on button "بحث" at bounding box center [31, 93] width 31 height 24
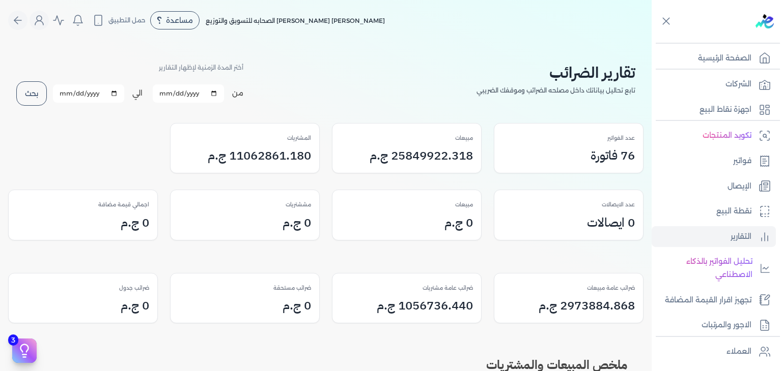
click at [36, 92] on button "بحث" at bounding box center [31, 93] width 31 height 24
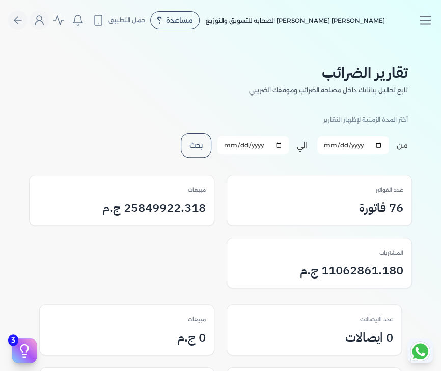
click at [197, 149] on button "بحث" at bounding box center [196, 145] width 31 height 24
click at [202, 150] on button "بحث" at bounding box center [196, 145] width 31 height 24
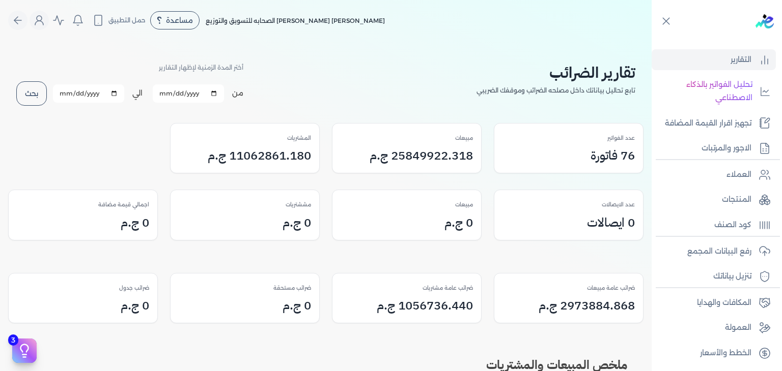
scroll to position [176, 0]
click at [742, 198] on p "المنتجات" at bounding box center [737, 200] width 30 height 13
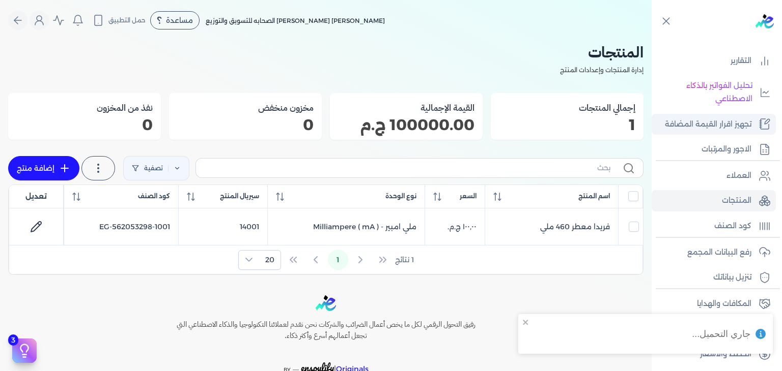
click at [729, 128] on p "تجهيز اقرار القيمة المضافة" at bounding box center [708, 124] width 87 height 13
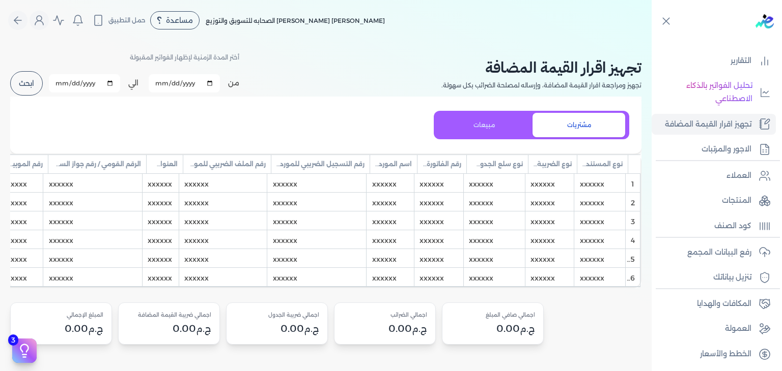
click at [478, 111] on div "مشتريات مبيعات" at bounding box center [531, 125] width 195 height 28
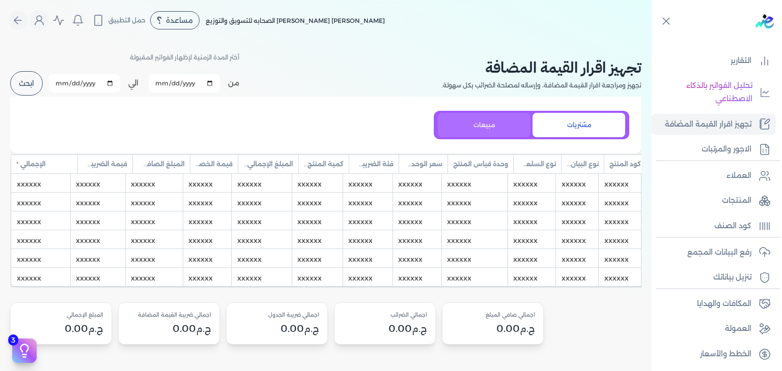
click at [495, 124] on button "مبيعات" at bounding box center [484, 125] width 93 height 24
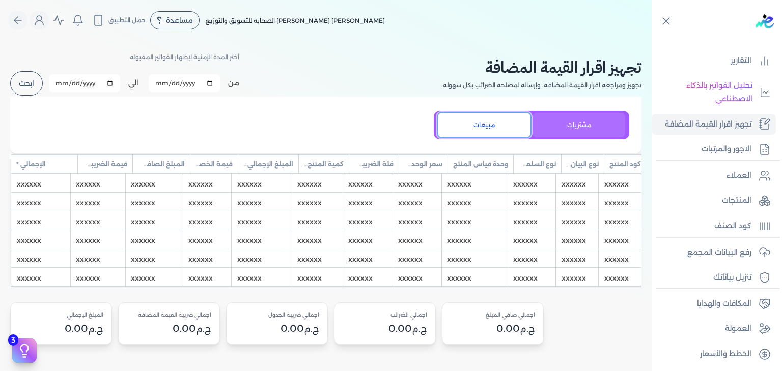
click at [590, 122] on button "مشتريات" at bounding box center [578, 125] width 93 height 24
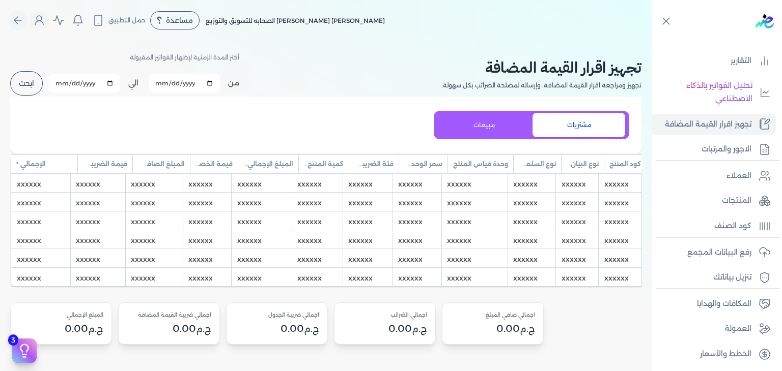
click at [36, 73] on button "ابحث" at bounding box center [26, 83] width 33 height 24
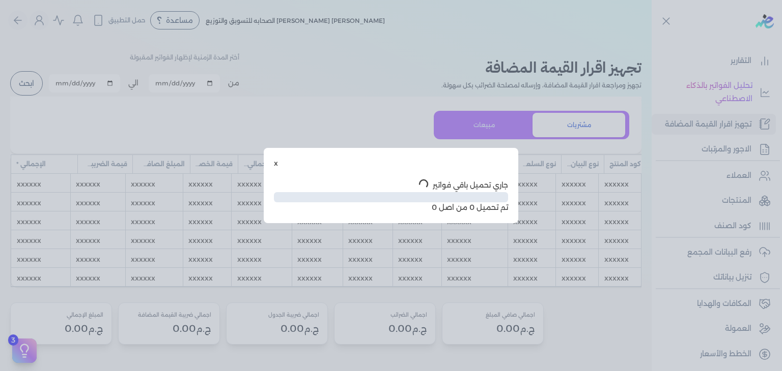
click at [275, 162] on button "x" at bounding box center [276, 163] width 4 height 11
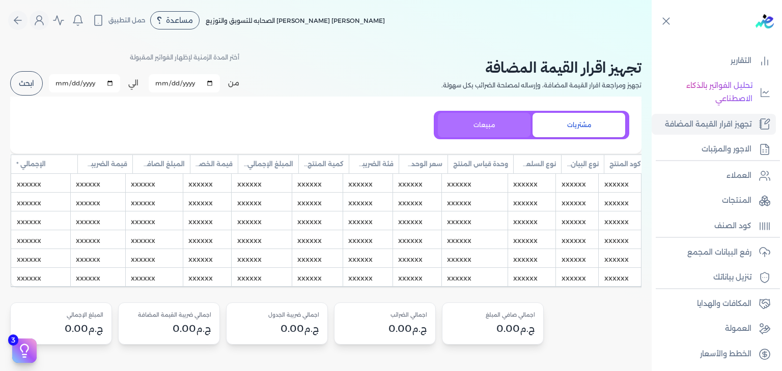
click at [493, 130] on button "مبيعات" at bounding box center [484, 125] width 93 height 24
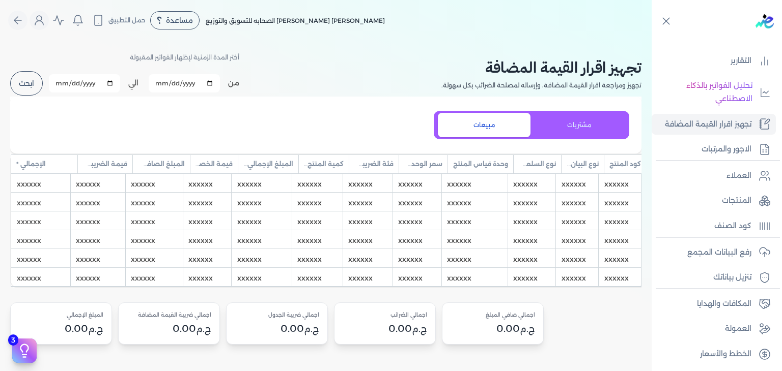
click at [25, 87] on button "ابحث" at bounding box center [26, 83] width 33 height 24
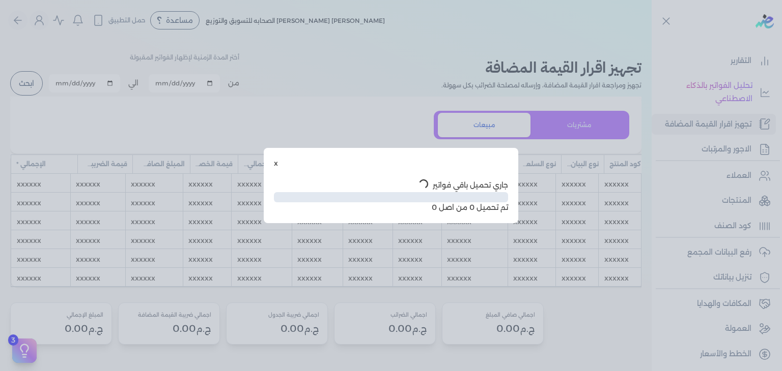
click at [276, 161] on button "x" at bounding box center [276, 163] width 4 height 11
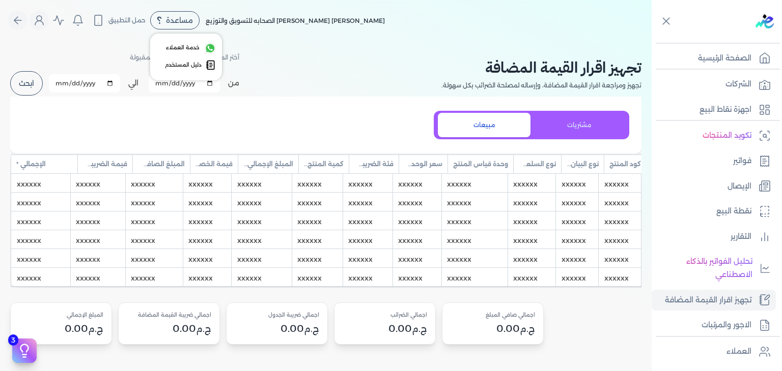
click at [184, 21] on span "مساعدة" at bounding box center [179, 20] width 27 height 7
click at [207, 68] on link "دليل المستخدم" at bounding box center [186, 65] width 60 height 14
click at [43, 19] on icon "Global" at bounding box center [39, 20] width 12 height 12
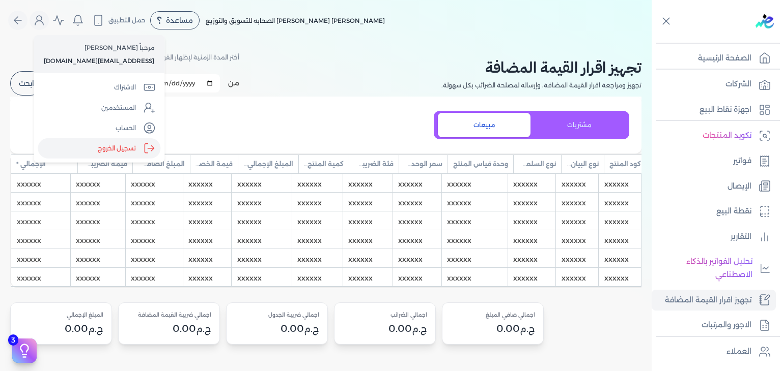
click at [143, 146] on icon "Global" at bounding box center [149, 148] width 12 height 12
click at [651, 41] on input "Close" at bounding box center [651, 41] width 0 height 0
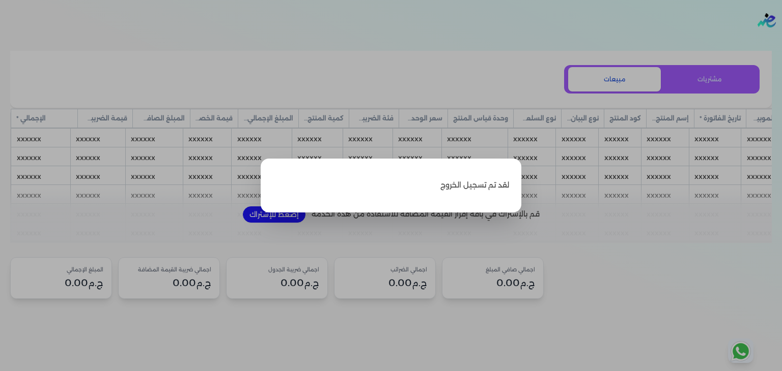
scroll to position [0, -613]
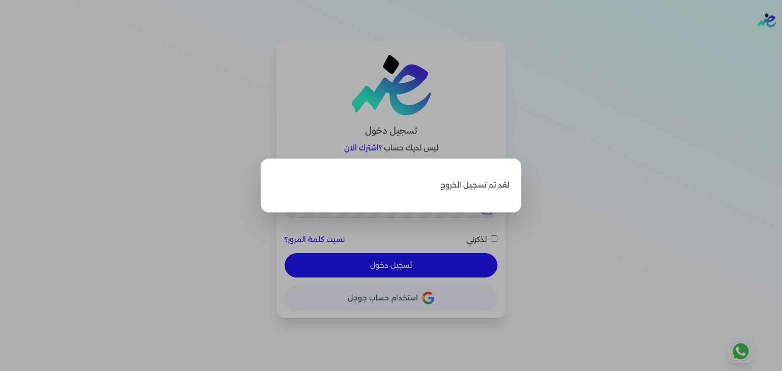
click at [515, 178] on div "لقد تم تسجيل الخروج" at bounding box center [391, 186] width 261 height 54
click at [549, 141] on label "Close" at bounding box center [391, 185] width 782 height 371
click at [781, 41] on input "Close" at bounding box center [782, 41] width 0 height 0
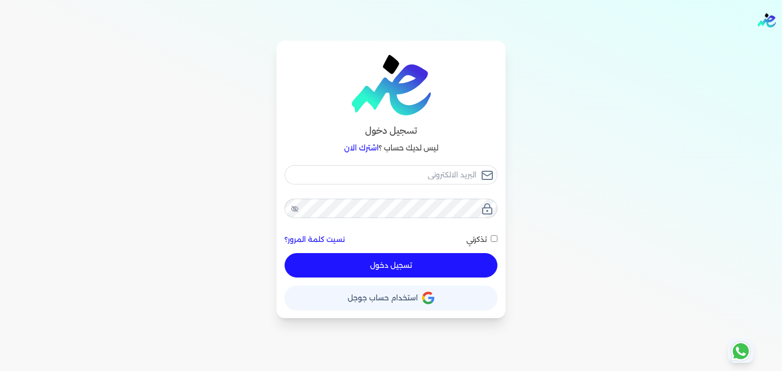
click at [415, 302] on span "استخدام حساب جوجل" at bounding box center [383, 298] width 70 height 7
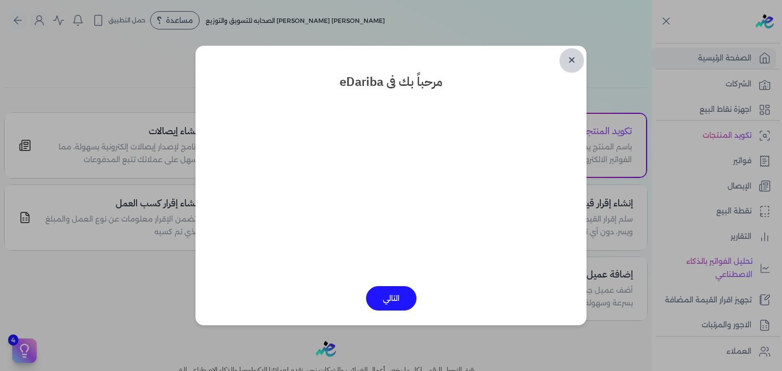
click at [572, 64] on link "✕" at bounding box center [571, 60] width 24 height 24
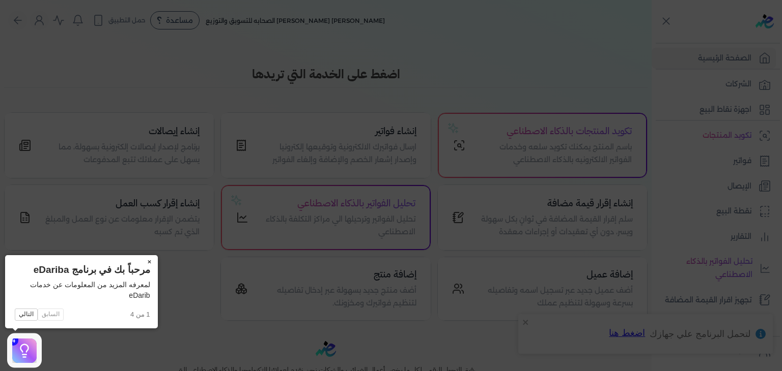
click at [151, 261] on button "×" at bounding box center [149, 262] width 16 height 14
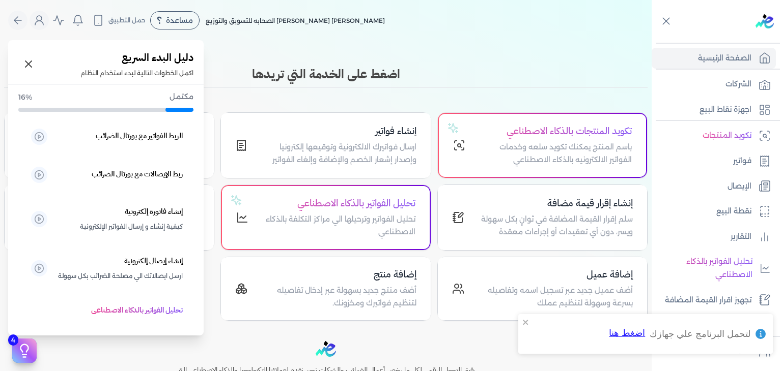
click at [26, 343] on icon at bounding box center [24, 350] width 15 height 15
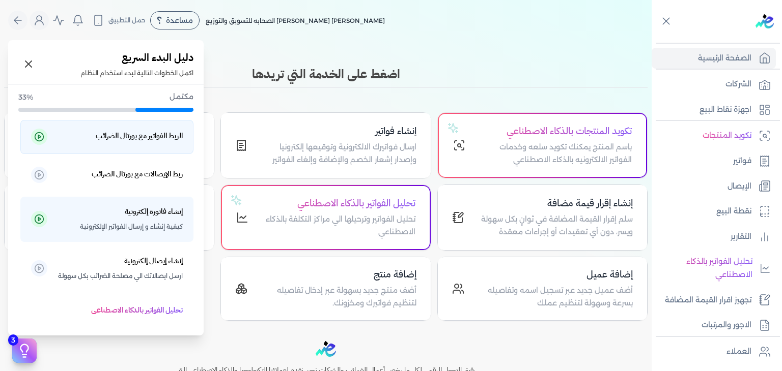
click at [156, 138] on h5 "الربط الفواتير مع بورتال الضرائب" at bounding box center [139, 136] width 87 height 13
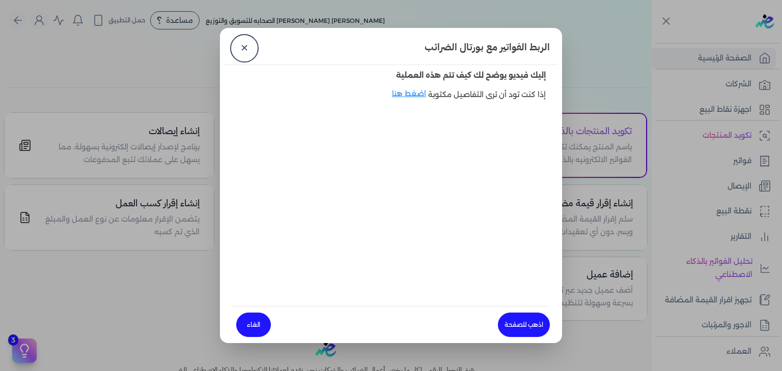
click at [156, 138] on dialog "الربط الفواتير مع بورتال الضرائب ✕ إليك فيديو يوضح لك كيف تتم هذه العملية إذا ك…" at bounding box center [391, 185] width 782 height 371
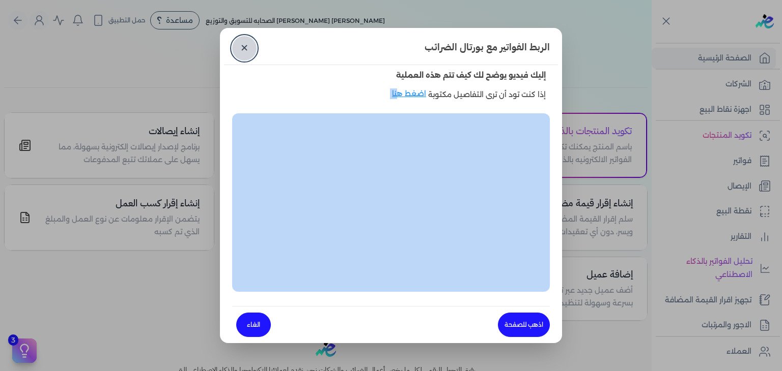
click at [243, 48] on link "✕" at bounding box center [244, 48] width 24 height 24
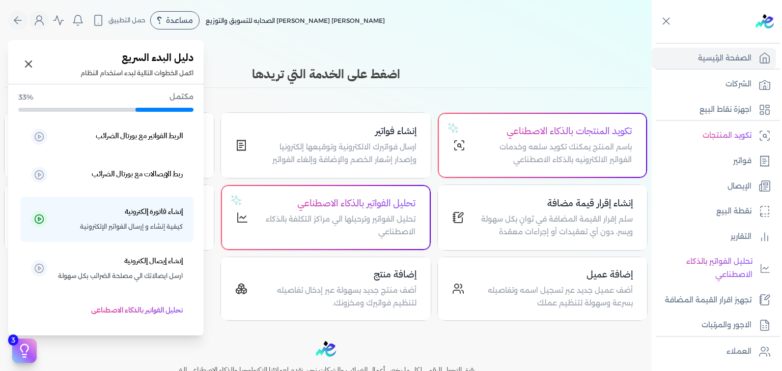
click at [31, 354] on icon at bounding box center [24, 350] width 15 height 15
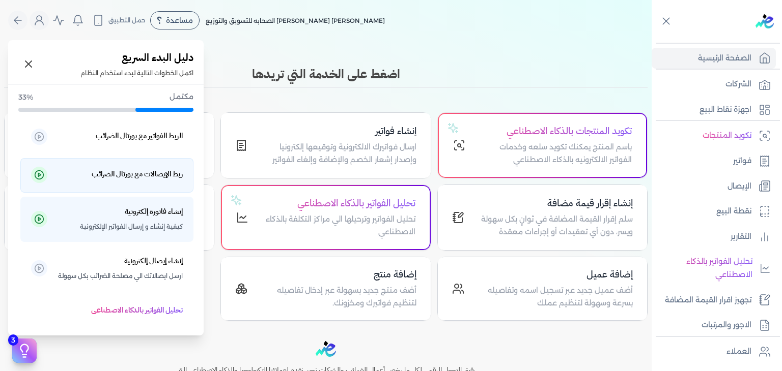
click at [127, 180] on h5 "ربط الإيصالات مع بورتال الضرائب" at bounding box center [137, 174] width 91 height 13
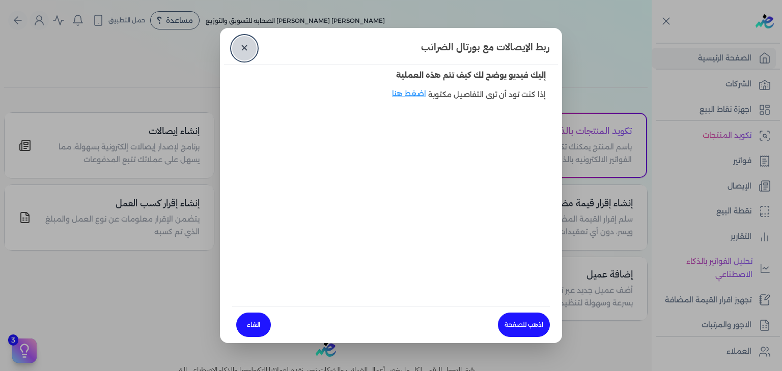
click at [247, 53] on link "✕" at bounding box center [244, 48] width 24 height 24
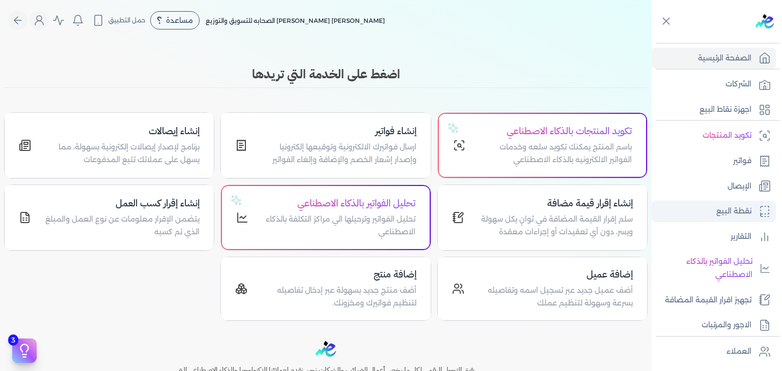
scroll to position [177, 0]
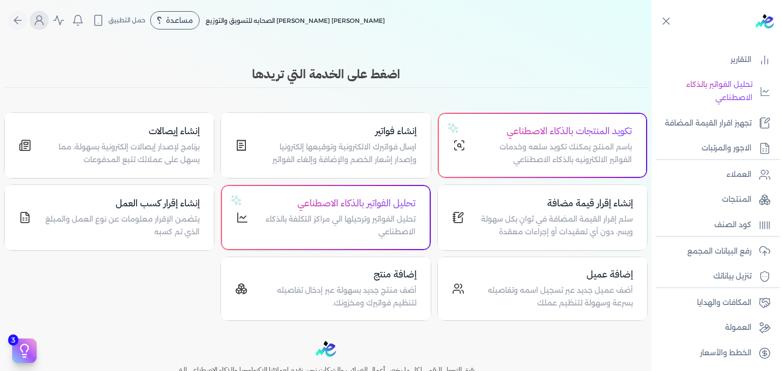
click at [45, 20] on icon "Global" at bounding box center [39, 20] width 12 height 12
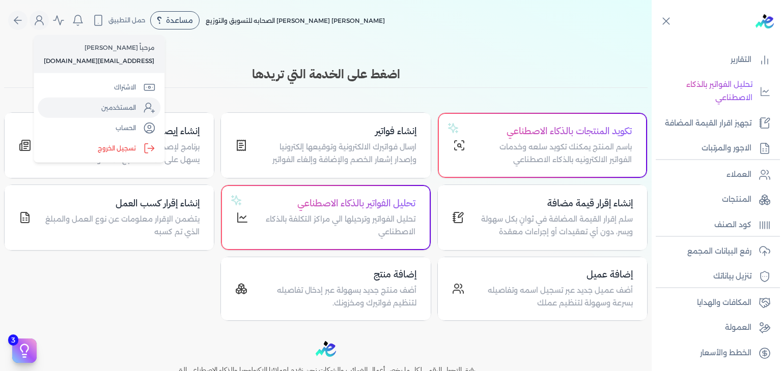
click at [132, 109] on link "المستخدمين" at bounding box center [99, 108] width 123 height 20
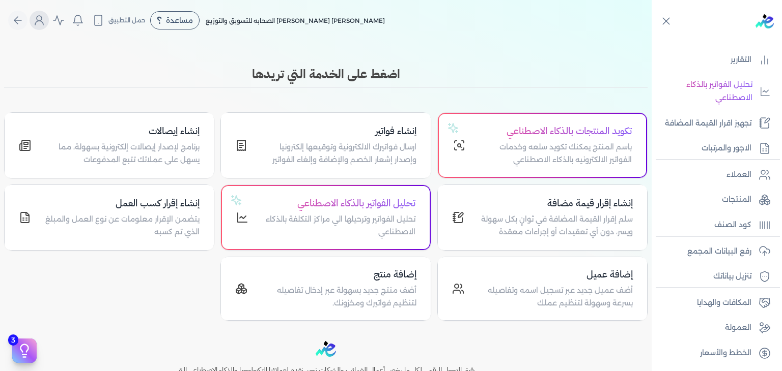
click at [45, 16] on icon "Global" at bounding box center [39, 20] width 12 height 12
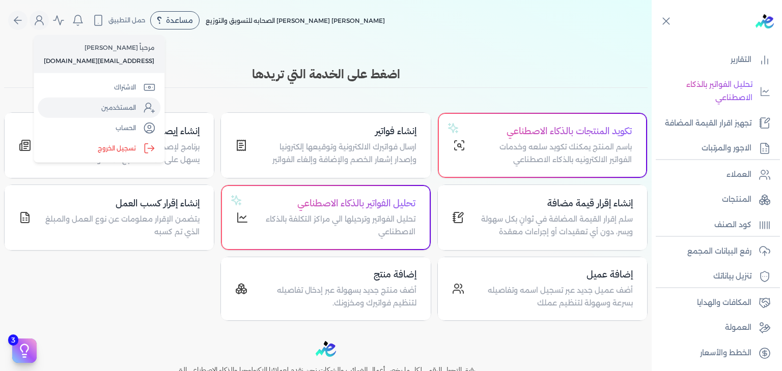
click at [114, 104] on link "المستخدمين" at bounding box center [99, 108] width 123 height 20
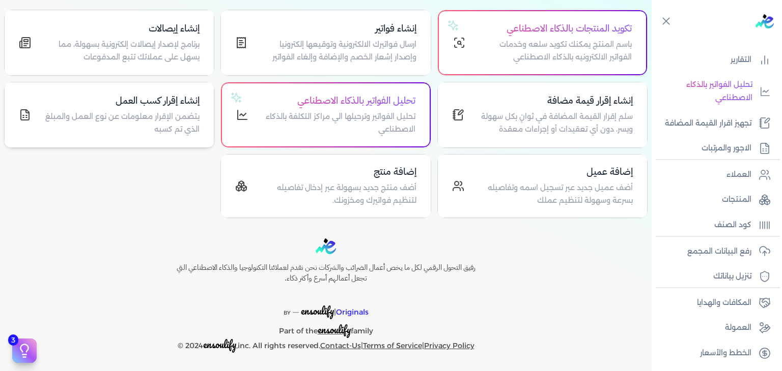
scroll to position [0, 0]
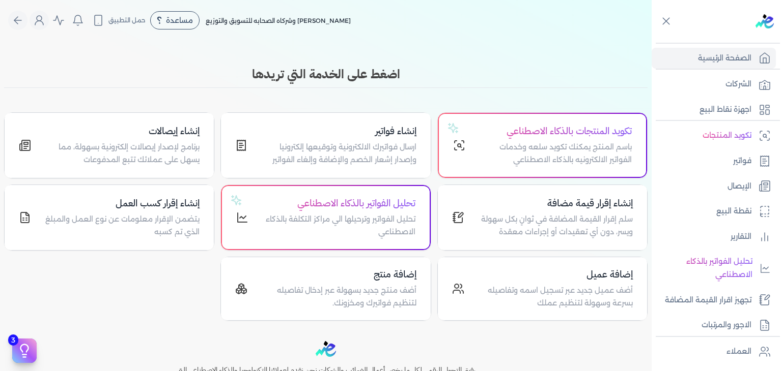
click at [155, 98] on div "اضغط على الخدمة التي تريدها تكويد المنتجات بالذكاء الاصطناعي باسم المنتج يمكنك …" at bounding box center [325, 193] width 651 height 256
click at [374, 131] on h4 "إنشاء فواتير" at bounding box center [338, 131] width 156 height 15
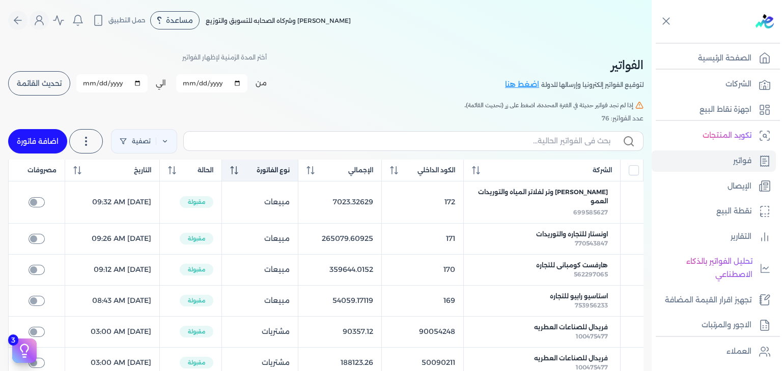
click at [238, 171] on icon at bounding box center [234, 170] width 8 height 8
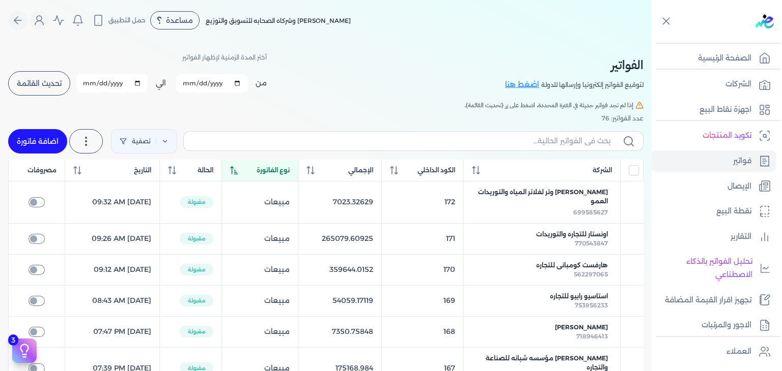
click at [238, 171] on icon at bounding box center [234, 170] width 8 height 8
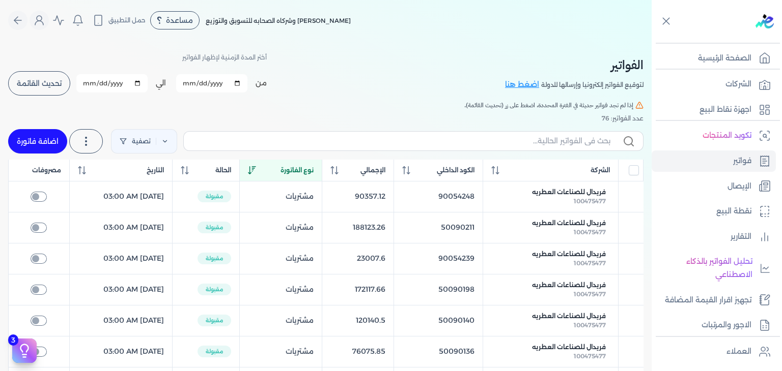
click at [313, 167] on span "نوع الفاتورة" at bounding box center [296, 170] width 33 height 9
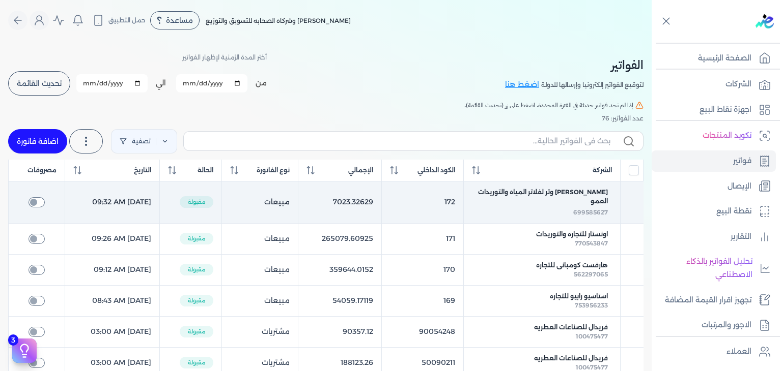
click at [34, 202] on input "checkbox" at bounding box center [36, 202] width 16 height 10
click at [36, 198] on input "checkbox" at bounding box center [36, 202] width 16 height 10
checkbox input "false"
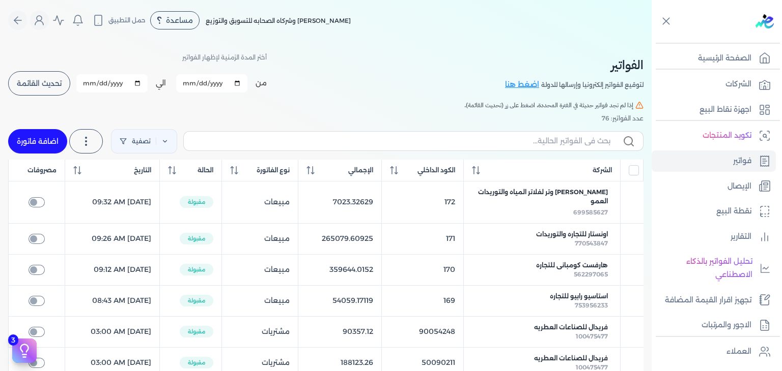
click at [56, 80] on span "تحديث القائمة" at bounding box center [39, 83] width 45 height 7
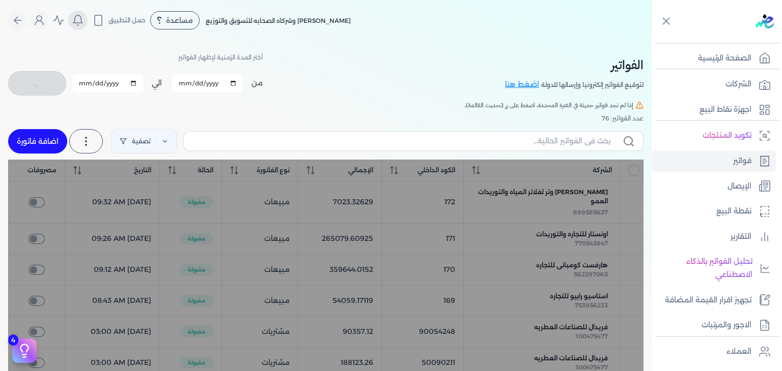
click at [82, 18] on icon "Global" at bounding box center [77, 19] width 9 height 8
checkbox input "false"
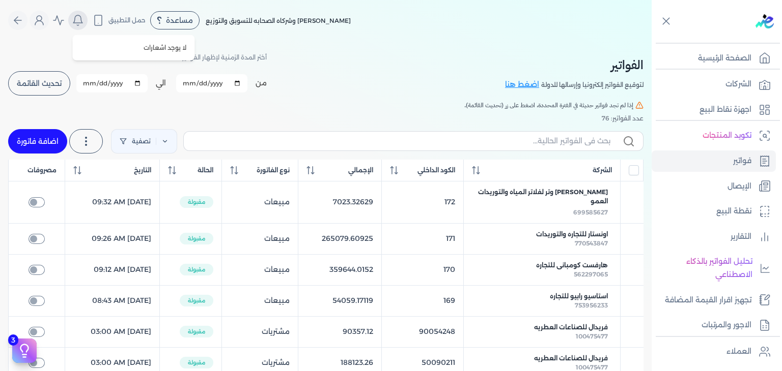
click at [82, 18] on icon "Global" at bounding box center [77, 19] width 9 height 8
click at [68, 23] on button "Global" at bounding box center [58, 20] width 19 height 19
click at [64, 18] on icon "Global" at bounding box center [58, 20] width 12 height 12
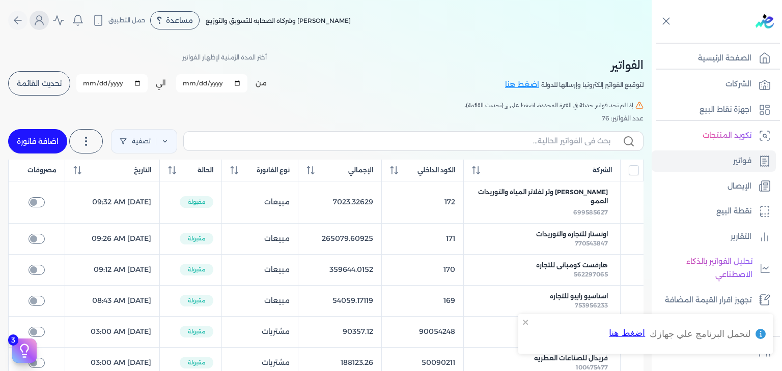
click at [43, 19] on icon "Global" at bounding box center [39, 20] width 12 height 12
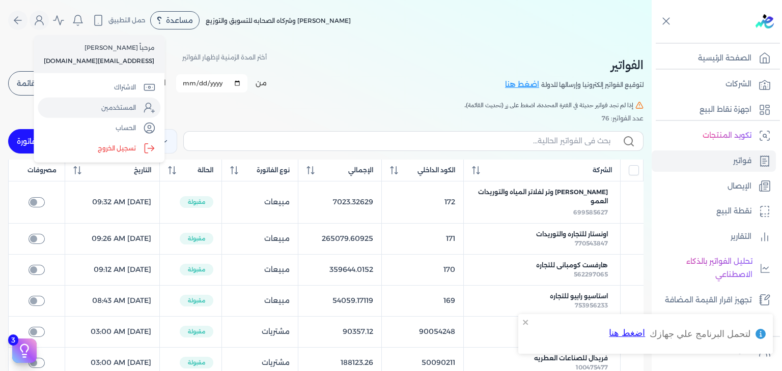
click at [124, 114] on link "المستخدمين" at bounding box center [99, 108] width 123 height 20
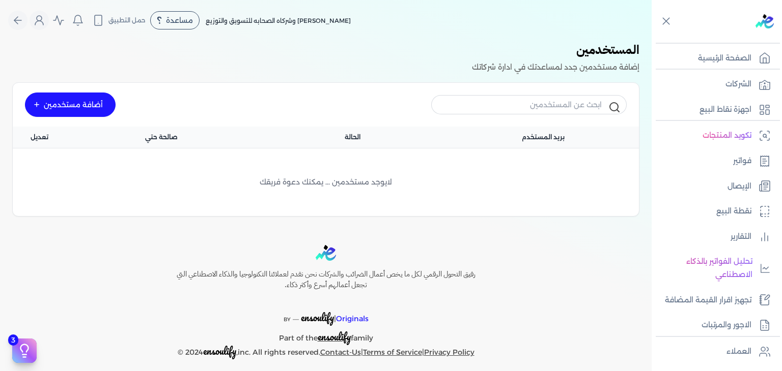
click at [92, 101] on div "أضافة مستخدمين" at bounding box center [70, 105] width 91 height 24
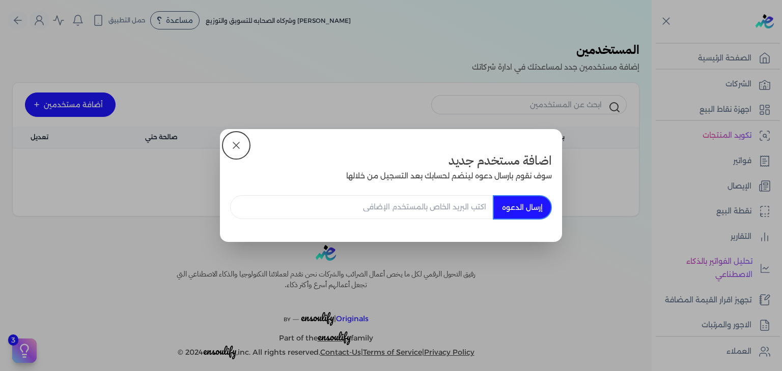
click at [427, 208] on input "email" at bounding box center [361, 207] width 263 height 24
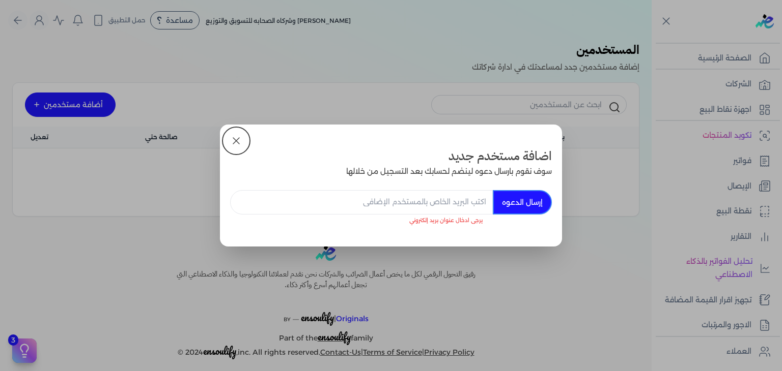
click at [232, 145] on icon at bounding box center [236, 141] width 12 height 12
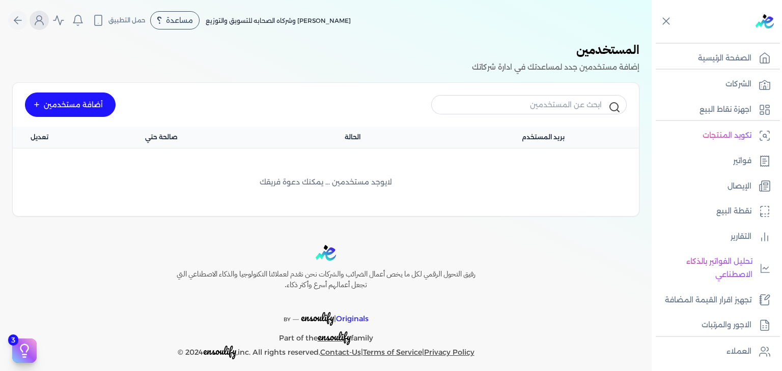
click at [45, 19] on icon "Global" at bounding box center [39, 20] width 12 height 12
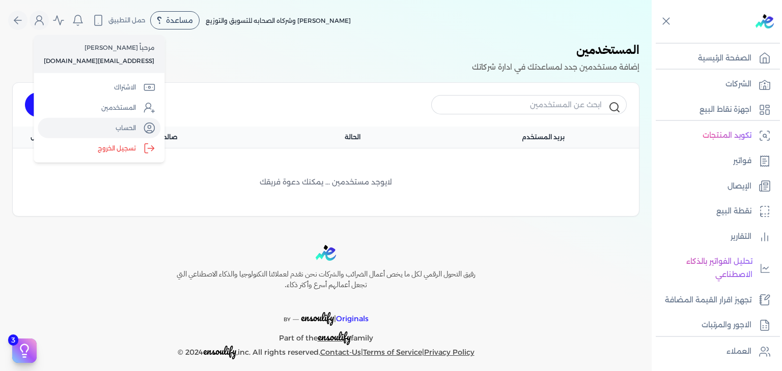
click at [123, 123] on link "الحساب" at bounding box center [99, 128] width 123 height 20
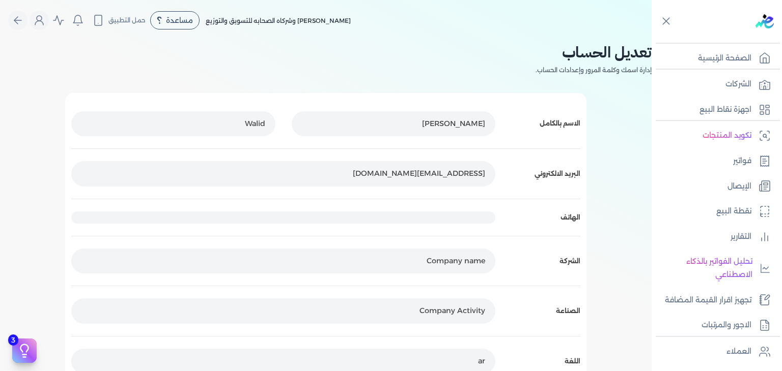
click at [387, 178] on p "[EMAIL_ADDRESS][DOMAIN_NAME]" at bounding box center [283, 173] width 424 height 25
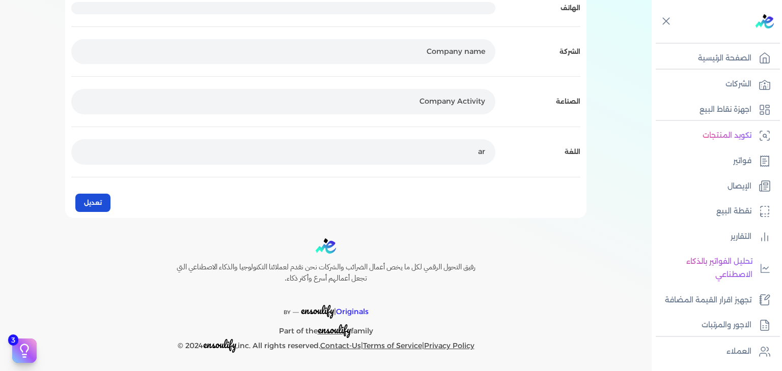
click at [93, 208] on button "تعديل" at bounding box center [92, 203] width 35 height 18
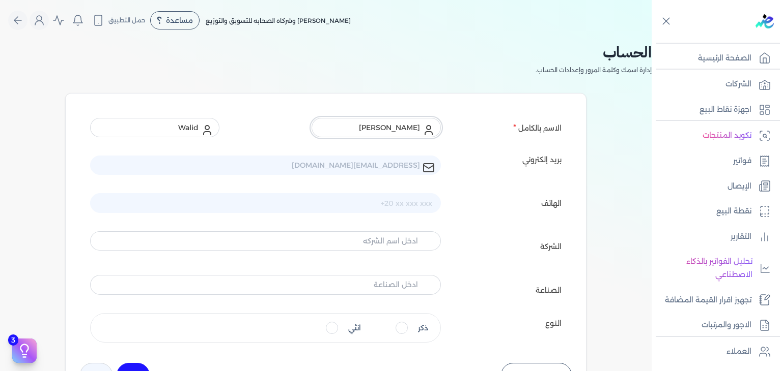
click at [391, 130] on input "[PERSON_NAME]" at bounding box center [375, 127] width 129 height 19
type input "ص"
type input "walid"
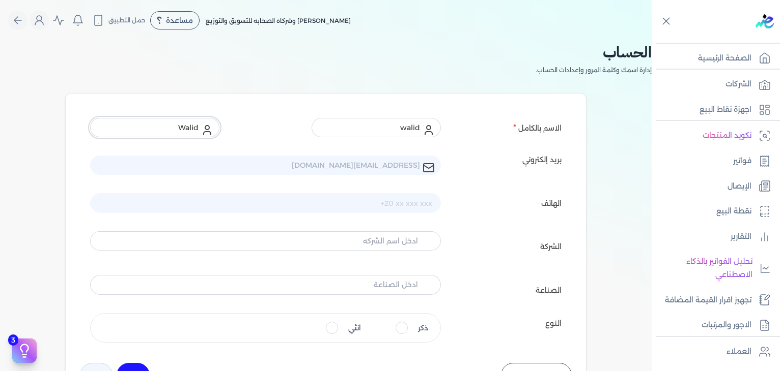
click at [177, 126] on input "Walid" at bounding box center [154, 127] width 129 height 19
type input "abdelsalam"
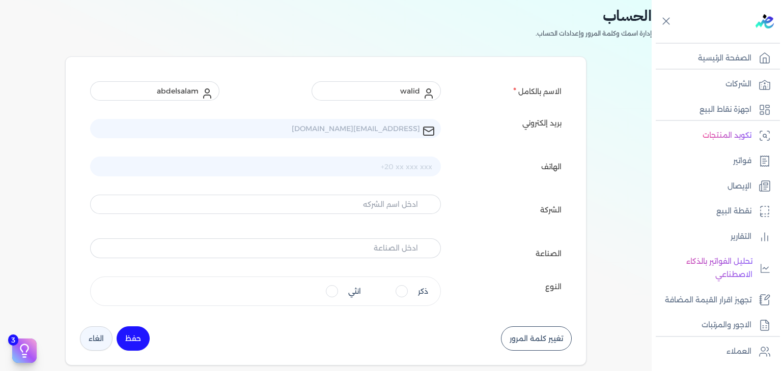
scroll to position [36, 0]
click at [399, 204] on input "text" at bounding box center [265, 204] width 351 height 19
type input "h"
type input "[DEMOGRAPHIC_DATA]"
click at [411, 255] on input "text" at bounding box center [265, 248] width 351 height 19
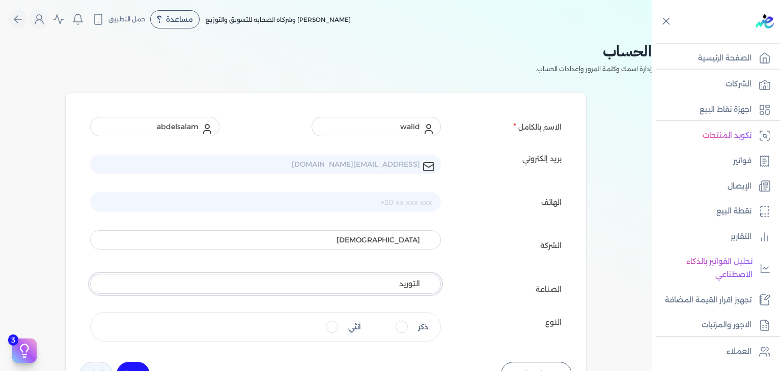
scroll to position [2, 0]
type input "التسويق والتوزيع"
click at [402, 328] on input "ذكر" at bounding box center [401, 327] width 12 height 12
radio input "true"
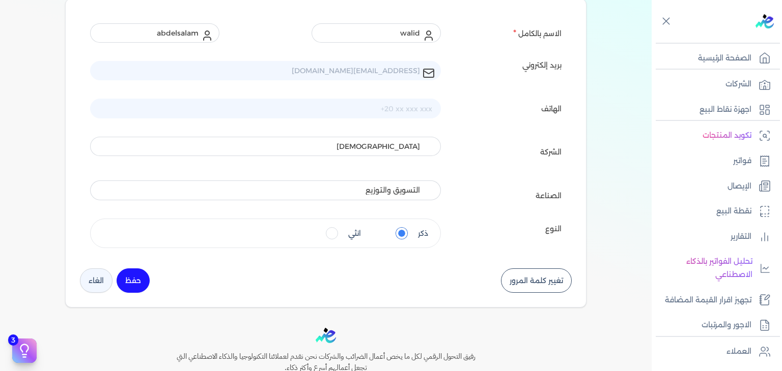
scroll to position [93, 0]
click at [130, 277] on button "حفظ" at bounding box center [133, 283] width 33 height 24
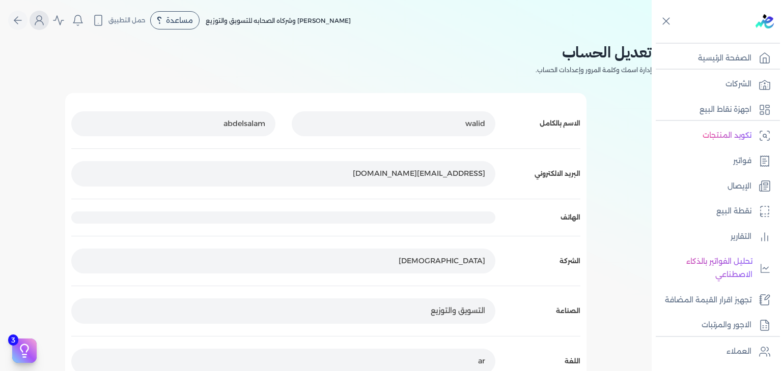
click at [42, 16] on circle "Global" at bounding box center [39, 18] width 5 height 5
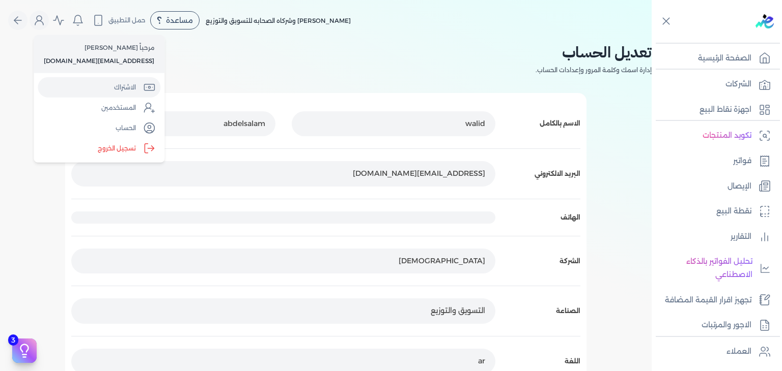
click at [127, 88] on link "الاشتراك" at bounding box center [99, 87] width 123 height 20
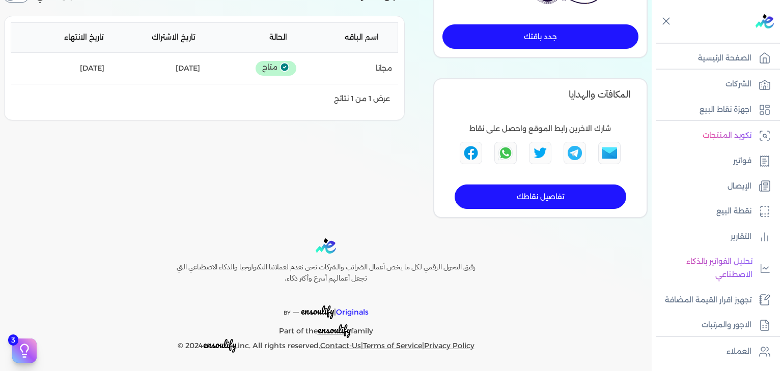
scroll to position [223, 0]
click at [545, 196] on link "تفاصيل نقاطك" at bounding box center [539, 197] width 171 height 24
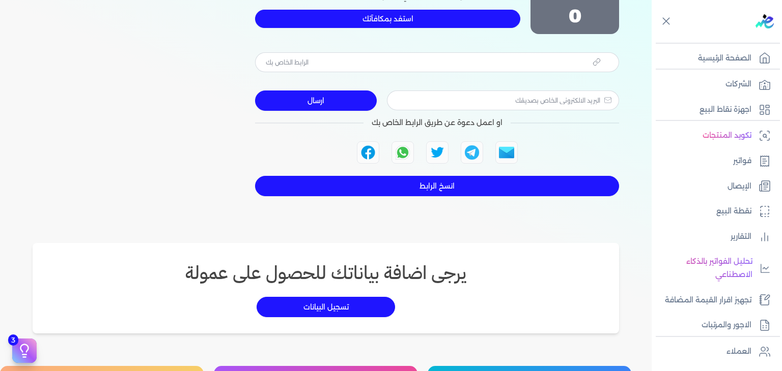
type input "[URL][DOMAIN_NAME]"
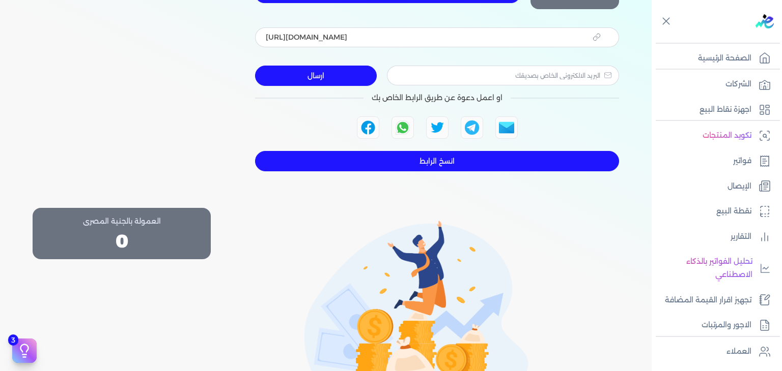
scroll to position [209, 0]
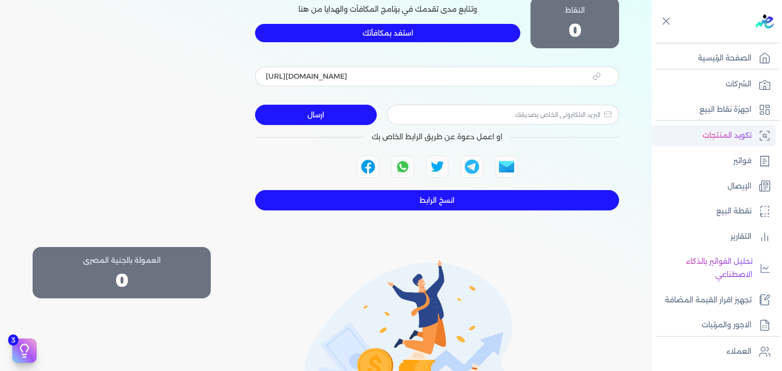
click at [731, 130] on p "تكويد المنتجات" at bounding box center [726, 135] width 49 height 13
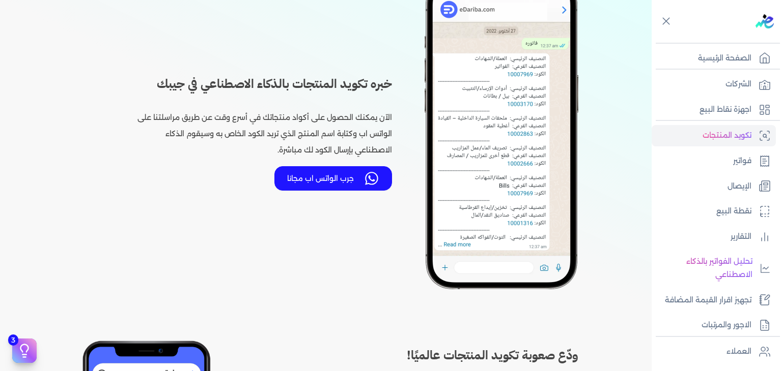
scroll to position [402, 0]
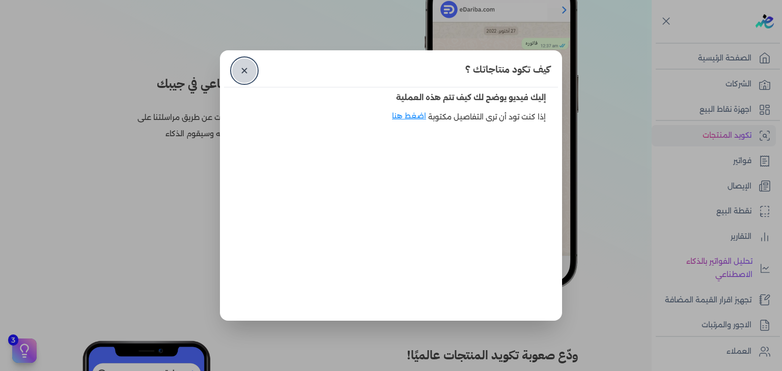
click at [241, 68] on link "✕" at bounding box center [244, 71] width 24 height 24
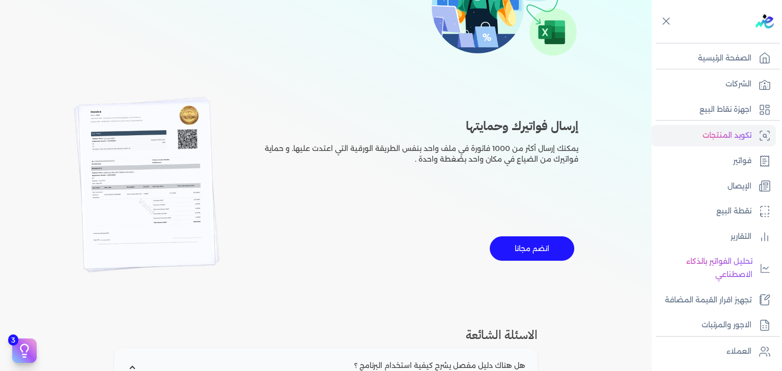
scroll to position [994, 0]
click at [733, 216] on p "نقطة البيع" at bounding box center [733, 211] width 35 height 13
select select
select select "EGP"
select select "EGS"
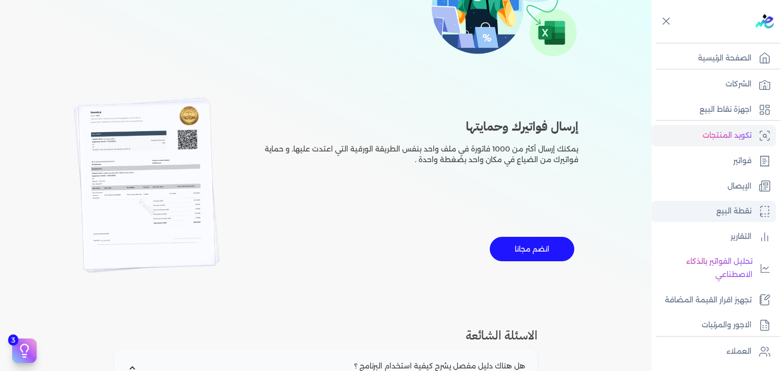
select select "B"
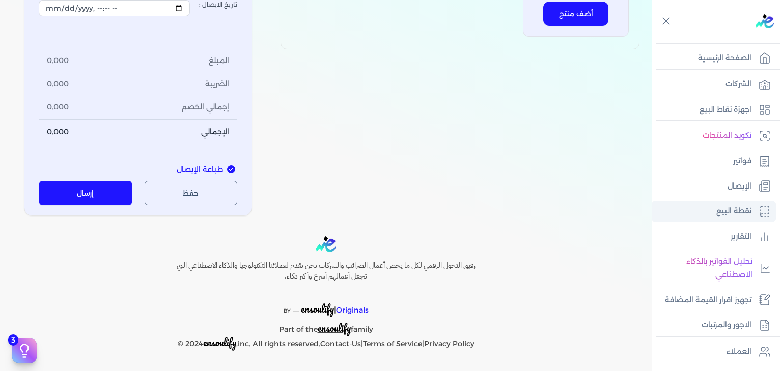
type input "1"
select select "P"
type input "عميل نقدي"
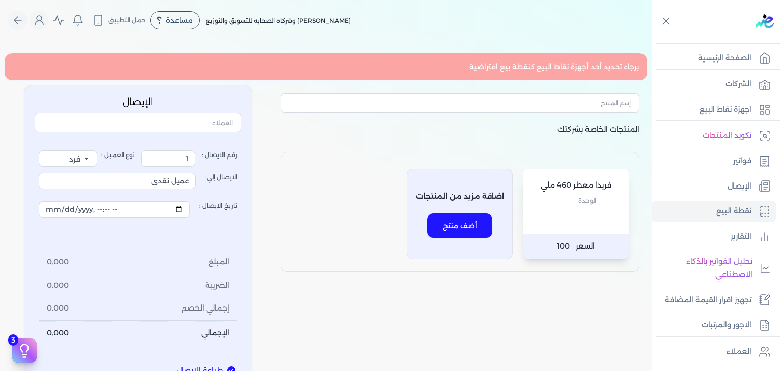
click at [534, 62] on div "برجاء تحديد أحد أجهزة نقاط البيع كنقطة بيع افتراضية" at bounding box center [325, 67] width 643 height 28
click at [554, 102] on input "text" at bounding box center [459, 102] width 359 height 19
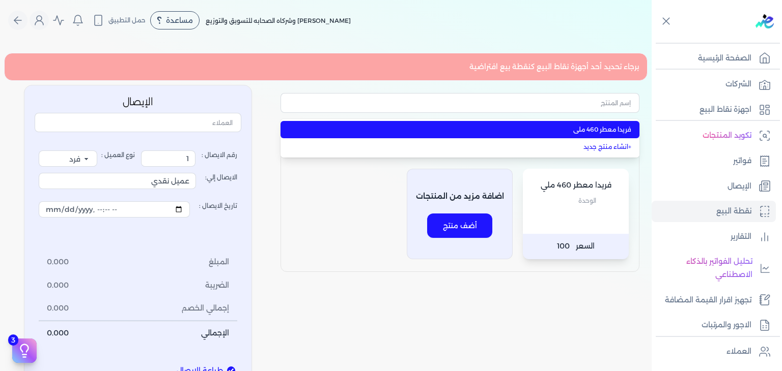
click at [610, 126] on span "فريدا معطر 460 ملي" at bounding box center [466, 129] width 330 height 9
type input "فريدا معطر 460 ملي"
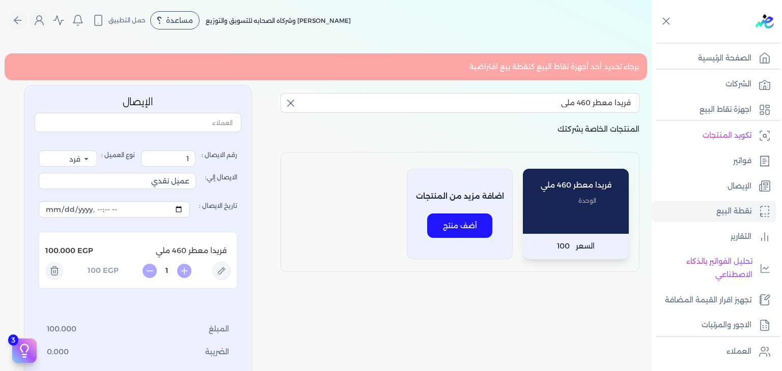
click at [560, 64] on div "برجاء تحديد أحد أجهزة نقاط البيع كنقطة بيع افتراضية" at bounding box center [325, 67] width 643 height 28
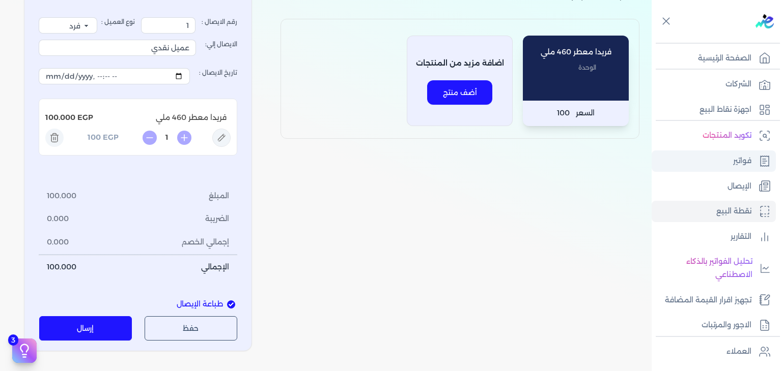
scroll to position [177, 0]
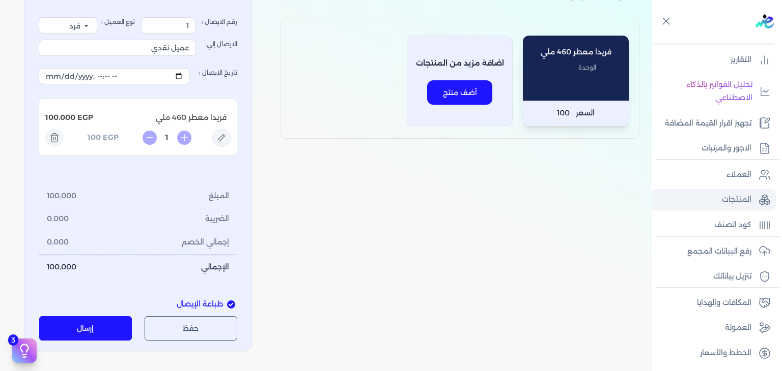
click at [737, 196] on p "المنتجات" at bounding box center [737, 199] width 30 height 13
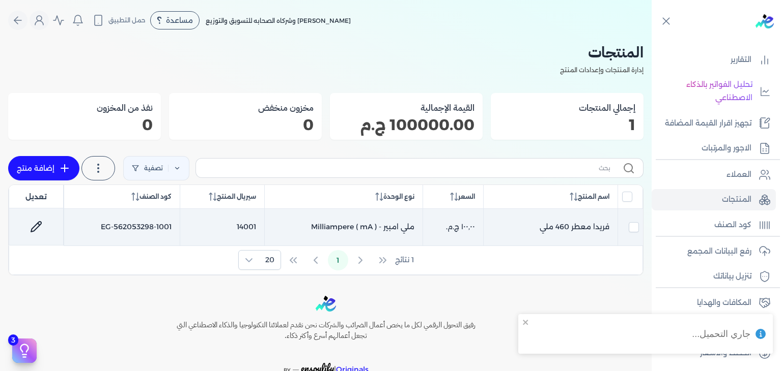
click at [41, 224] on icon at bounding box center [36, 227] width 12 height 12
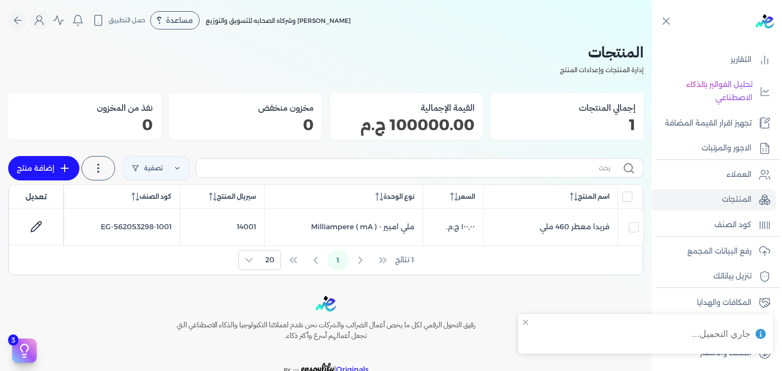
select select "EGS"
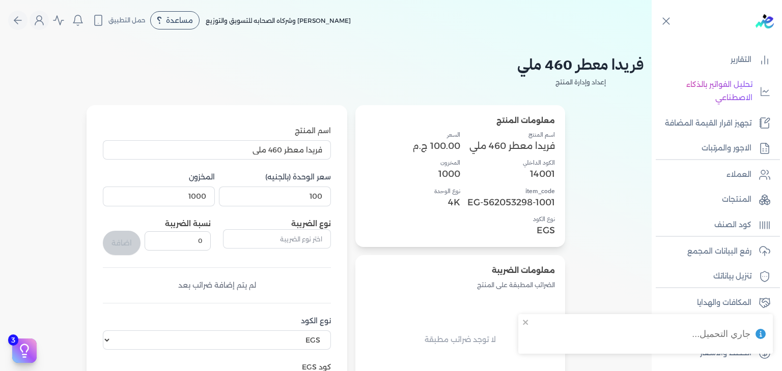
scroll to position [47, 0]
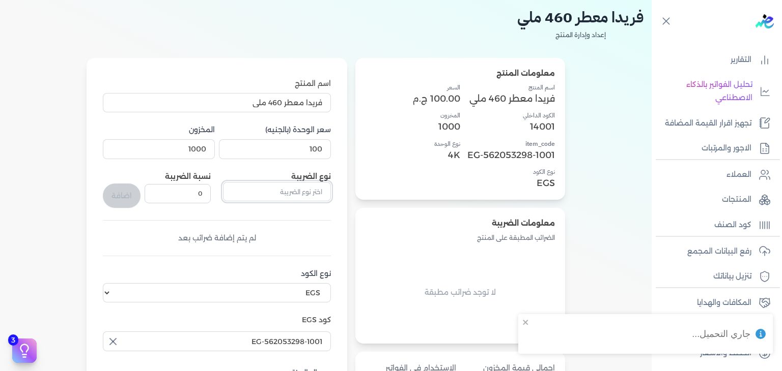
click at [297, 190] on input "text" at bounding box center [277, 191] width 108 height 19
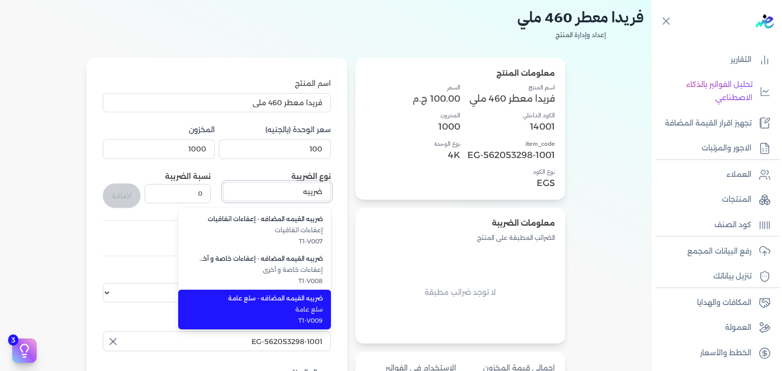
scroll to position [277, 0]
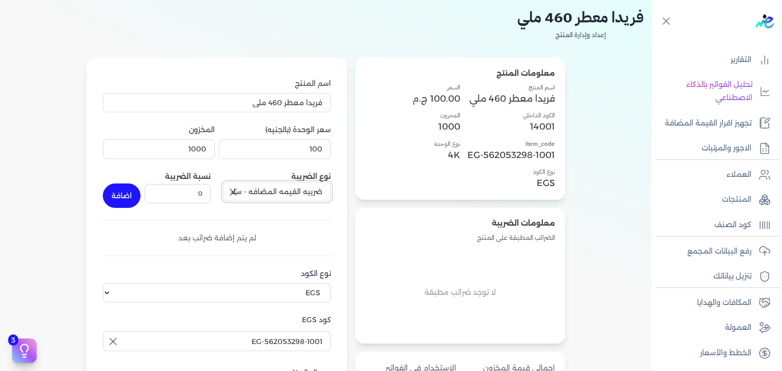
type input "ضريبه القيمه المضافه - سلع عامة"
click at [187, 187] on input "0" at bounding box center [178, 193] width 66 height 19
type input "14"
click at [129, 196] on button "اضافة" at bounding box center [122, 196] width 38 height 24
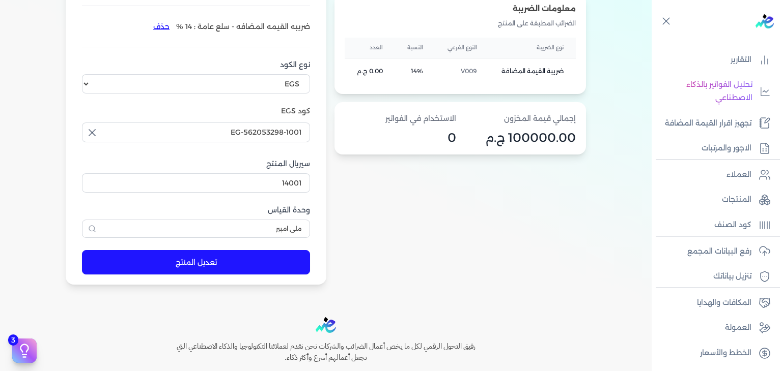
scroll to position [263, 0]
click at [265, 262] on button "تعديل المنتج" at bounding box center [196, 262] width 228 height 24
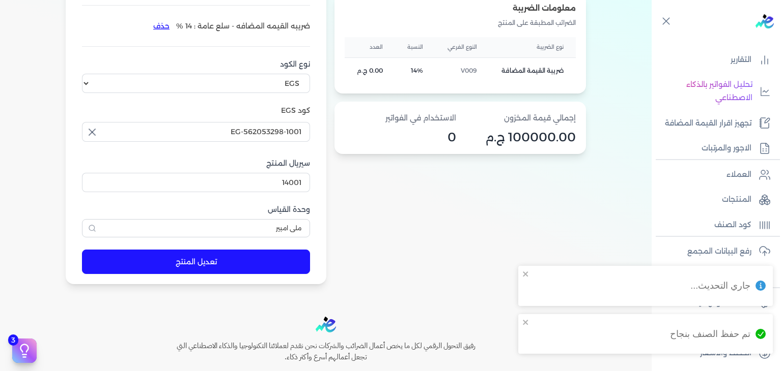
scroll to position [0, 0]
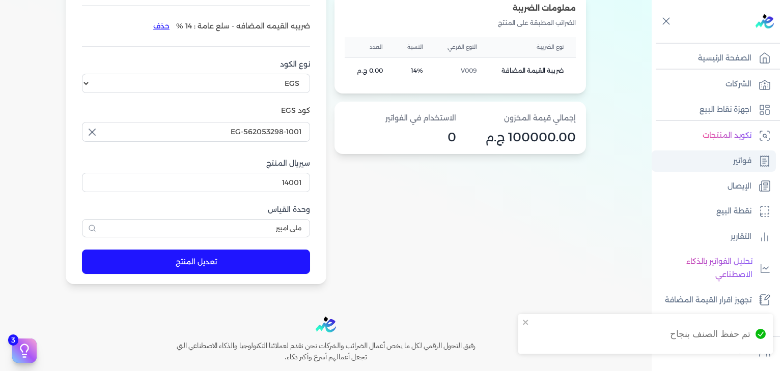
click at [729, 159] on link "فواتير" at bounding box center [713, 161] width 124 height 21
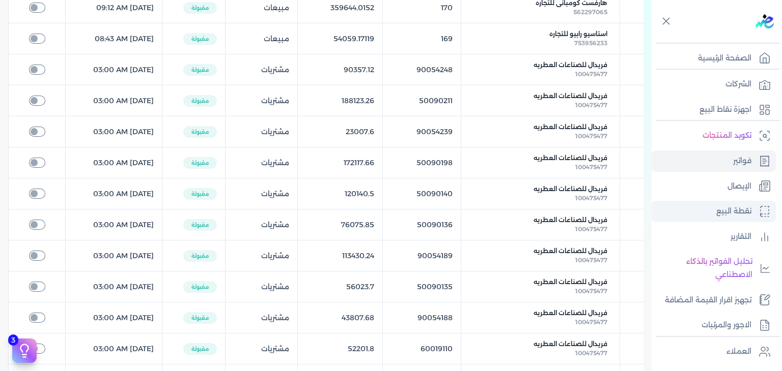
click at [735, 214] on p "نقطة البيع" at bounding box center [733, 211] width 35 height 13
select select "EGP"
select select "EGS"
select select "B"
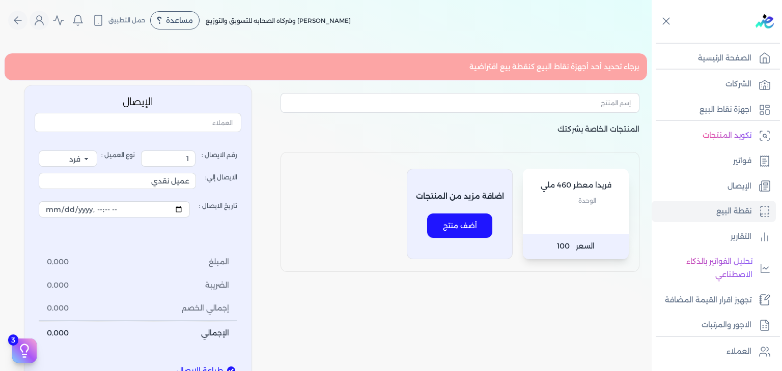
click at [586, 206] on span "الوحدة" at bounding box center [587, 200] width 18 height 13
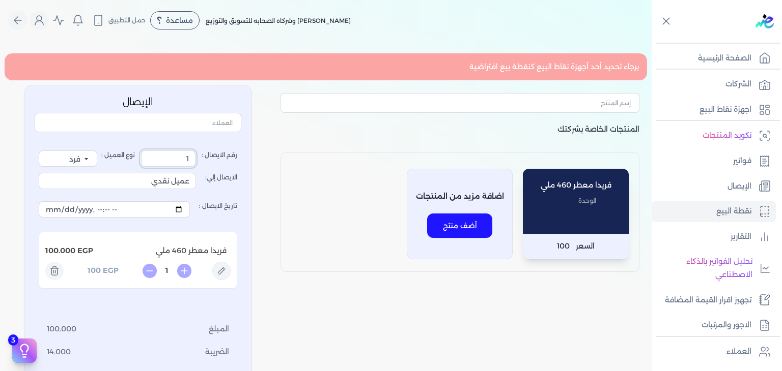
click at [167, 155] on input "1" at bounding box center [168, 159] width 54 height 16
click at [184, 117] on input "text" at bounding box center [138, 122] width 207 height 19
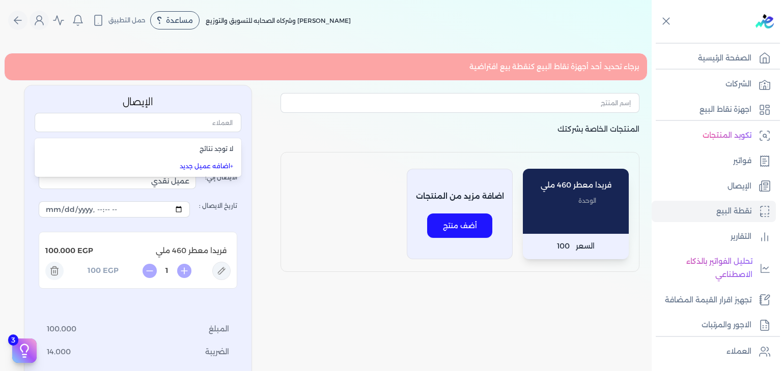
click at [217, 191] on label "الايصال إلي: عميل نقدي" at bounding box center [138, 181] width 198 height 28
click at [196, 189] on input "عميل نقدي" at bounding box center [117, 181] width 157 height 16
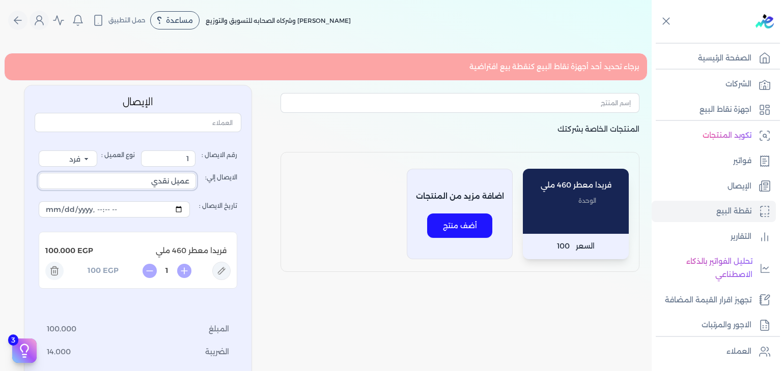
scroll to position [267, 0]
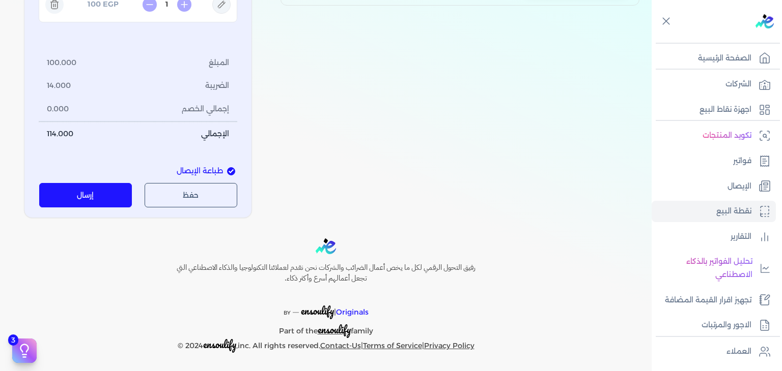
click at [126, 195] on button "إرسال" at bounding box center [85, 195] width 93 height 24
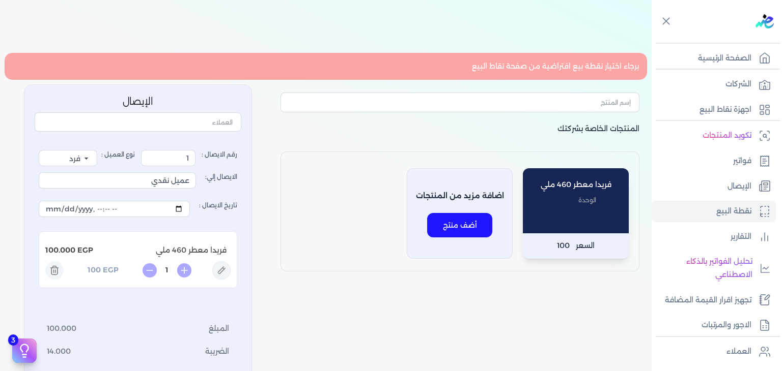
scroll to position [0, 0]
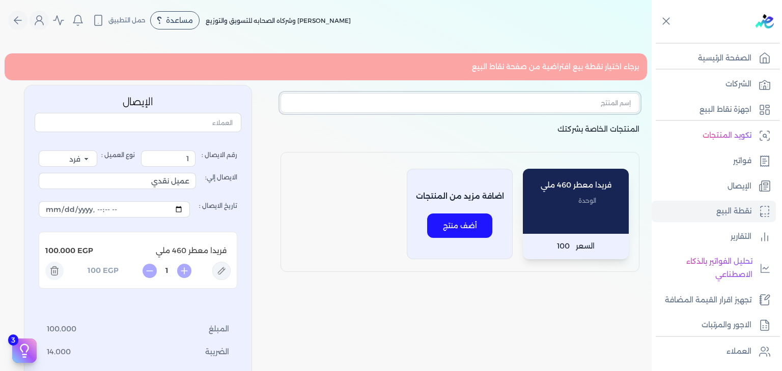
click at [576, 106] on input "text" at bounding box center [459, 102] width 359 height 19
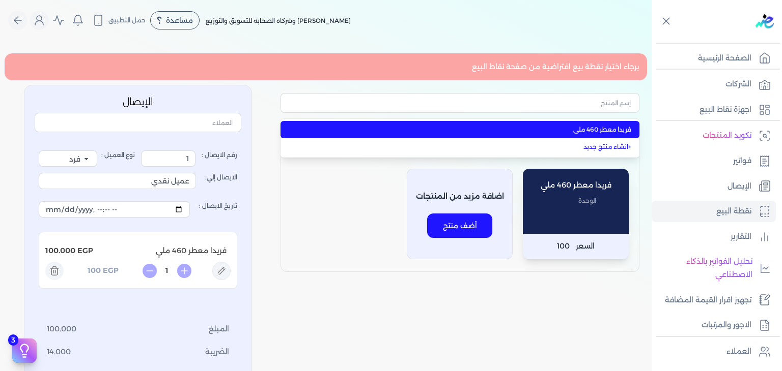
type input "فريدا معطر 460 ملي"
type input "2"
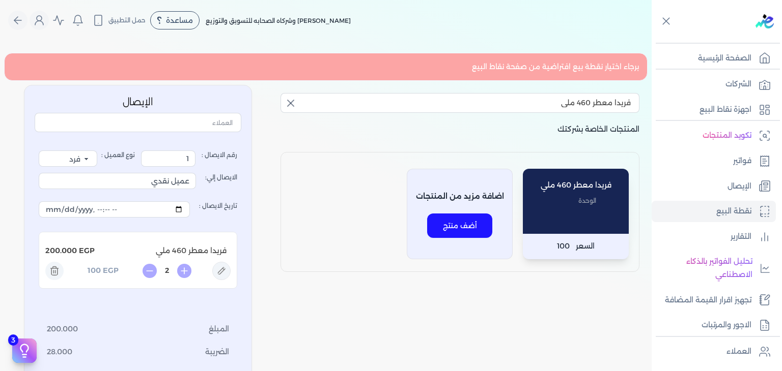
click at [536, 58] on div "برجاء اختيار نقطة بيع افتراضية من صفحة نقاط البيع" at bounding box center [325, 67] width 643 height 28
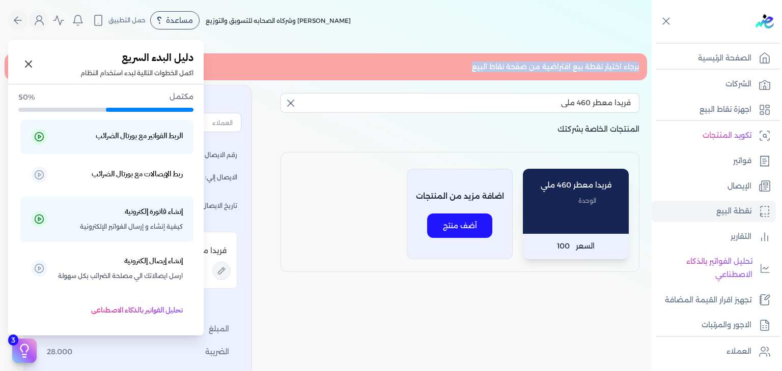
click at [28, 354] on icon at bounding box center [24, 350] width 15 height 15
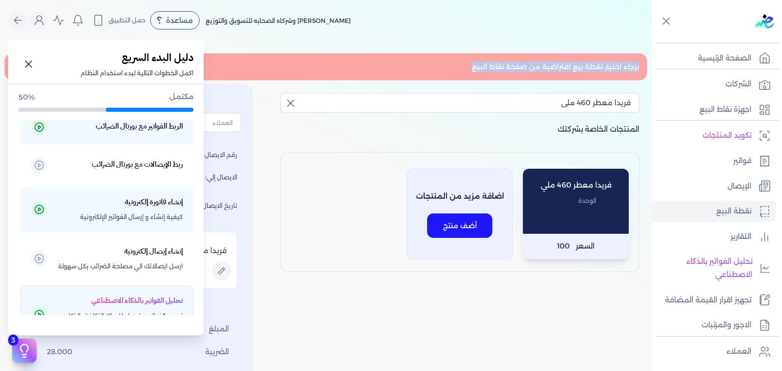
scroll to position [10, 0]
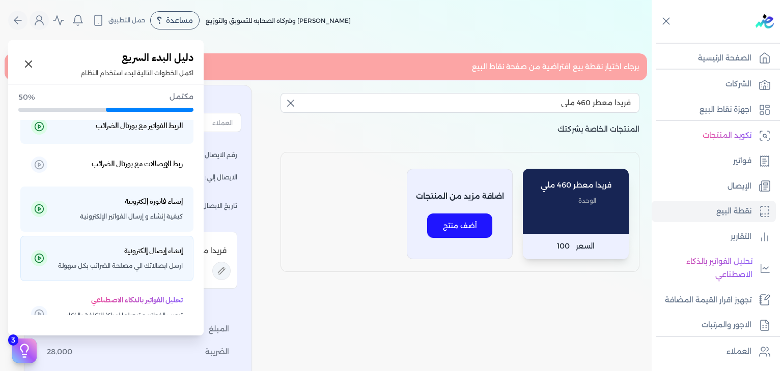
click at [157, 260] on span "ارسل ايصالاتك الي مصلحة الضرائب بكل سهولة" at bounding box center [120, 266] width 125 height 13
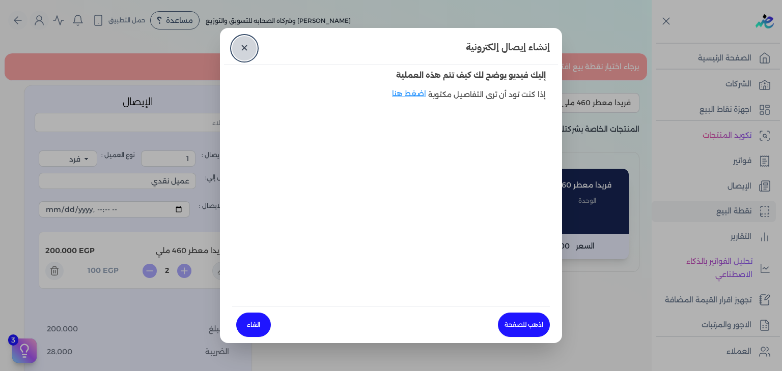
click at [245, 51] on link "✕" at bounding box center [244, 48] width 24 height 24
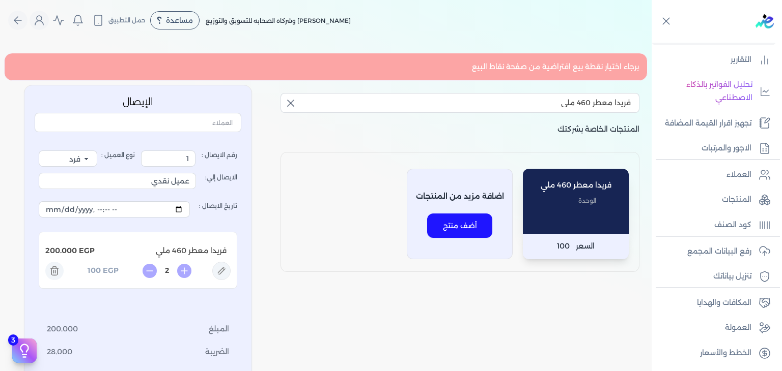
scroll to position [176, 0]
click at [571, 63] on div "برجاء اختيار نقطة بيع افتراضية من صفحة نقاط البيع" at bounding box center [325, 67] width 643 height 28
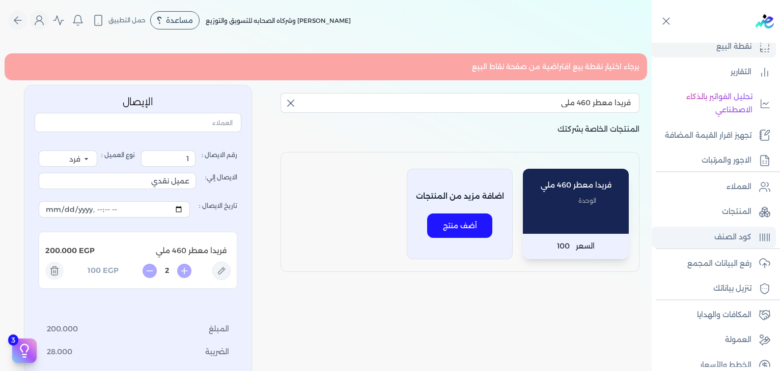
scroll to position [0, 0]
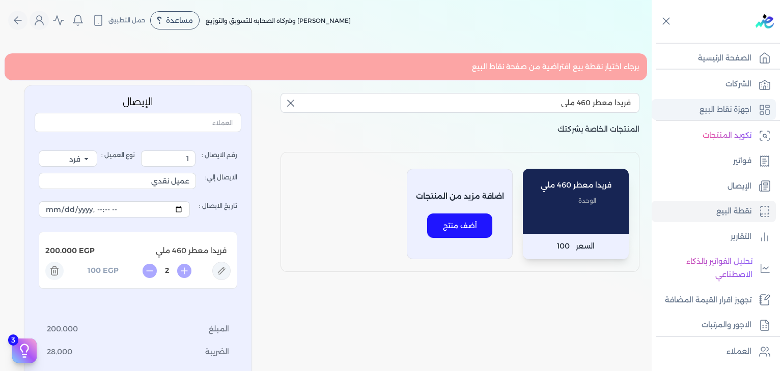
click at [735, 110] on p "اجهزة نقاط البيع" at bounding box center [725, 109] width 52 height 13
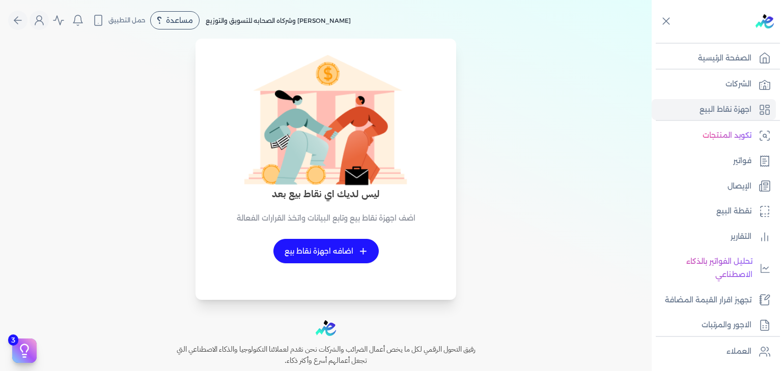
click at [318, 253] on link "+ اضافه اجهزة نقاط بيع" at bounding box center [325, 251] width 105 height 24
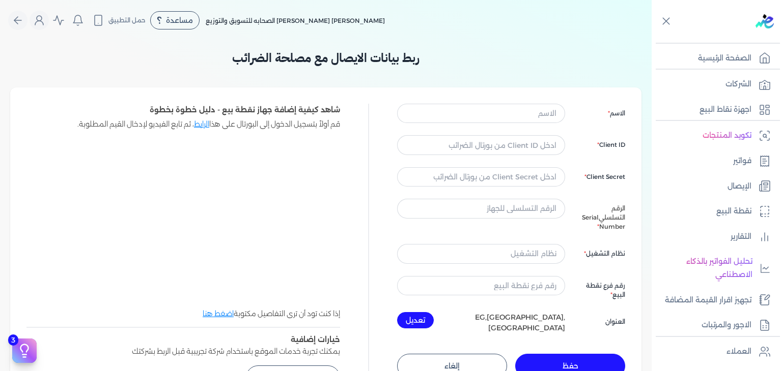
click at [509, 124] on div "الاسم Client ID Client Secret الرقم التسلسلي Serial Number نظام التشغيل رقم فرع…" at bounding box center [511, 219] width 228 height 230
click at [505, 118] on input "text" at bounding box center [481, 113] width 168 height 19
click at [540, 167] on div "الاسم Client ID Client Secret الرقم التسلسلي Serial Number نظام التشغيل رقم فرع…" at bounding box center [511, 219] width 228 height 230
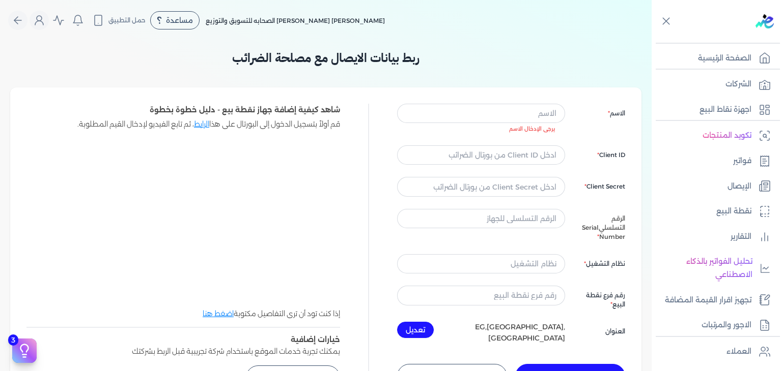
click at [571, 153] on div "الاسم يرجى الإدخال الاسم Client ID Client Secret الرقم التسلسلي Serial Number ن…" at bounding box center [511, 224] width 228 height 240
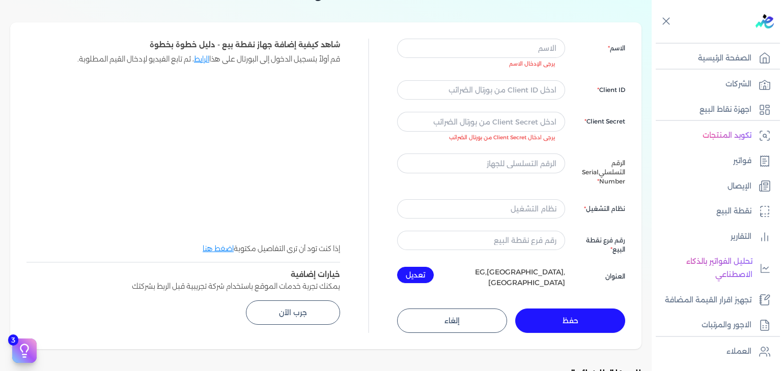
scroll to position [66, 0]
click at [199, 54] on link "الرابط" at bounding box center [201, 57] width 15 height 9
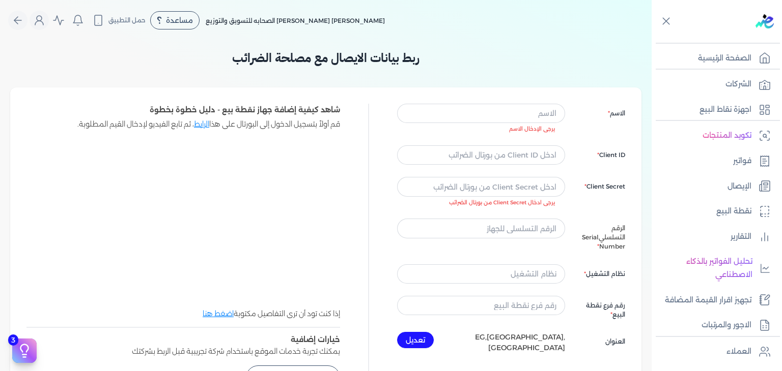
scroll to position [0, 0]
click at [165, 320] on div "شاهد كيفية إضافة جهاز نقطة بيع - دليل خطوة بخطوة قم أولاً بتسجيل الدخول إلى الب…" at bounding box center [182, 251] width 313 height 295
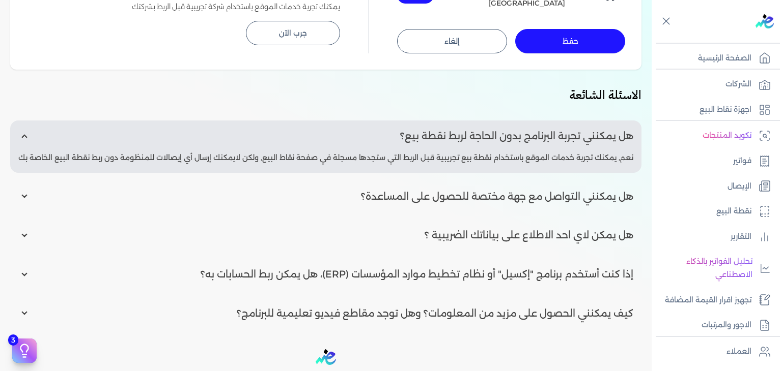
scroll to position [346, 0]
click at [478, 153] on p "نعم, يمكنك تجربة خدمات الموقع باستخدام نقطة بيع تجريبية قبل الربط التي ستجدها م…" at bounding box center [325, 157] width 615 height 13
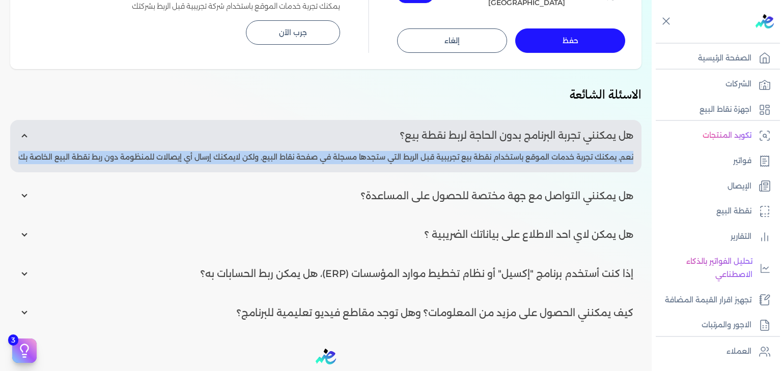
click at [478, 153] on p "نعم, يمكنك تجربة خدمات الموقع باستخدام نقطة بيع تجريبية قبل الربط التي ستجدها م…" at bounding box center [325, 157] width 615 height 13
click at [545, 195] on input "radio" at bounding box center [325, 196] width 631 height 31
radio input "true"
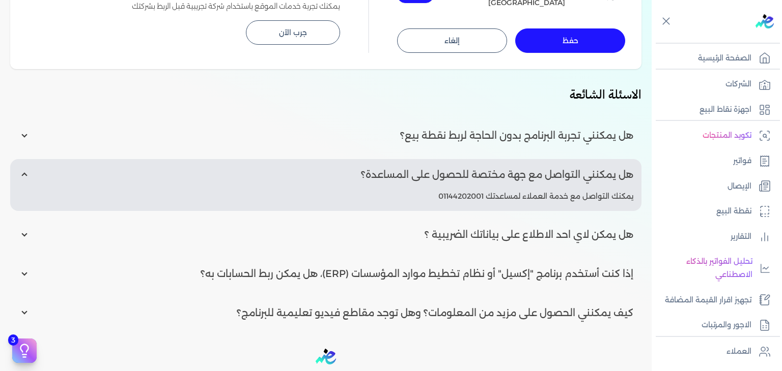
scroll to position [392, 0]
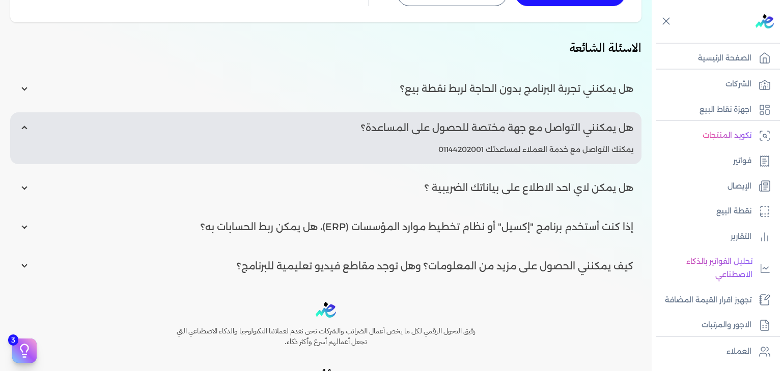
click at [494, 184] on input "radio" at bounding box center [325, 188] width 631 height 31
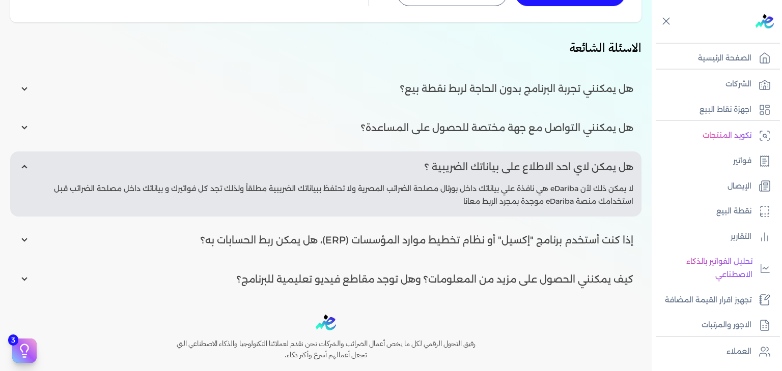
click at [501, 157] on input "radio" at bounding box center [325, 167] width 631 height 31
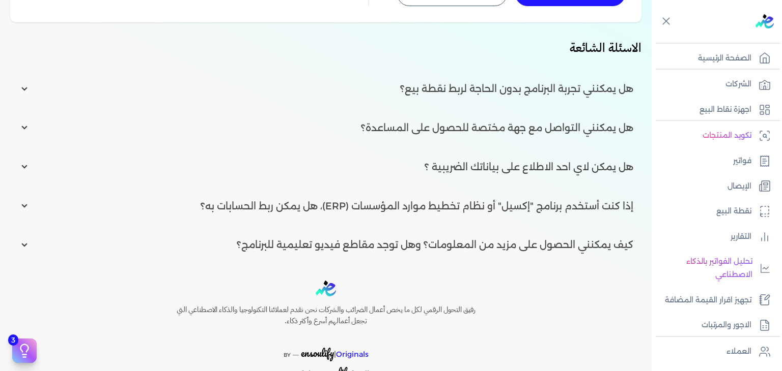
click at [501, 157] on input "radio" at bounding box center [325, 167] width 631 height 31
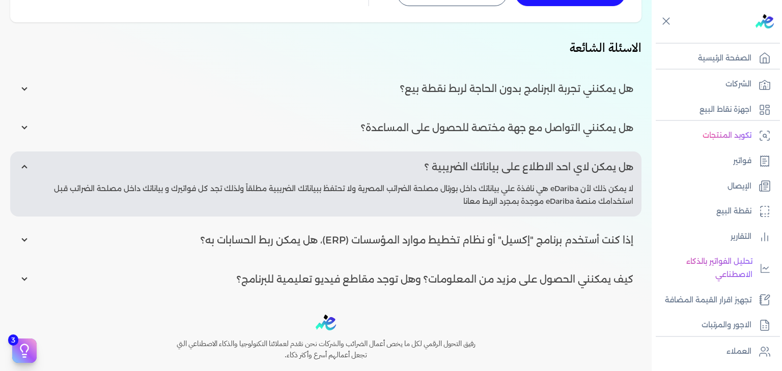
click at [501, 157] on input "radio" at bounding box center [325, 167] width 631 height 31
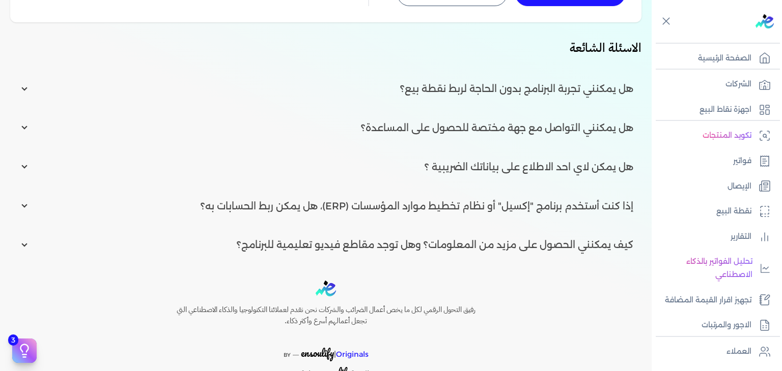
click at [501, 157] on input "radio" at bounding box center [325, 167] width 631 height 31
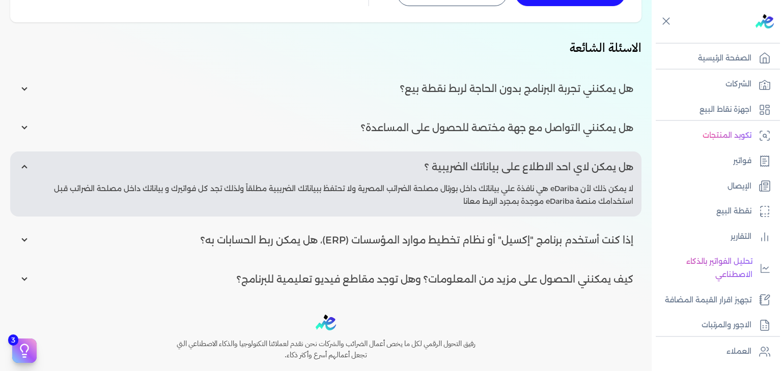
click at [493, 154] on input "radio" at bounding box center [325, 167] width 631 height 31
radio input "false"
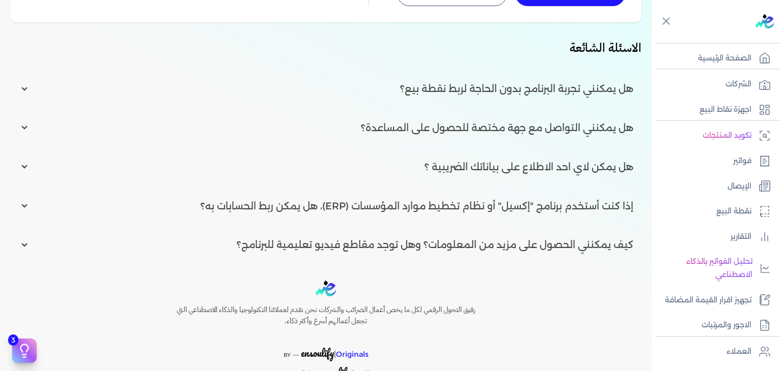
click at [514, 195] on input "radio" at bounding box center [325, 206] width 631 height 31
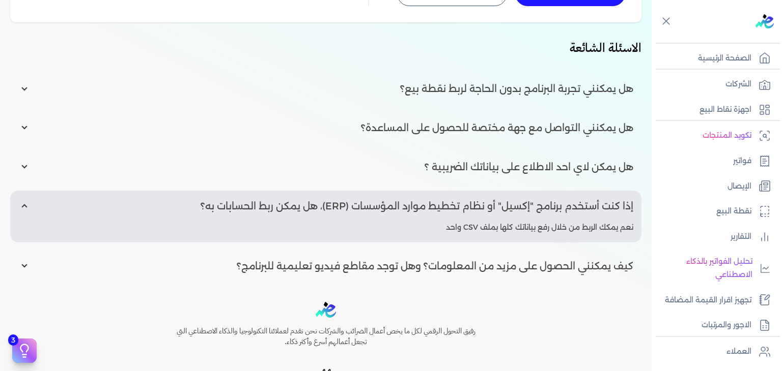
click at [510, 196] on input "radio" at bounding box center [325, 206] width 631 height 31
radio input "false"
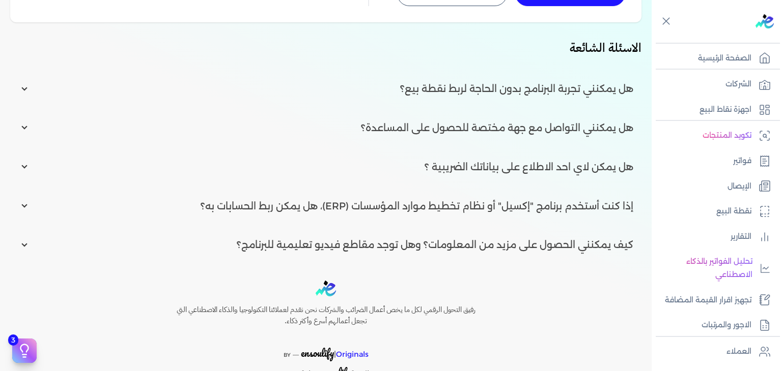
click at [525, 232] on input "radio" at bounding box center [325, 244] width 631 height 31
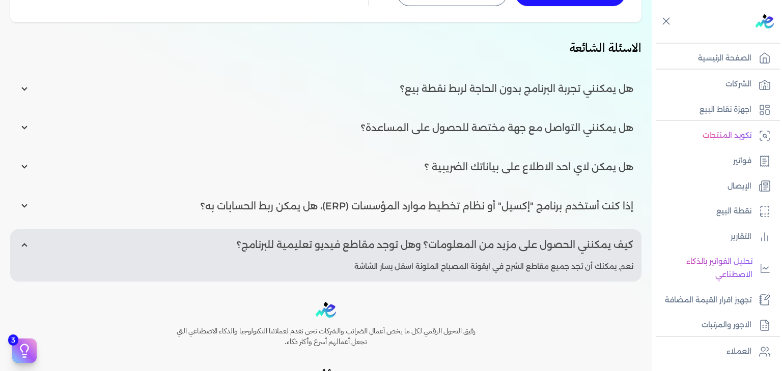
click at [525, 232] on input "radio" at bounding box center [325, 244] width 631 height 31
radio input "false"
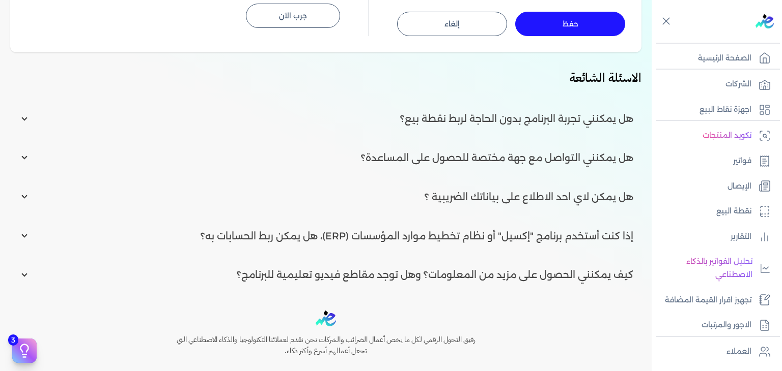
scroll to position [427, 0]
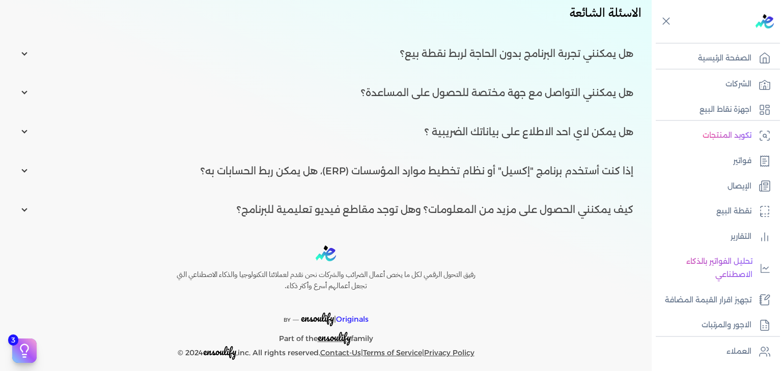
click at [520, 269] on div "رفيق التحول الرقمي لكل ما يخص أعمال الضرائب والشركات نحن نقدم لعملائنا التكنولو…" at bounding box center [325, 303] width 651 height 114
